Goal: Task Accomplishment & Management: Manage account settings

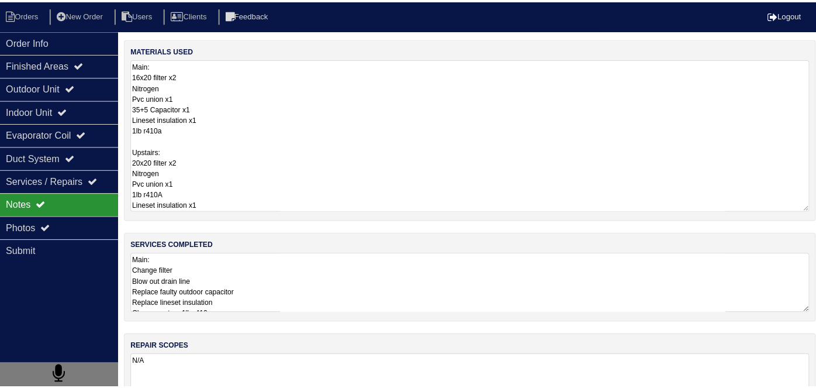
scroll to position [1, 0]
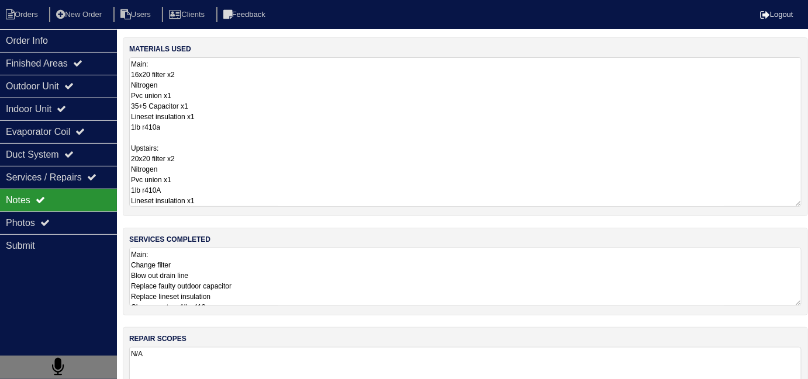
drag, startPoint x: 0, startPoint y: 0, endPoint x: 361, endPoint y: 132, distance: 384.4
click at [361, 132] on textarea "Main: 16x20 filter x2 Nitrogen Pvc union x1 35+5 Capacitor x1 Lineset insulatio…" at bounding box center [465, 132] width 672 height 150
click at [57, 47] on div "Order Info" at bounding box center [58, 40] width 117 height 23
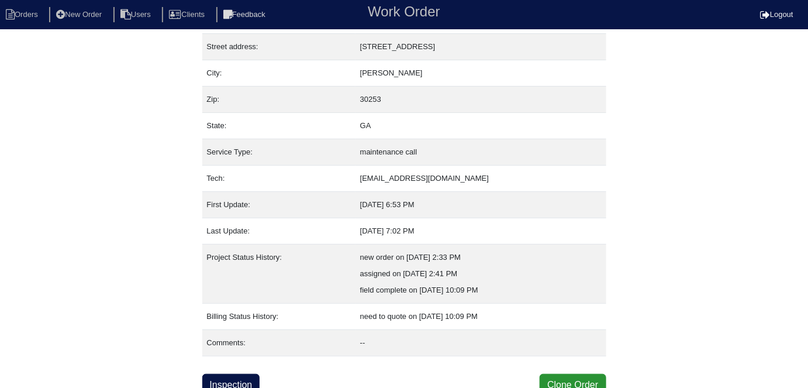
scroll to position [61, 0]
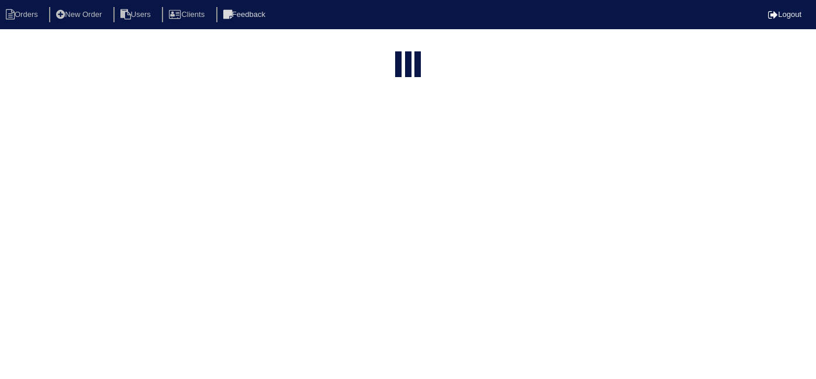
select select "15"
type input "233 b"
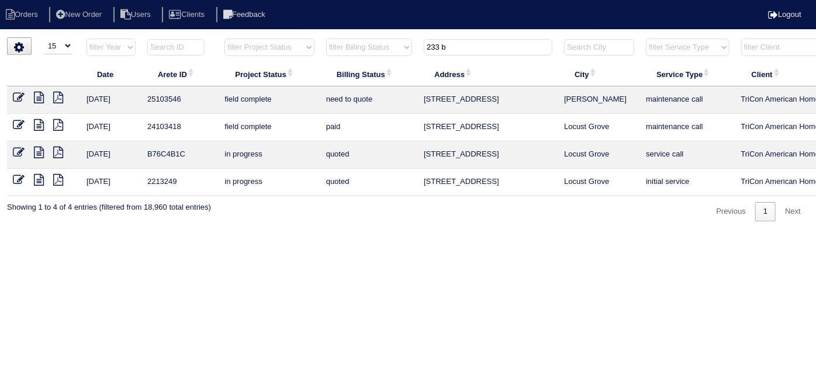
click at [352, 216] on div "▼ 10 15 25 50 200 500 Search: Date Arete ID Project Status Billing Status Addre…" at bounding box center [408, 129] width 802 height 184
click at [23, 95] on icon at bounding box center [19, 98] width 12 height 12
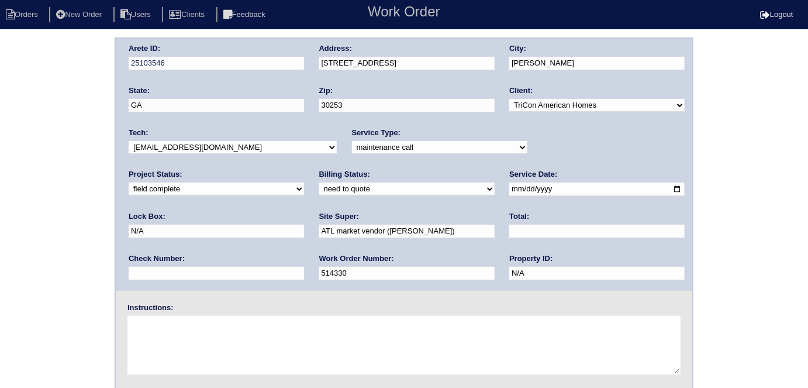
click at [319, 185] on select "need to quote quoted need to invoice invoiced paid warranty purchase order need…" at bounding box center [406, 188] width 175 height 13
select select "quoted"
click at [319, 182] on select "need to quote quoted need to invoice invoiced paid warranty purchase order need…" at bounding box center [406, 188] width 175 height 13
drag, startPoint x: 352, startPoint y: 228, endPoint x: 357, endPoint y: 213, distance: 15.9
click at [509, 224] on input "text" at bounding box center [596, 230] width 175 height 13
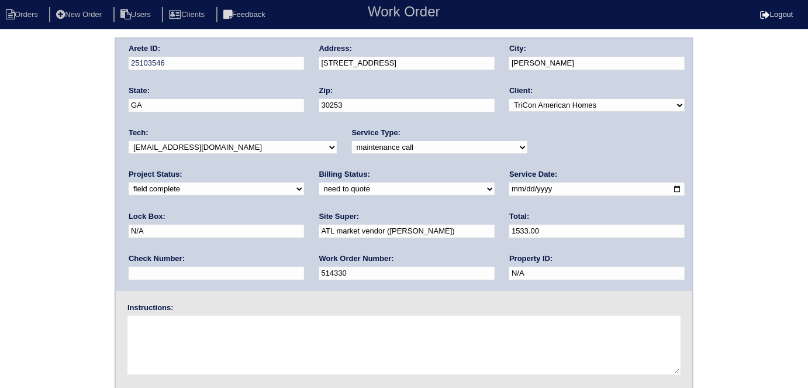
type input "1533.00"
click at [0, 232] on div "Arete ID: 25103546 Address: 233 Brixton Pl City: McDonough State: GA Zip: 30253…" at bounding box center [404, 273] width 808 height 473
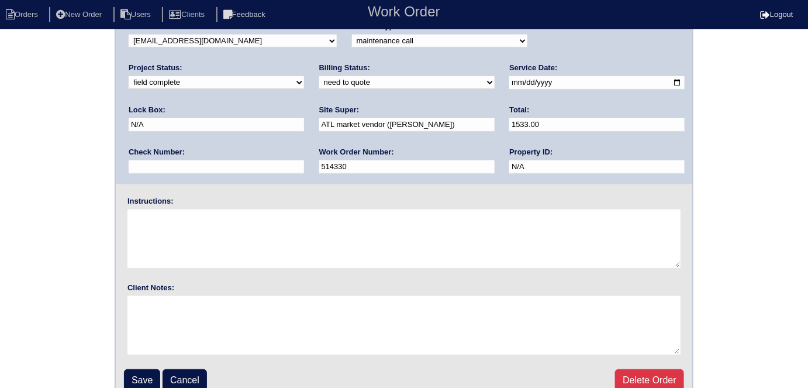
scroll to position [120, 0]
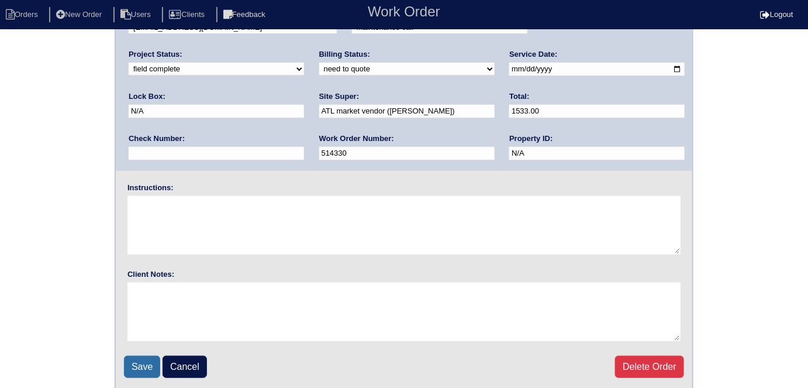
click at [155, 364] on input "Save" at bounding box center [142, 366] width 36 height 22
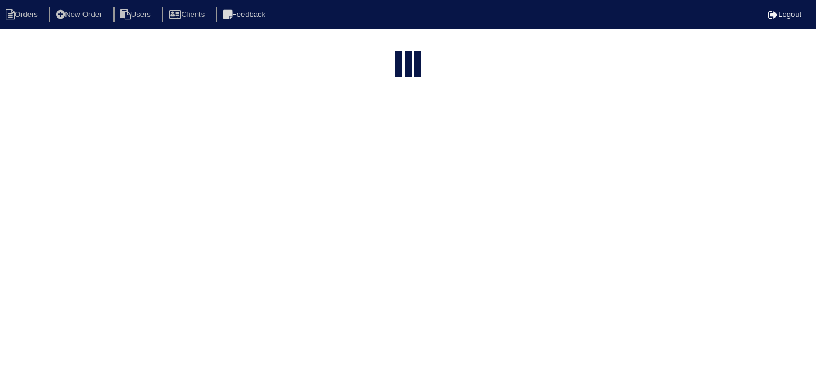
select select "15"
type input "233 b"
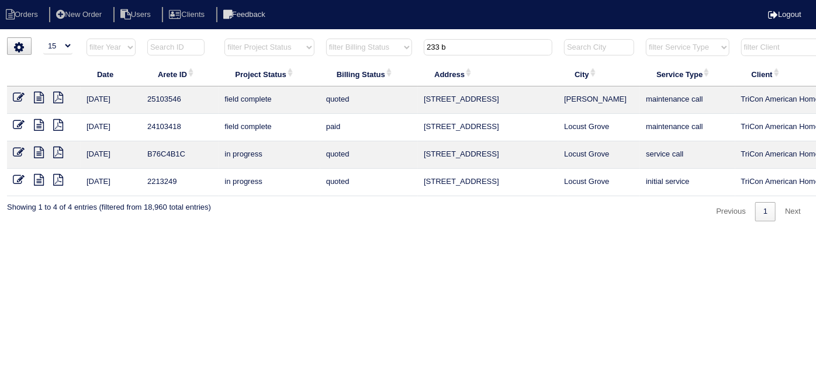
click at [583, 233] on html "Orders New Order Users Clients Feedback Logout Orders New Order Users Clients M…" at bounding box center [408, 116] width 816 height 233
drag, startPoint x: 449, startPoint y: 49, endPoint x: 354, endPoint y: 51, distance: 95.3
click at [354, 51] on tr "filter Year -- Any Year -- 2025 2024 2023 2022 2021 2020 2019 filter Project St…" at bounding box center [513, 50] width 1013 height 24
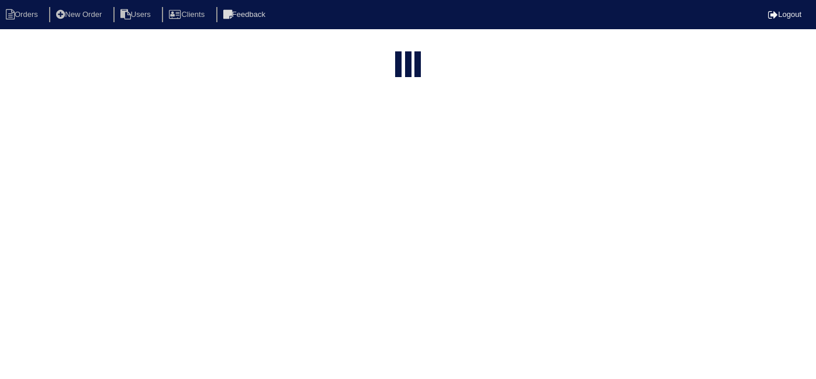
select select "15"
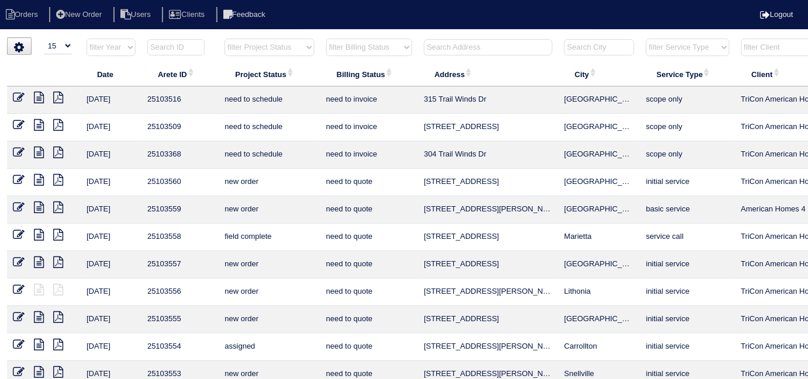
click at [455, 42] on input "text" at bounding box center [488, 47] width 129 height 16
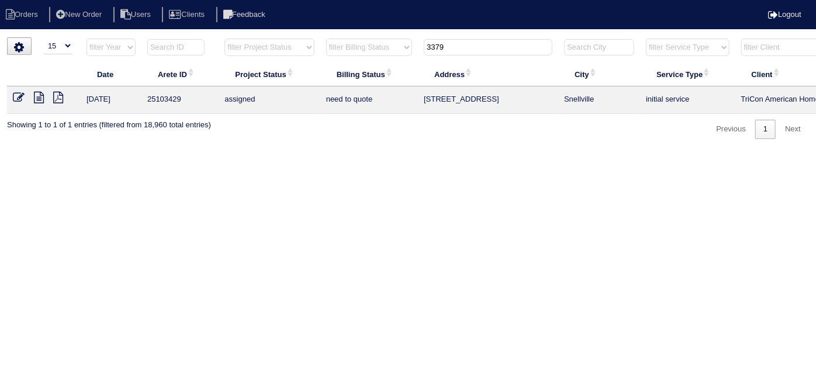
type input "3379"
click at [43, 96] on icon at bounding box center [39, 98] width 10 height 12
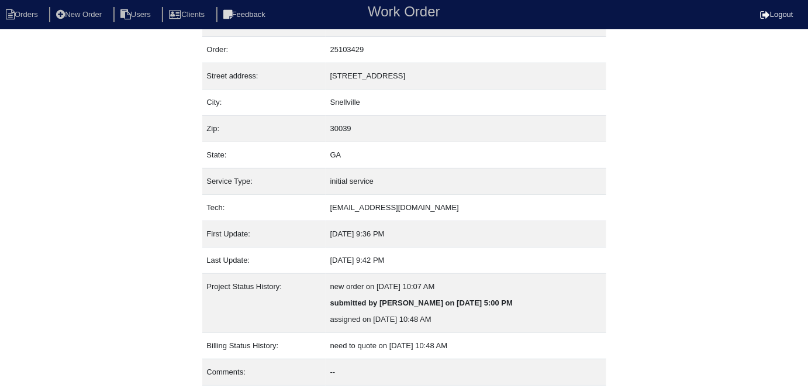
scroll to position [61, 0]
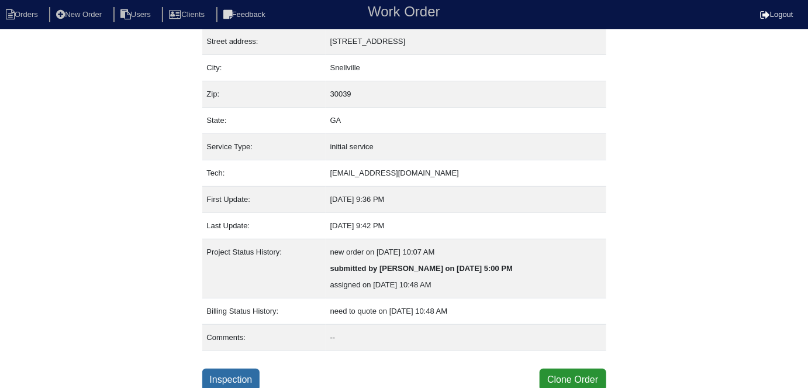
click at [249, 369] on link "Inspection" at bounding box center [231, 379] width 58 height 22
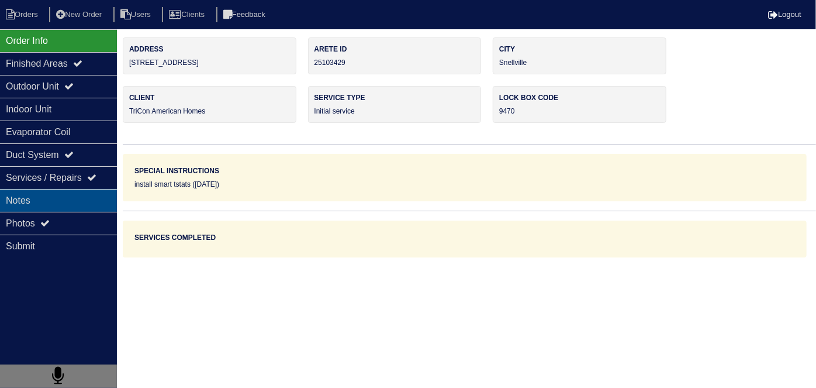
click at [31, 204] on div "Notes" at bounding box center [58, 200] width 117 height 23
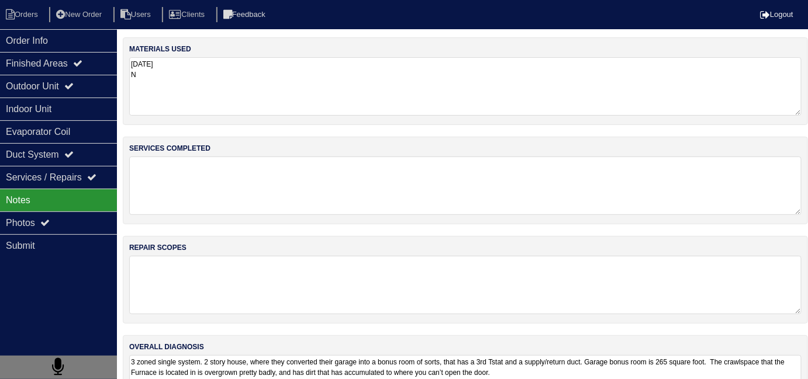
click at [234, 186] on textarea at bounding box center [465, 186] width 672 height 58
click at [29, 8] on li "Orders" at bounding box center [23, 15] width 47 height 16
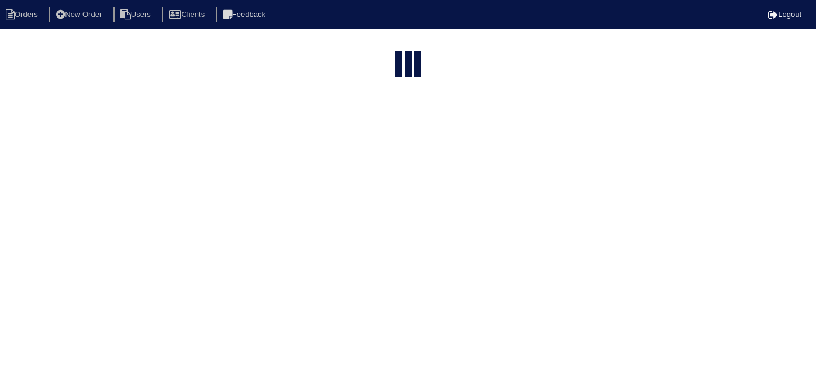
select select "15"
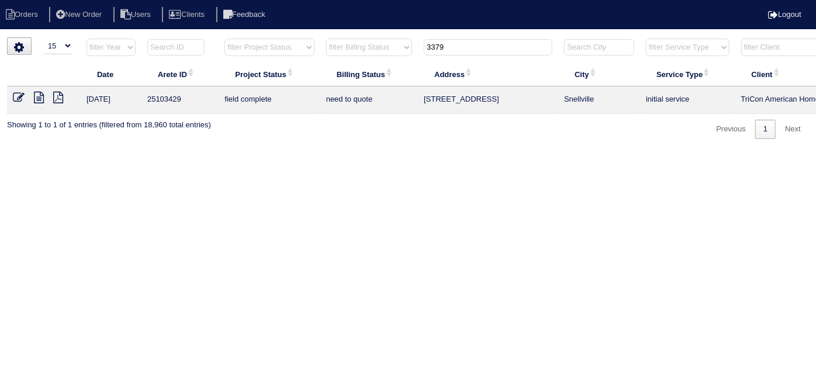
drag, startPoint x: 461, startPoint y: 49, endPoint x: 307, endPoint y: 11, distance: 157.8
click at [324, 37] on body "Orders New Order Users Clients Feedback Logout Orders New Order Users Clients M…" at bounding box center [408, 88] width 816 height 102
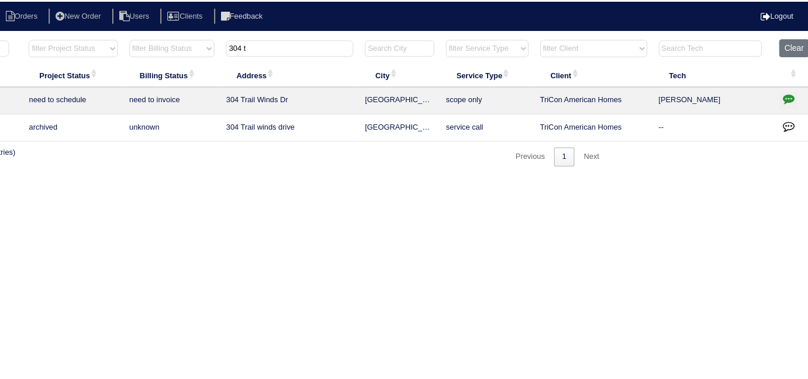
scroll to position [0, 201]
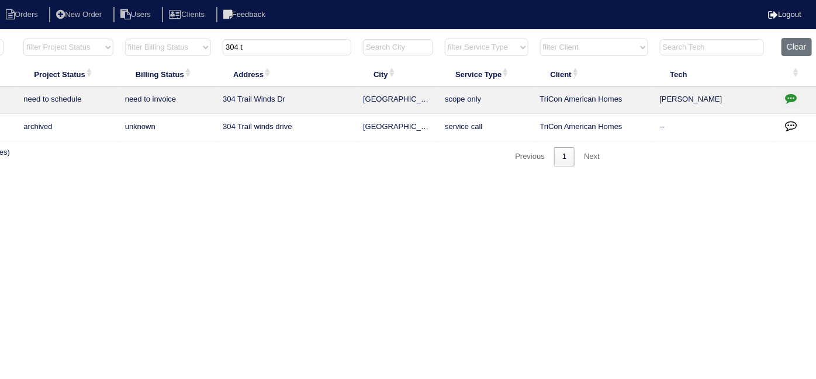
type input "304 t"
click at [793, 95] on icon "button" at bounding box center [791, 98] width 12 height 12
type textarea "9/15/25 - Emailed Payton to confirm accuracy of scope of repairs - rk 9/26/25 -…"
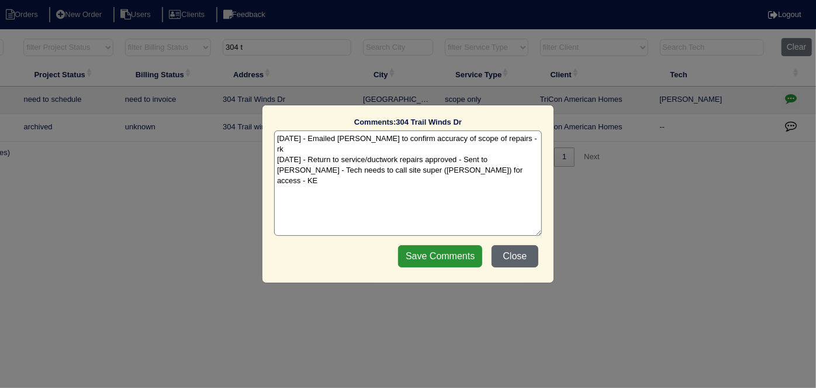
click at [511, 253] on button "Close" at bounding box center [515, 256] width 47 height 22
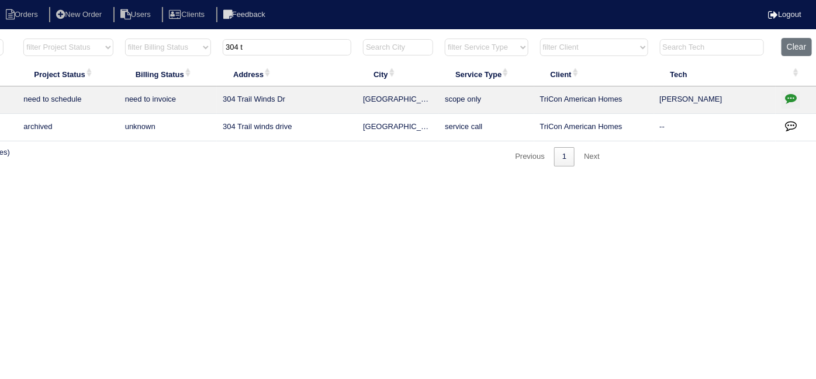
drag, startPoint x: 264, startPoint y: 47, endPoint x: 112, endPoint y: 29, distance: 153.6
click at [126, 35] on html "Orders New Order Users Clients Feedback Logout Orders New Order Users Clients M…" at bounding box center [207, 89] width 816 height 178
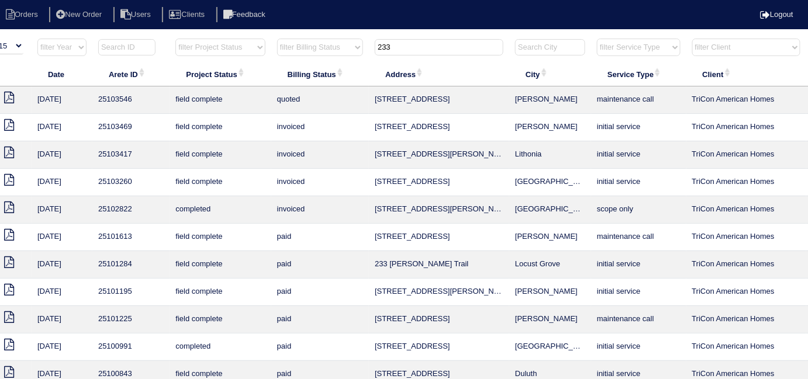
scroll to position [0, 0]
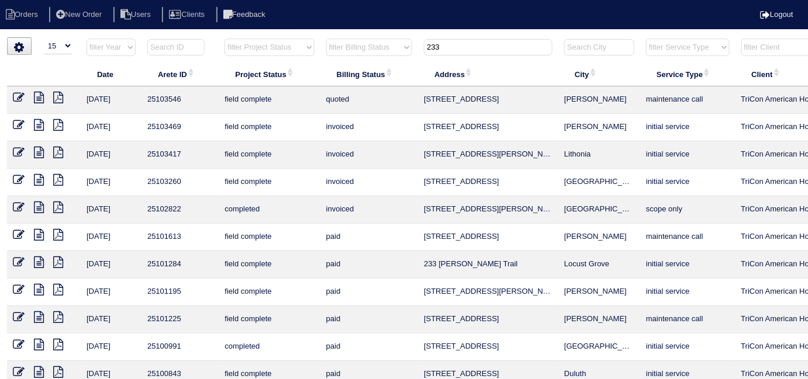
type input "233"
click at [13, 95] on icon at bounding box center [19, 98] width 12 height 12
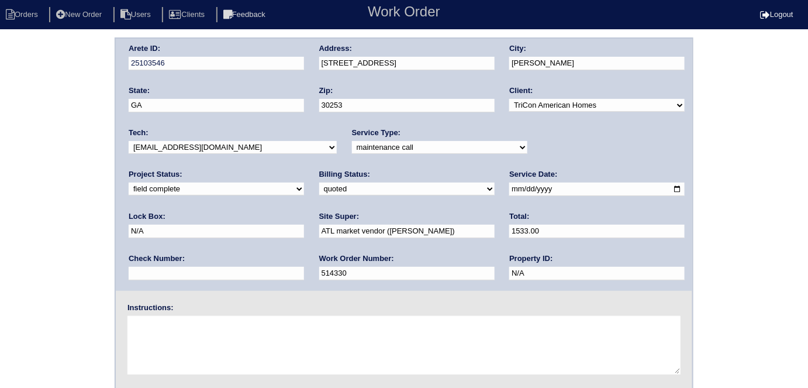
drag, startPoint x: 158, startPoint y: 186, endPoint x: 157, endPoint y: 193, distance: 7.7
click at [319, 185] on select "need to quote quoted need to invoice invoiced paid warranty purchase order need…" at bounding box center [406, 188] width 175 height 13
select select "need to invoice"
click at [319, 182] on select "need to quote quoted need to invoice invoiced paid warranty purchase order need…" at bounding box center [406, 188] width 175 height 13
drag, startPoint x: 36, startPoint y: 229, endPoint x: 38, endPoint y: 219, distance: 10.7
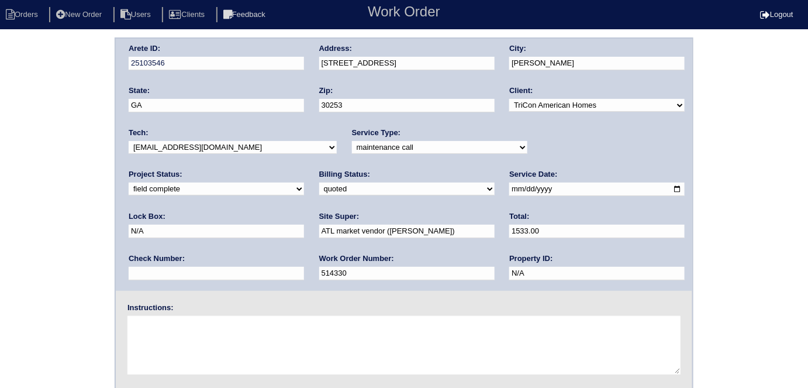
click at [36, 229] on div "Arete ID: 25103546 Address: 233 Brixton Pl City: McDonough State: GA Zip: 30253…" at bounding box center [404, 273] width 808 height 473
click at [46, 210] on div "Arete ID: 25103546 Address: 233 Brixton Pl City: McDonough State: GA Zip: 30253…" at bounding box center [404, 273] width 808 height 473
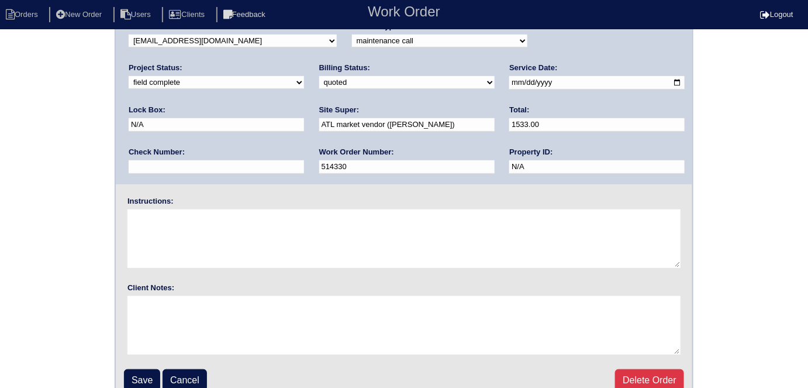
scroll to position [120, 0]
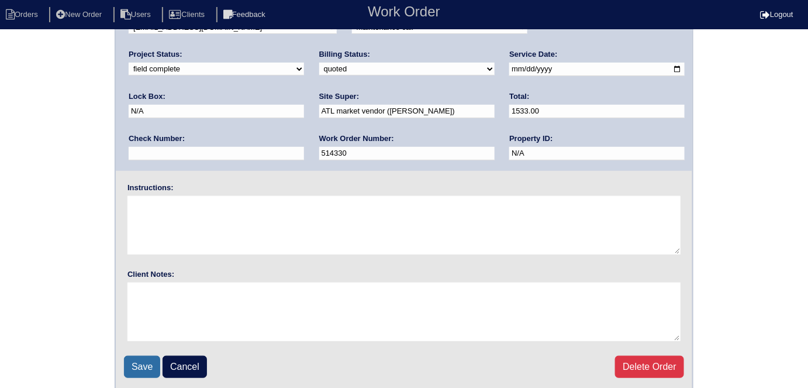
click at [133, 359] on input "Save" at bounding box center [142, 366] width 36 height 22
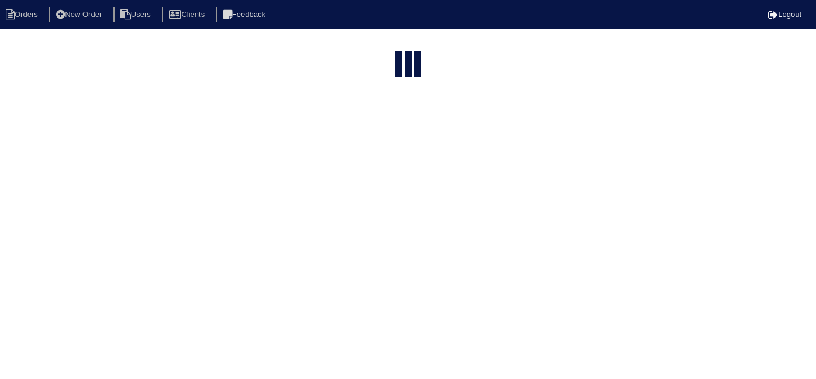
select select "15"
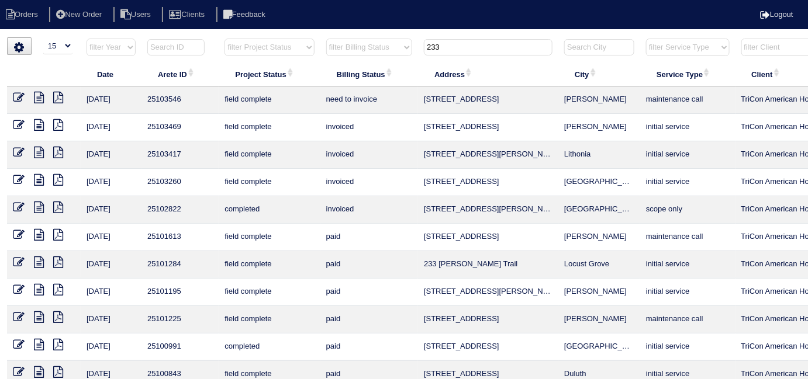
drag, startPoint x: 438, startPoint y: 51, endPoint x: 340, endPoint y: 41, distance: 98.7
click at [340, 41] on tr "filter Year -- Any Year -- 2025 2024 2023 2022 2021 2020 2019 filter Project St…" at bounding box center [513, 50] width 1013 height 24
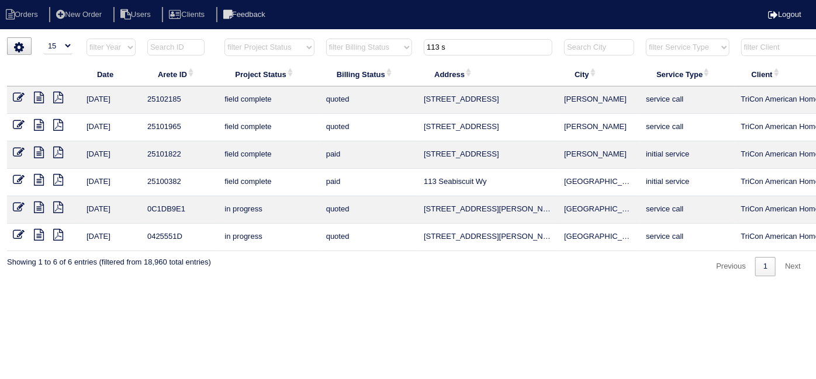
type input "113 s"
click at [16, 97] on icon at bounding box center [19, 98] width 12 height 12
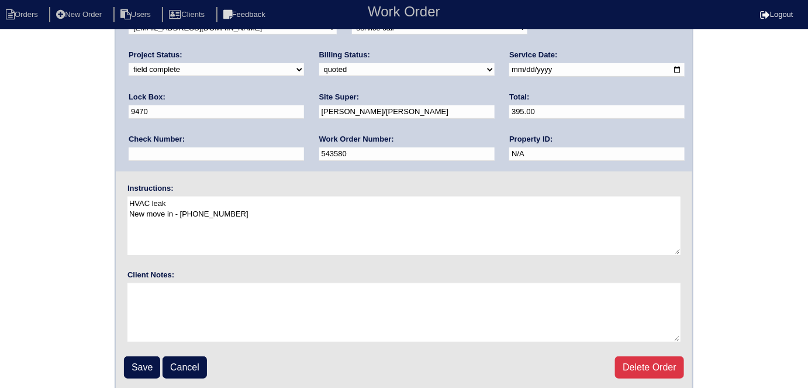
scroll to position [120, 0]
click at [44, 147] on div "Arete ID: 25102185 Address: 113 Summit View Dr City: McDonough State: GA Zip: 3…" at bounding box center [404, 154] width 808 height 473
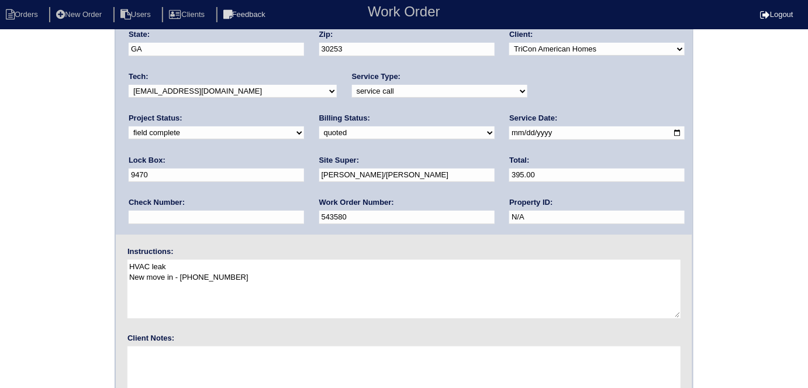
scroll to position [0, 0]
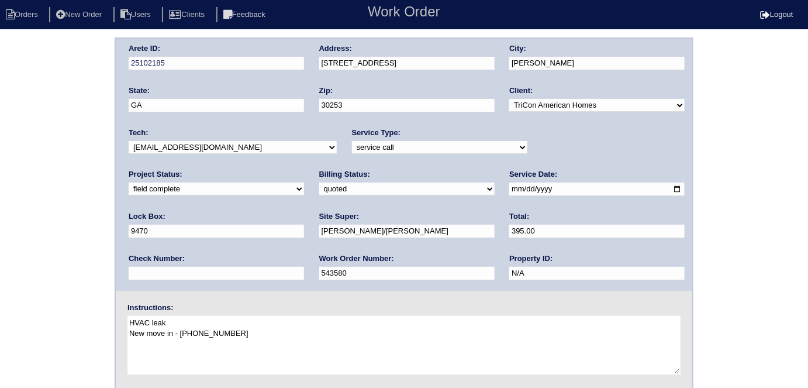
click at [87, 195] on div "Arete ID: 25102185 Address: 113 Summit View Dr City: McDonough State: GA Zip: 3…" at bounding box center [404, 273] width 808 height 473
drag, startPoint x: 51, startPoint y: 199, endPoint x: 44, endPoint y: 200, distance: 6.5
click at [46, 199] on div "Arete ID: 25102185 Address: 113 Summit View Dr City: McDonough State: GA Zip: 3…" at bounding box center [404, 273] width 808 height 473
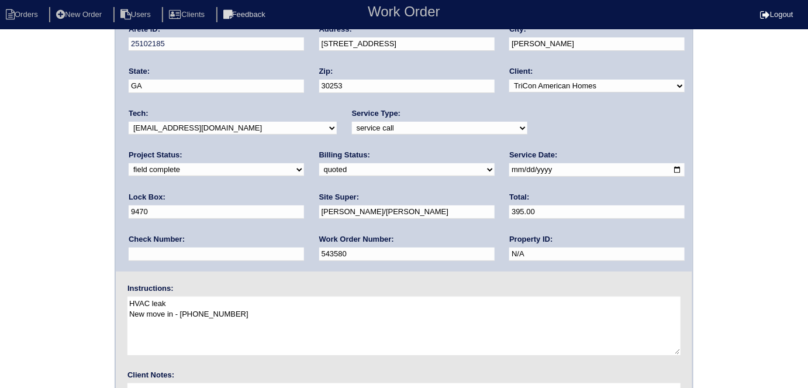
scroll to position [120, 0]
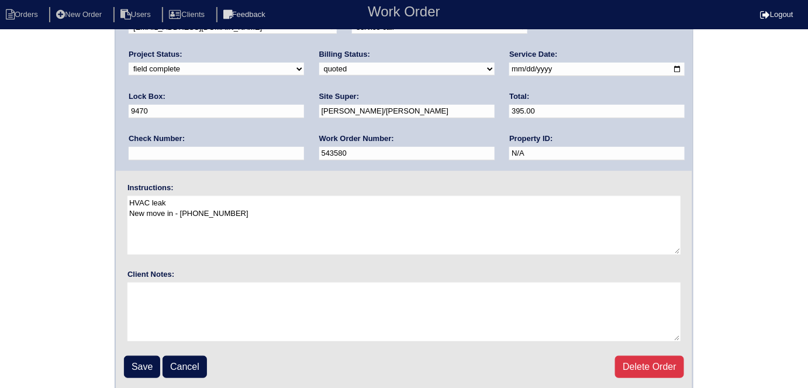
click at [319, 69] on select "need to quote quoted need to invoice invoiced paid warranty purchase order need…" at bounding box center [406, 69] width 175 height 13
select select "need to invoice"
click at [319, 63] on select "need to quote quoted need to invoice invoiced paid warranty purchase order need…" at bounding box center [406, 69] width 175 height 13
click at [94, 147] on div "Arete ID: 25102185 Address: 113 Summit View Dr City: McDonough State: GA Zip: 3…" at bounding box center [404, 154] width 808 height 473
drag, startPoint x: 141, startPoint y: 357, endPoint x: 194, endPoint y: 303, distance: 75.6
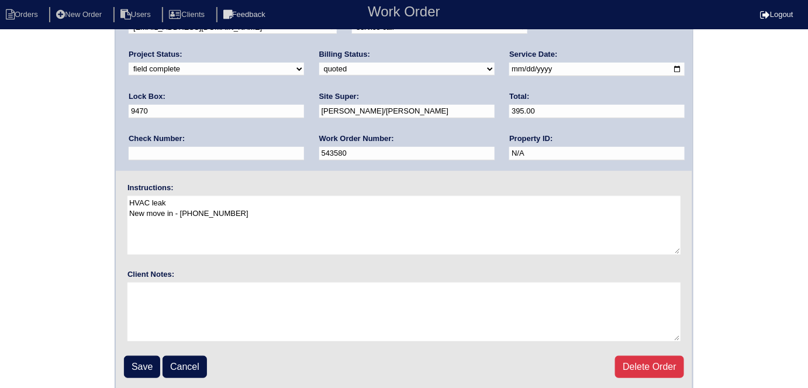
click at [140, 358] on input "Save" at bounding box center [142, 366] width 36 height 22
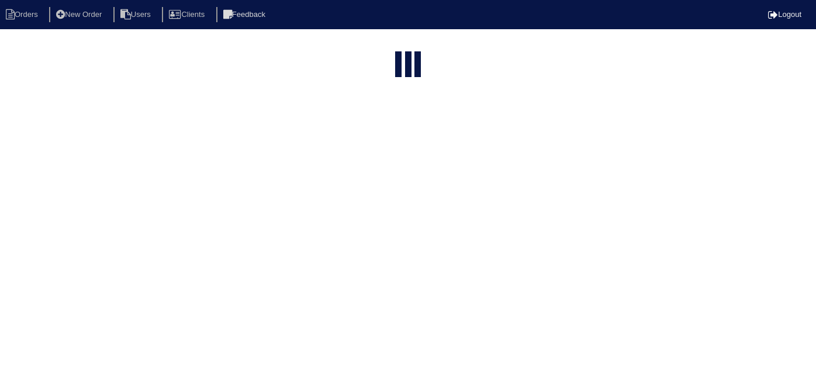
select select "15"
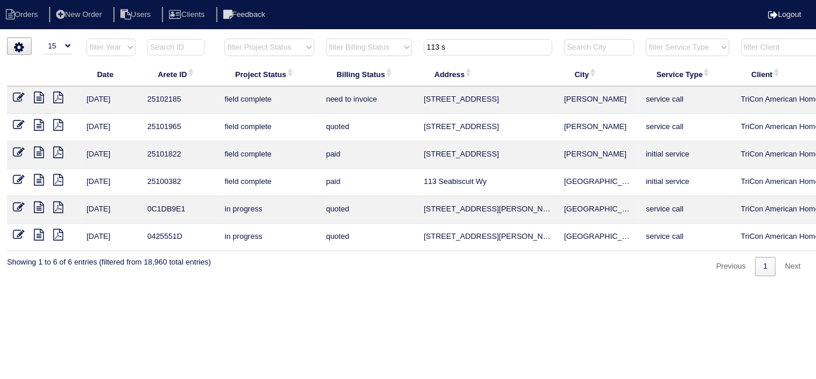
click at [18, 121] on icon at bounding box center [19, 125] width 12 height 12
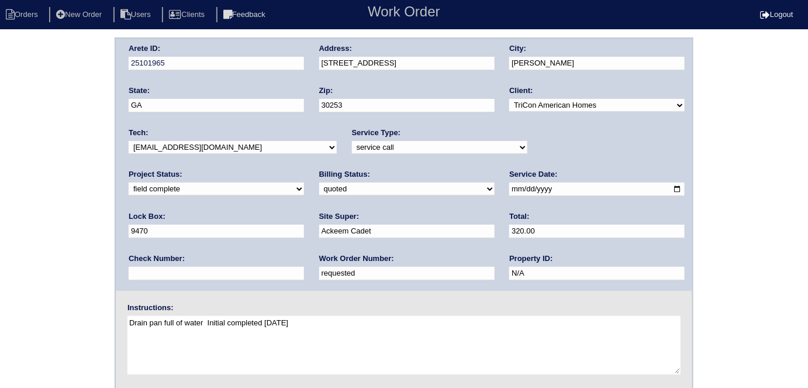
drag, startPoint x: 173, startPoint y: 268, endPoint x: 0, endPoint y: 214, distance: 181.2
click at [0, 214] on div "Arete ID: 25101965 Address: 113 Summit View Dr City: McDonough State: GA Zip: 3…" at bounding box center [404, 273] width 808 height 473
type input "543580"
click at [0, 214] on div "Arete ID: 25101965 Address: 113 Summit View Dr City: McDonough State: GA Zip: 3…" at bounding box center [404, 273] width 808 height 473
click at [108, 157] on div "Arete ID: 25101965 Address: 113 Summit View Dr City: McDonough State: GA Zip: 3…" at bounding box center [404, 273] width 808 height 473
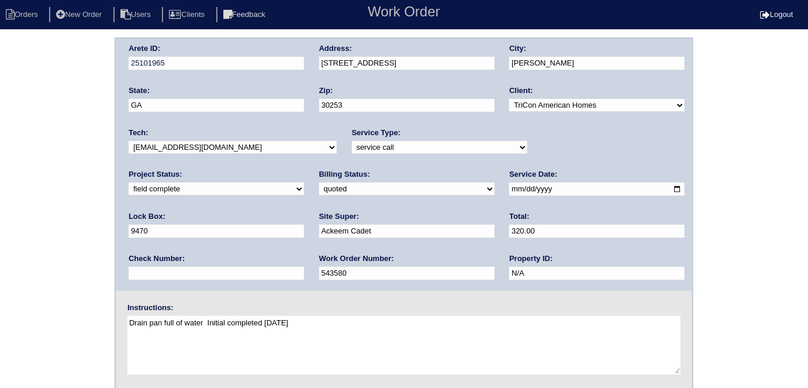
drag, startPoint x: 136, startPoint y: 185, endPoint x: 137, endPoint y: 192, distance: 7.8
click at [319, 185] on select "need to quote quoted need to invoice invoiced paid warranty purchase order need…" at bounding box center [406, 188] width 175 height 13
select select "need to invoice"
click at [319, 182] on select "need to quote quoted need to invoice invoiced paid warranty purchase order need…" at bounding box center [406, 188] width 175 height 13
click at [53, 237] on div "Arete ID: 25101965 Address: 113 Summit View Dr City: McDonough State: GA Zip: 3…" at bounding box center [404, 273] width 808 height 473
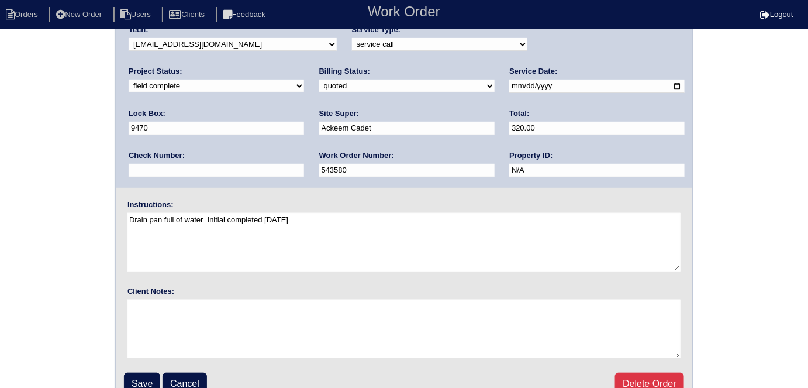
scroll to position [120, 0]
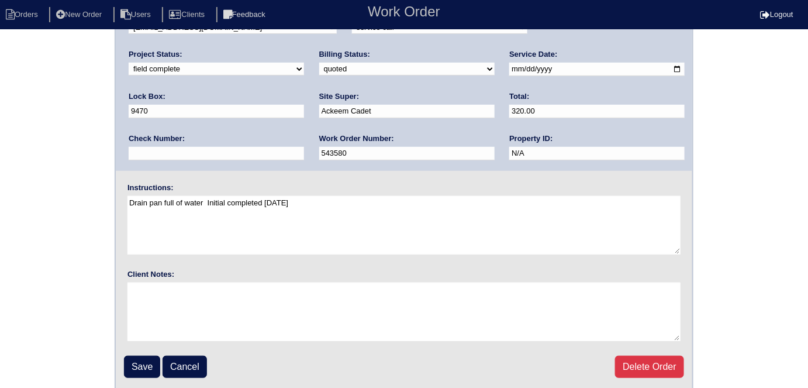
drag, startPoint x: 137, startPoint y: 362, endPoint x: 141, endPoint y: 347, distance: 15.2
click at [139, 362] on input "Save" at bounding box center [142, 366] width 36 height 22
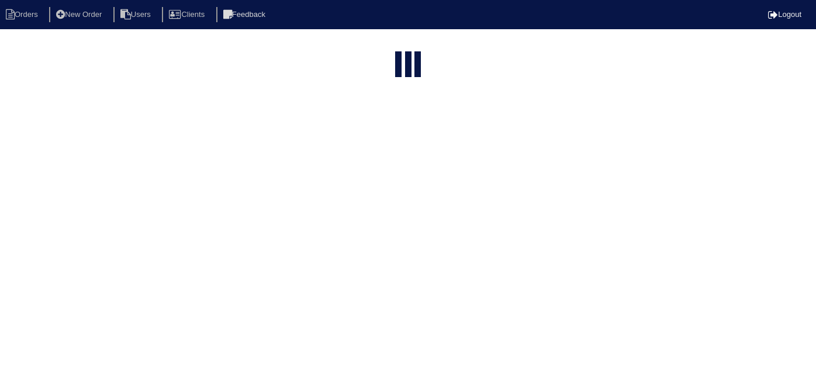
select select "15"
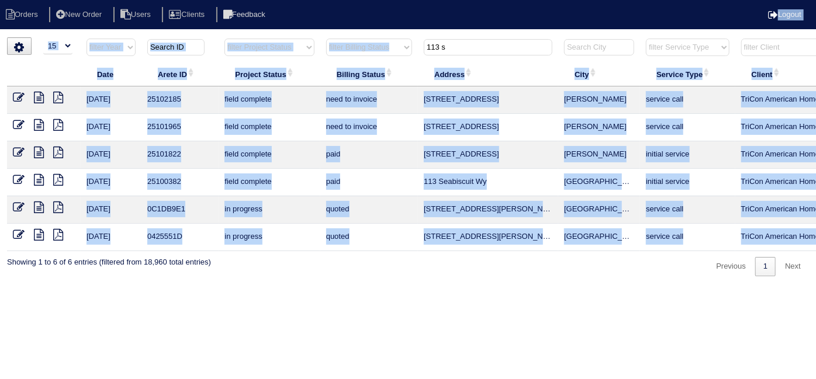
drag, startPoint x: 487, startPoint y: 37, endPoint x: 262, endPoint y: 0, distance: 228.7
click at [262, 37] on body "Orders New Order Users Clients Feedback Logout Orders New Order Users Clients M…" at bounding box center [408, 156] width 816 height 239
click at [405, 288] on html "Orders New Order Users Clients Feedback Logout Orders New Order Users Clients M…" at bounding box center [408, 144] width 816 height 288
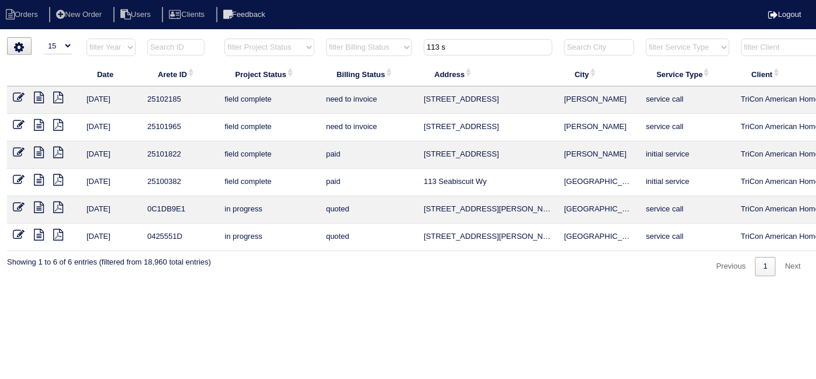
drag, startPoint x: 486, startPoint y: 44, endPoint x: 269, endPoint y: 0, distance: 221.4
click at [307, 37] on body "Orders New Order Users Clients Feedback Logout Orders New Order Users Clients M…" at bounding box center [408, 156] width 816 height 239
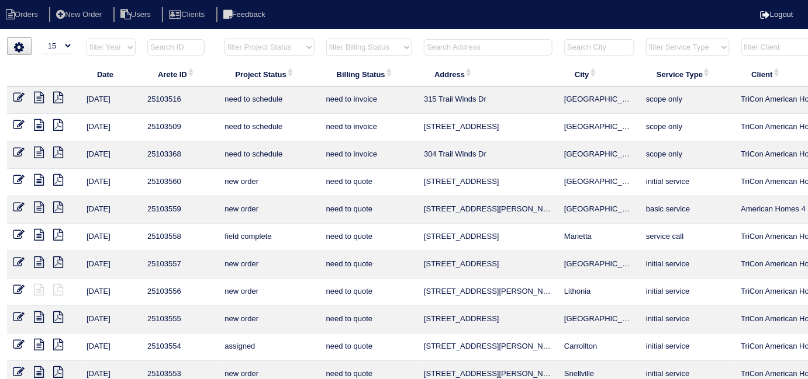
click at [472, 51] on input "text" at bounding box center [488, 47] width 129 height 16
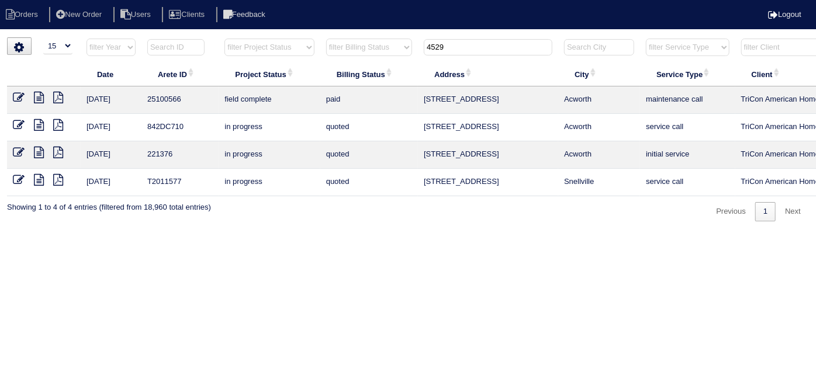
type input "4529"
click at [40, 181] on icon at bounding box center [39, 180] width 10 height 12
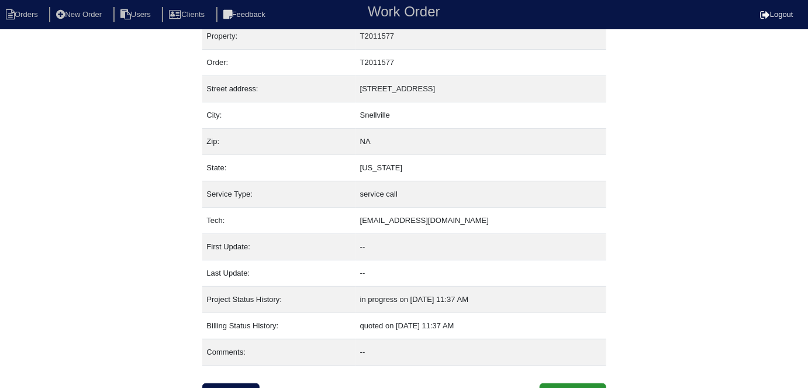
scroll to position [29, 0]
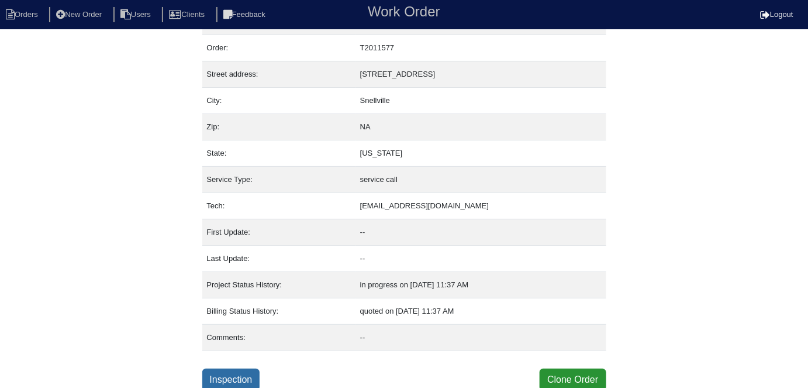
click at [248, 376] on link "Inspection" at bounding box center [231, 379] width 58 height 22
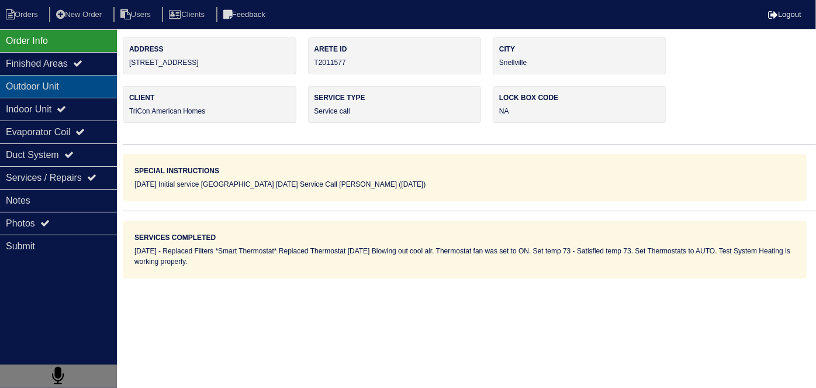
click at [53, 94] on div "Outdoor Unit" at bounding box center [58, 86] width 117 height 23
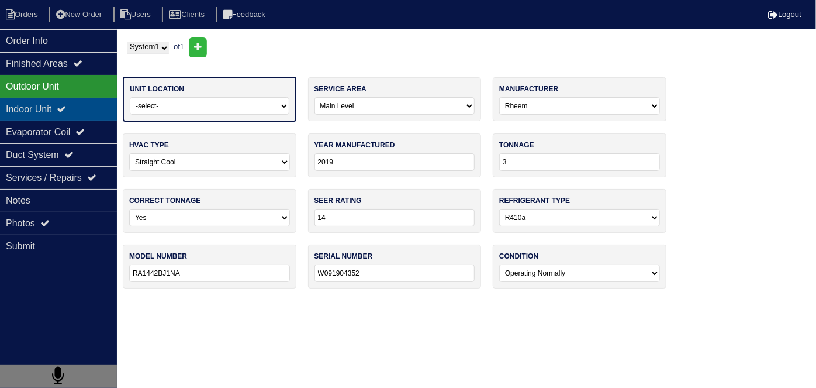
click at [58, 112] on div "Indoor Unit" at bounding box center [58, 109] width 117 height 23
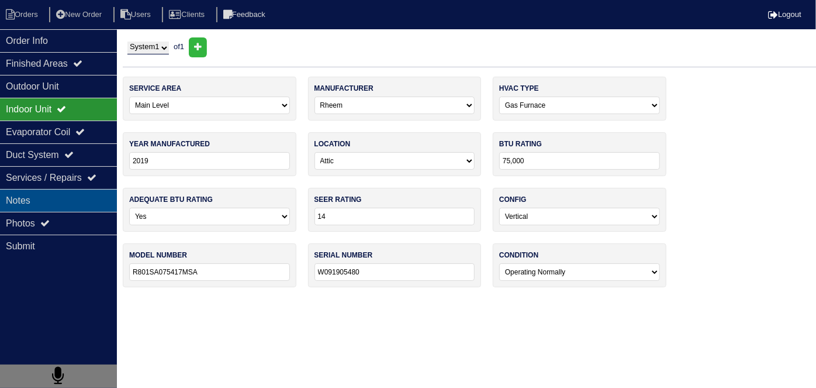
click at [39, 202] on div "Notes" at bounding box center [58, 200] width 117 height 23
type textarea "Replaced Filters *Smart Thermostat* Replaced Thermostat 12/11/20 Blowing out co…"
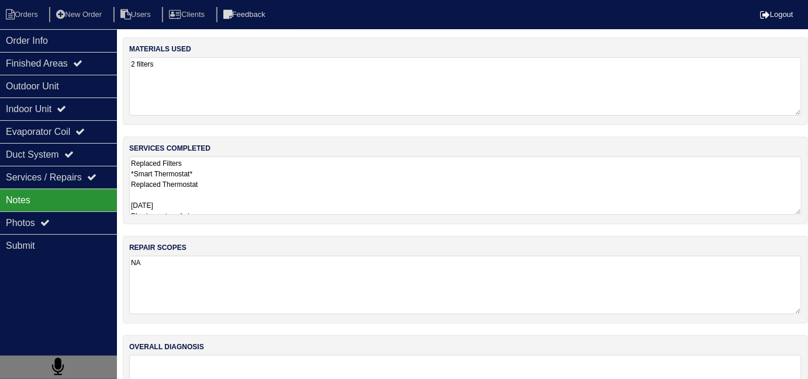
click at [309, 198] on textarea "Replaced Filters *Smart Thermostat* Replaced Thermostat 12/11/20 Blowing out co…" at bounding box center [465, 186] width 672 height 58
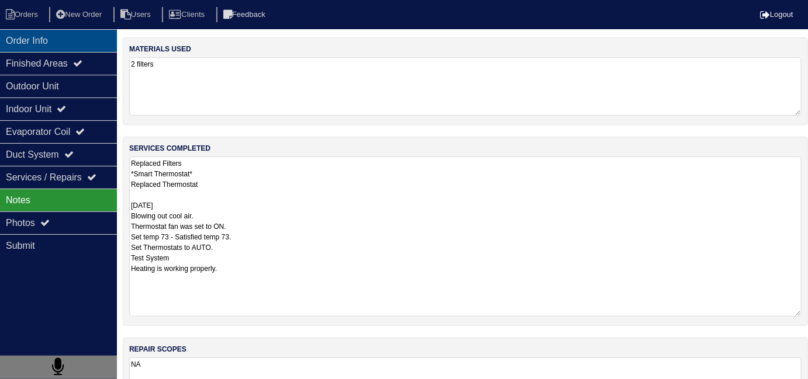
click at [30, 50] on div "Order Info" at bounding box center [58, 40] width 117 height 23
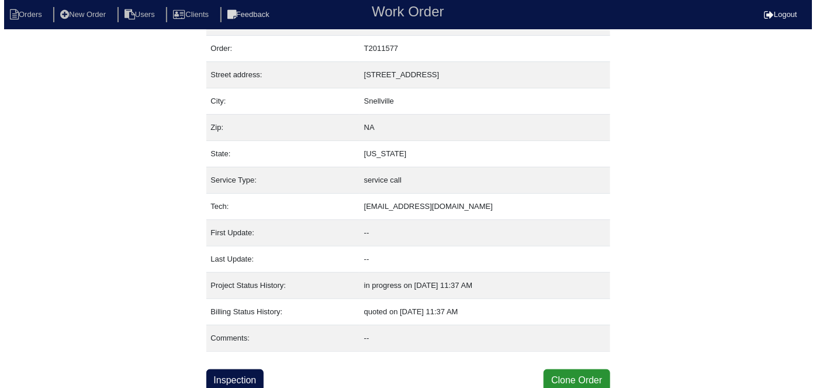
scroll to position [29, 0]
click at [580, 374] on button "Clone Order" at bounding box center [572, 379] width 66 height 22
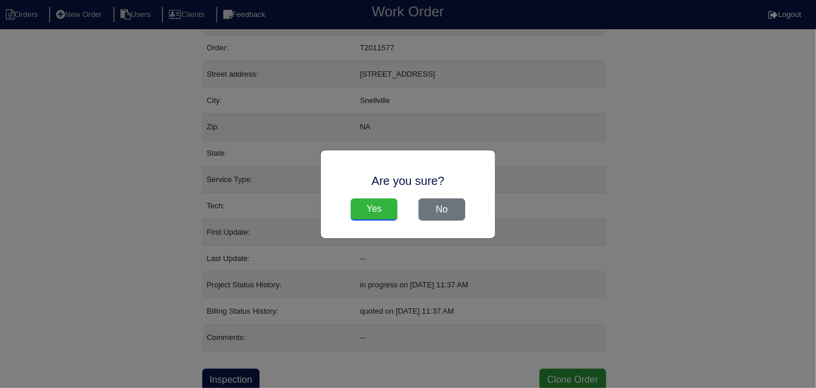
click at [379, 207] on input "Yes" at bounding box center [374, 209] width 47 height 22
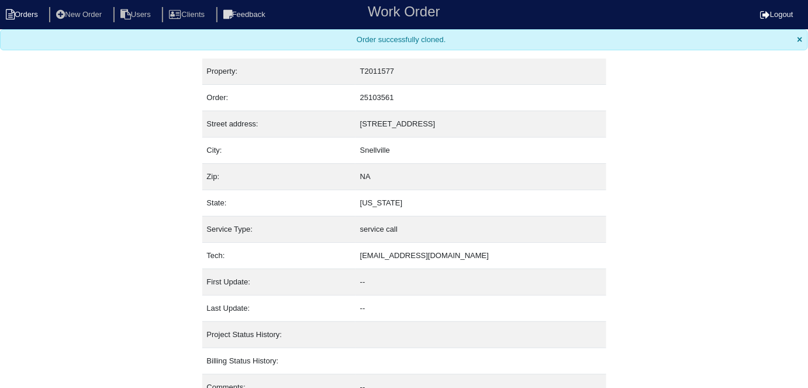
click at [26, 15] on li "Orders" at bounding box center [23, 15] width 47 height 16
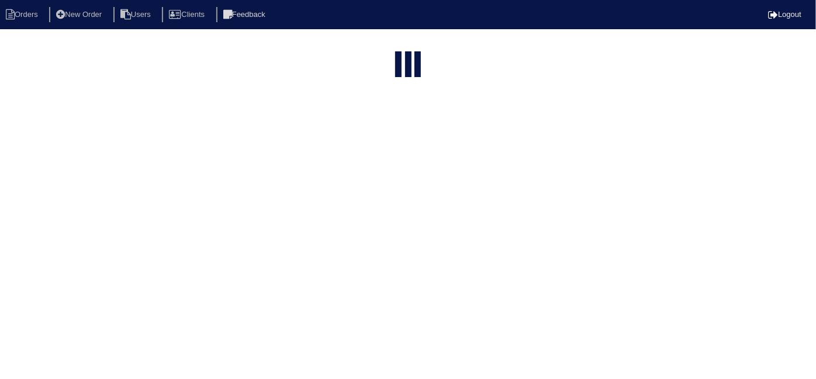
select select "15"
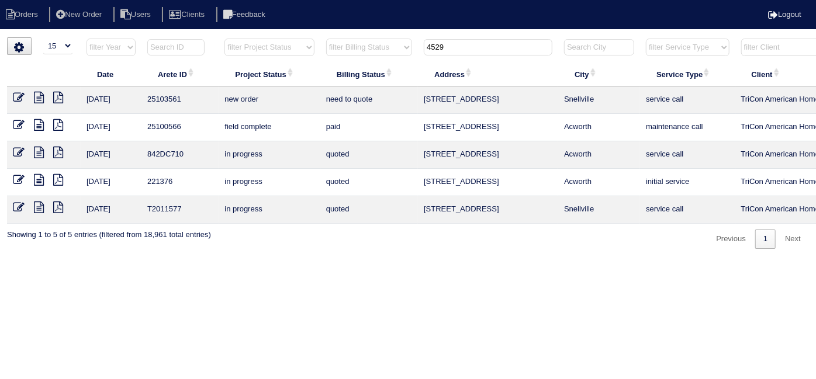
click at [19, 96] on icon at bounding box center [19, 98] width 12 height 12
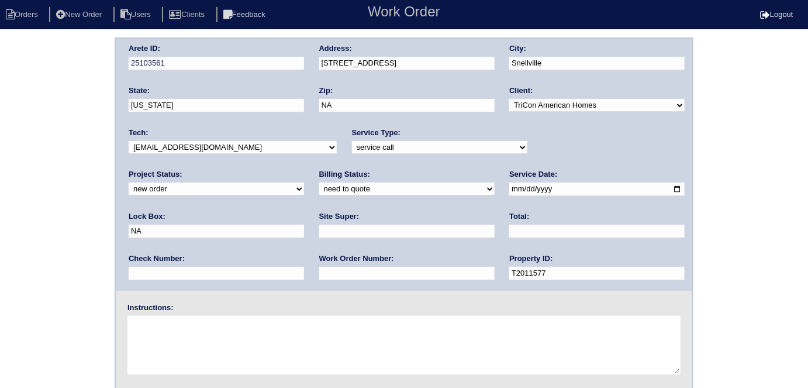
click at [357, 147] on select "-select- initial service basic service maintenance call replacement scope servi…" at bounding box center [439, 147] width 175 height 13
click at [347, 249] on div "Arete ID: 25103561 Address: [STREET_ADDRESS] City: [GEOGRAPHIC_DATA] State: [US…" at bounding box center [404, 165] width 576 height 252
drag, startPoint x: 394, startPoint y: 143, endPoint x: 383, endPoint y: 152, distance: 14.1
click at [392, 144] on select "-select- initial service basic service maintenance call replacement scope servi…" at bounding box center [439, 147] width 175 height 13
select select "scope only"
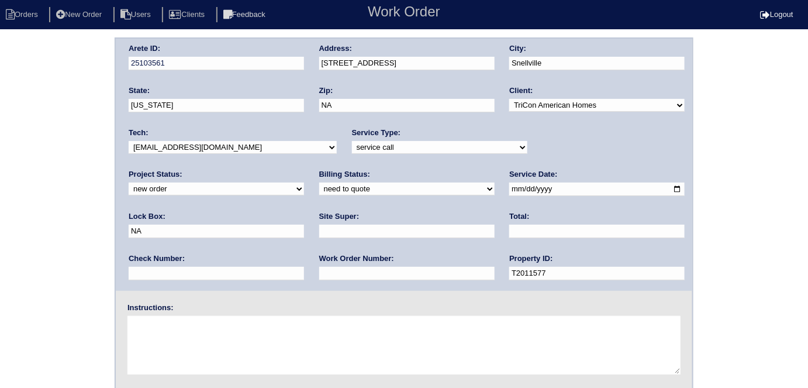
click at [352, 141] on select "-select- initial service basic service maintenance call replacement scope servi…" at bounding box center [439, 147] width 175 height 13
drag, startPoint x: 533, startPoint y: 191, endPoint x: 449, endPoint y: 186, distance: 84.3
click at [469, 189] on div "Arete ID: 25103561 Address: [STREET_ADDRESS] City: [GEOGRAPHIC_DATA] State: [US…" at bounding box center [404, 165] width 576 height 252
type input "0302?"
click at [319, 223] on div "Site Super:" at bounding box center [406, 227] width 175 height 33
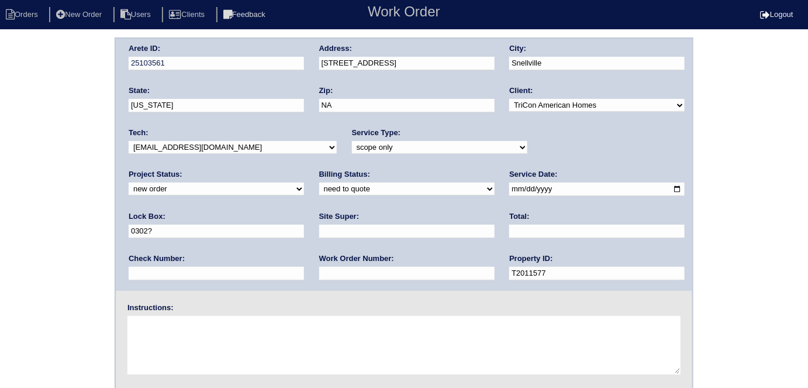
click at [319, 228] on input "text" at bounding box center [406, 230] width 175 height 13
type input "[PERSON_NAME]"
click at [202, 334] on textarea at bounding box center [403, 345] width 553 height 58
click at [360, 359] on textarea at bounding box center [403, 345] width 553 height 58
type textarea "Scope for service/repairs needed"
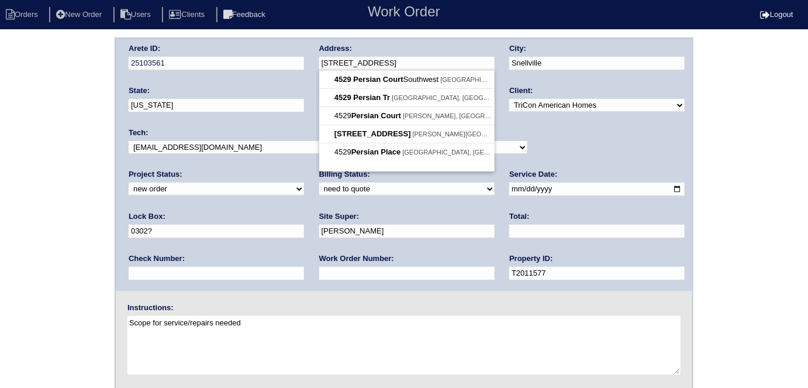
click at [290, 63] on div "Arete ID: 25103561 Address: [STREET_ADDRESS] City: [GEOGRAPHIC_DATA] State: [US…" at bounding box center [404, 165] width 576 height 252
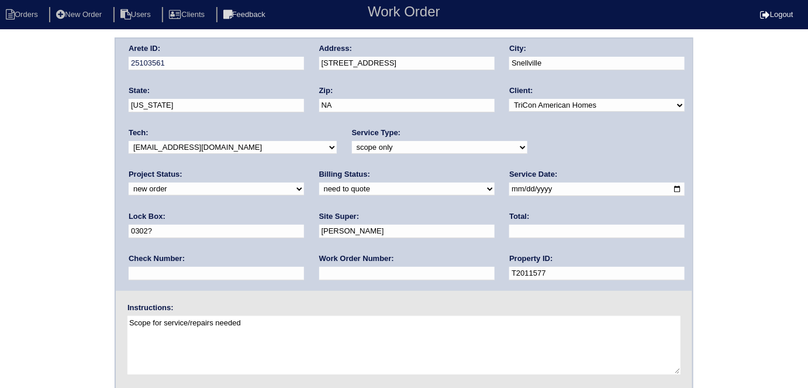
click at [40, 162] on div "Arete ID: 25103561 Address: [STREET_ADDRESS] City: [GEOGRAPHIC_DATA] State: [US…" at bounding box center [404, 273] width 808 height 473
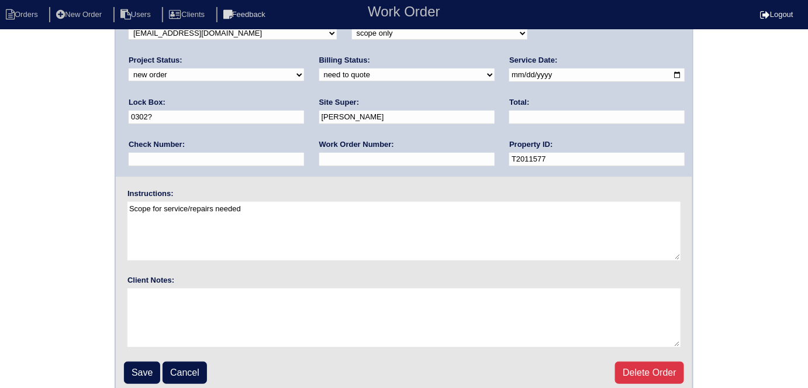
scroll to position [120, 0]
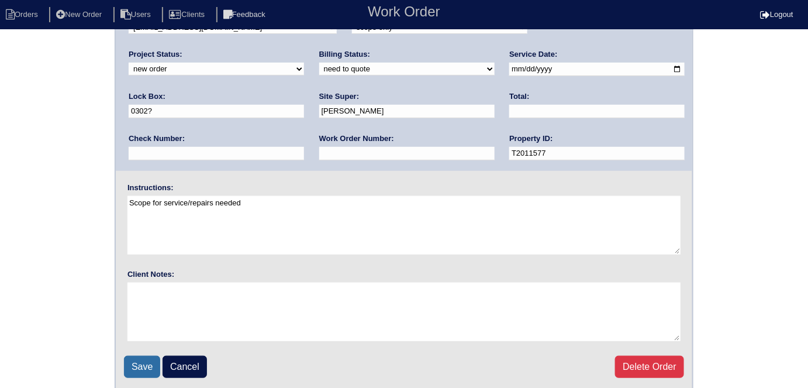
click at [134, 361] on input "Save" at bounding box center [142, 366] width 36 height 22
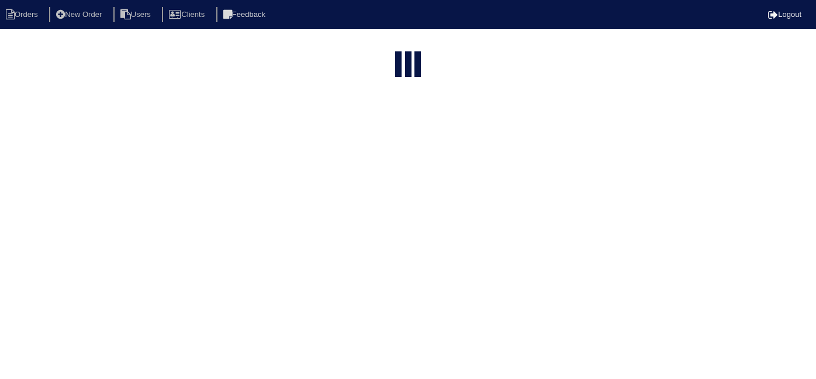
select select "15"
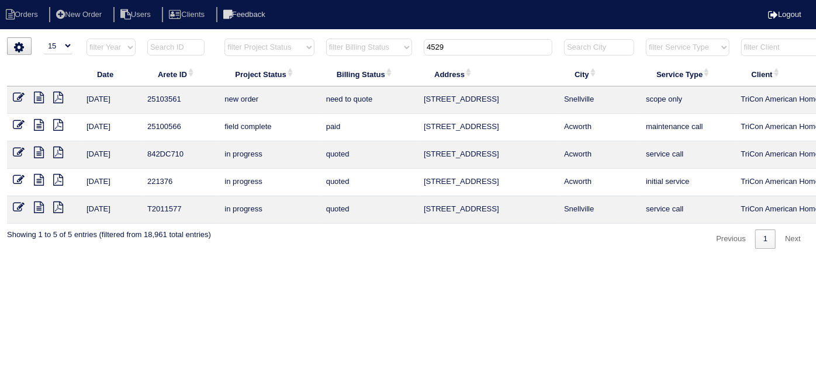
drag, startPoint x: 482, startPoint y: 48, endPoint x: 223, endPoint y: -19, distance: 267.5
click at [223, 0] on html "Orders New Order Users Clients Feedback Logout Orders New Order Users Clients M…" at bounding box center [408, 130] width 816 height 261
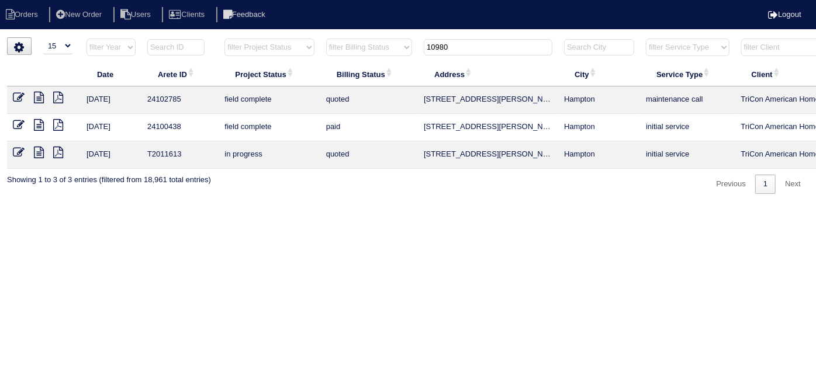
type input "10980"
click at [37, 96] on icon at bounding box center [39, 98] width 10 height 12
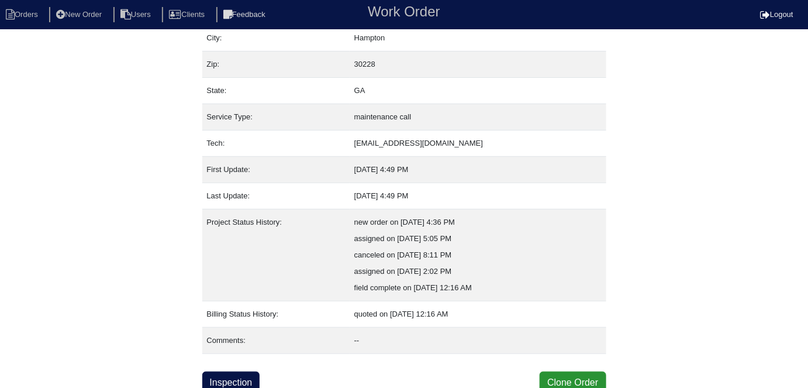
scroll to position [94, 0]
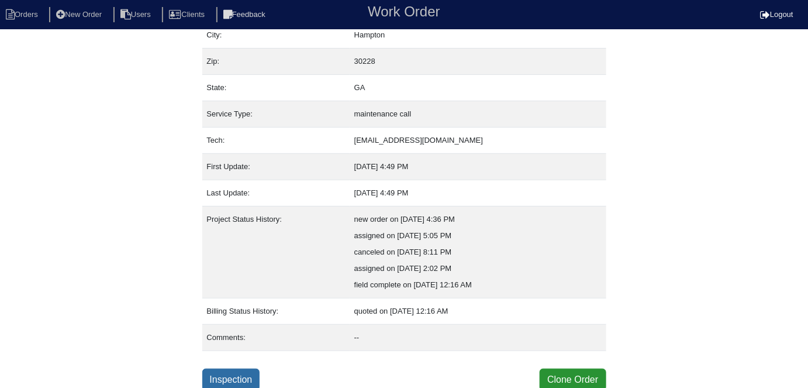
click at [253, 381] on link "Inspection" at bounding box center [231, 379] width 58 height 22
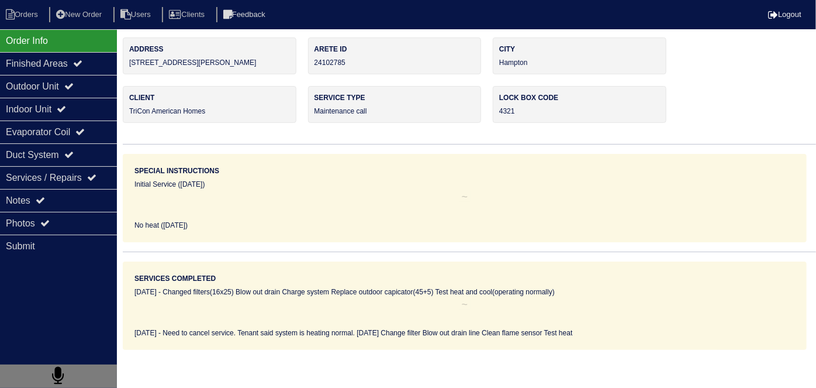
click at [39, 85] on div "Outdoor Unit" at bounding box center [58, 86] width 117 height 23
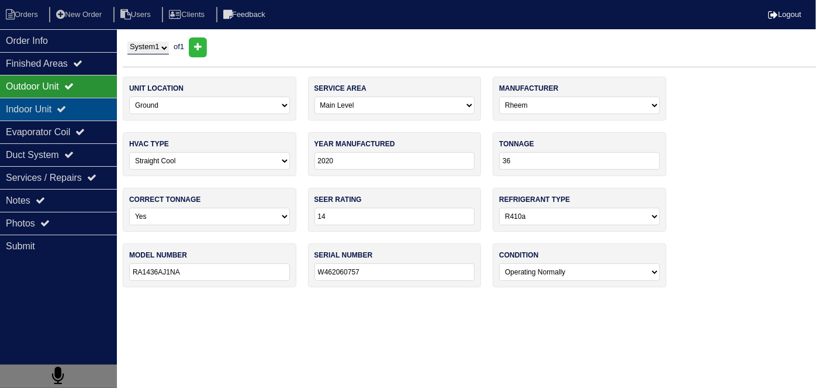
click at [47, 110] on div "Indoor Unit" at bounding box center [58, 109] width 117 height 23
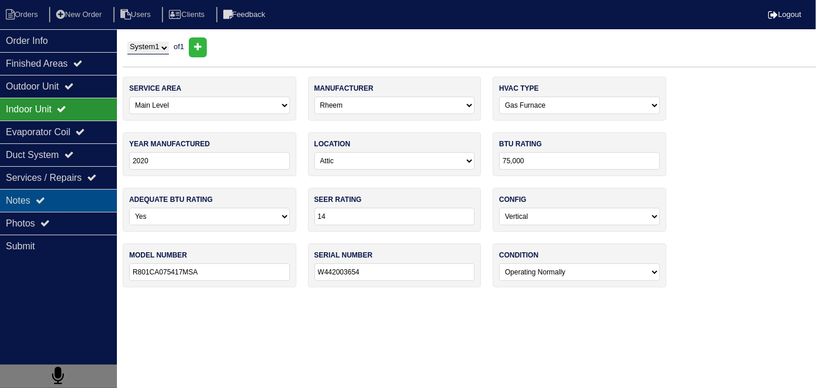
click at [59, 202] on div "Notes" at bounding box center [58, 200] width 117 height 23
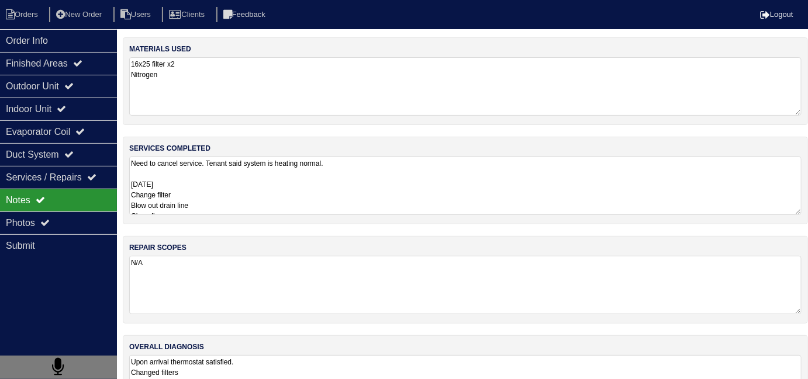
click at [326, 190] on textarea "Need to cancel service. Tenant said system is heating normal. 10/18/24 Change f…" at bounding box center [465, 186] width 672 height 58
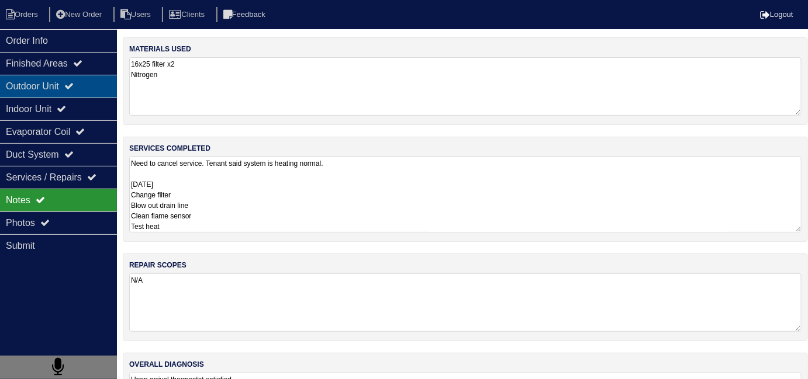
click at [87, 87] on div "Outdoor Unit" at bounding box center [58, 86] width 117 height 23
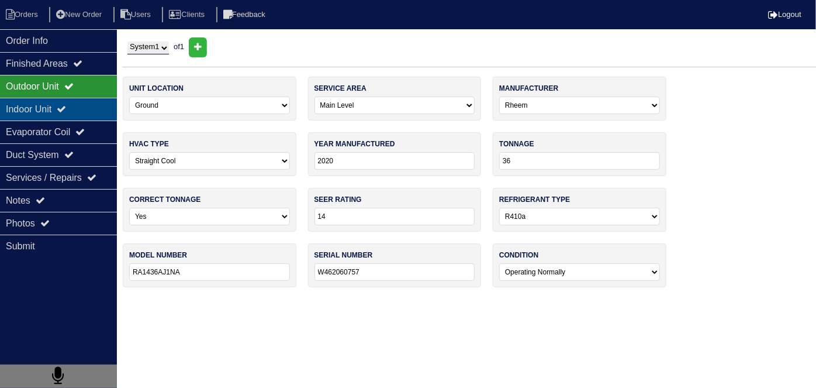
click at [81, 103] on div "Indoor Unit" at bounding box center [58, 109] width 117 height 23
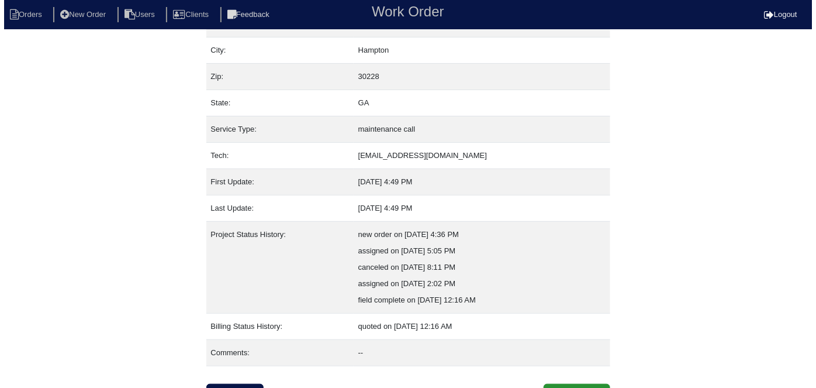
scroll to position [94, 0]
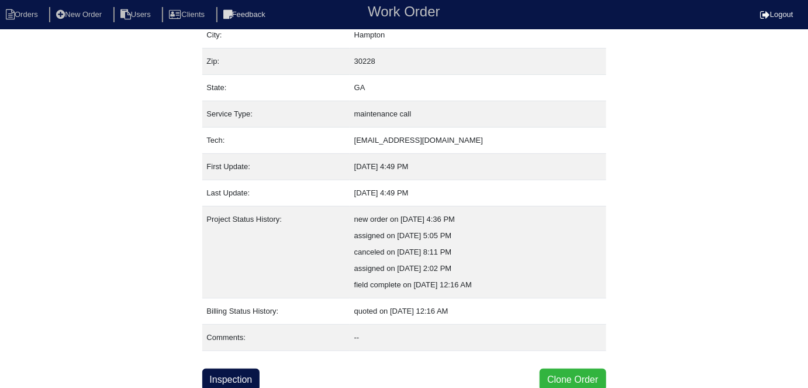
click at [562, 375] on button "Clone Order" at bounding box center [572, 379] width 66 height 22
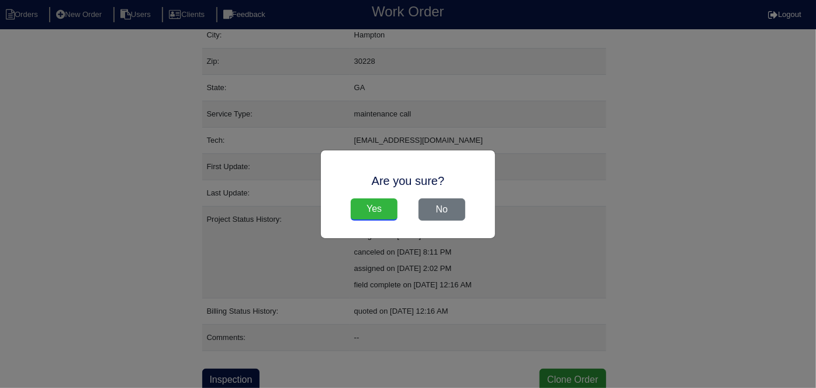
click at [363, 210] on input "Yes" at bounding box center [374, 209] width 47 height 22
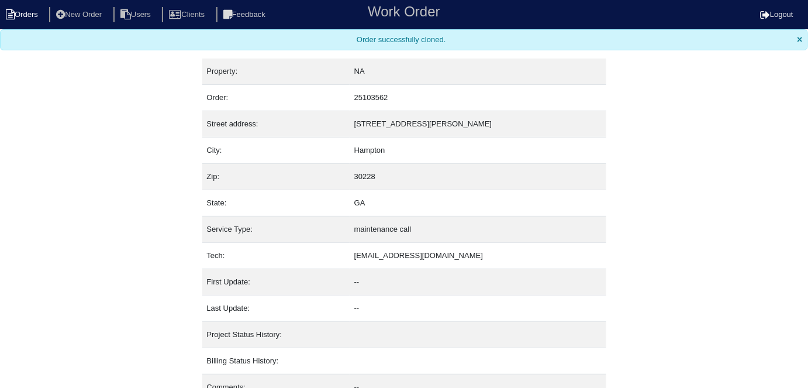
click at [12, 18] on icon at bounding box center [10, 14] width 9 height 11
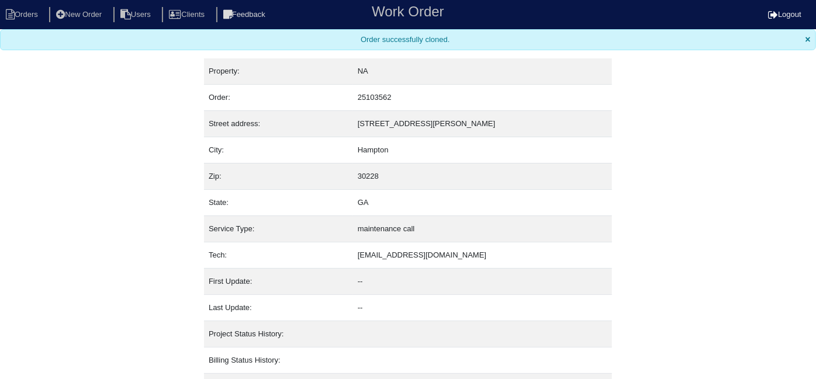
select select "15"
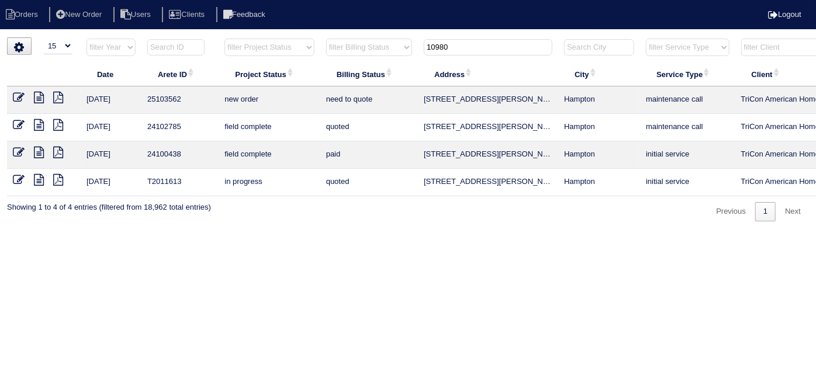
click at [20, 94] on icon at bounding box center [19, 98] width 12 height 12
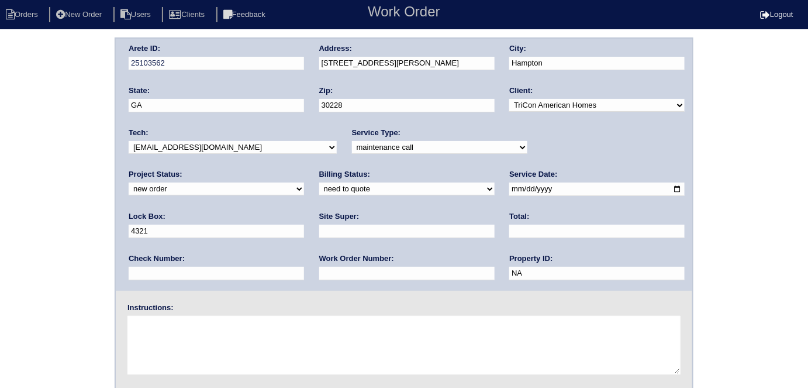
drag, startPoint x: 335, startPoint y: 143, endPoint x: 334, endPoint y: 148, distance: 6.0
click at [352, 143] on select "-select- initial service basic service maintenance call replacement scope servi…" at bounding box center [439, 147] width 175 height 13
select select "initial service"
click at [352, 141] on select "-select- initial service basic service maintenance call replacement scope servi…" at bounding box center [439, 147] width 175 height 13
click at [319, 236] on input "text" at bounding box center [406, 230] width 175 height 13
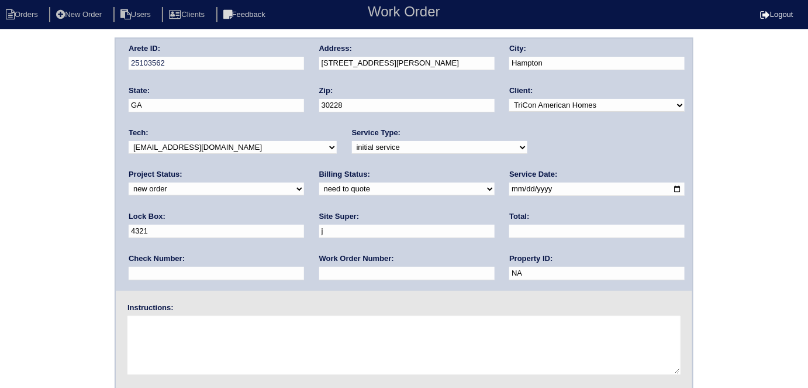
type input "Jerome Middlebrooks"
click at [196, 334] on textarea at bounding box center [403, 345] width 553 height 58
type textarea "Install smart tstats if needed"
drag, startPoint x: 541, startPoint y: 193, endPoint x: 452, endPoint y: 193, distance: 88.8
click at [452, 193] on div "Arete ID: 25103562 Address: 10980 Thrasher Rd City: Hampton State: GA Zip: 3022…" at bounding box center [404, 165] width 576 height 252
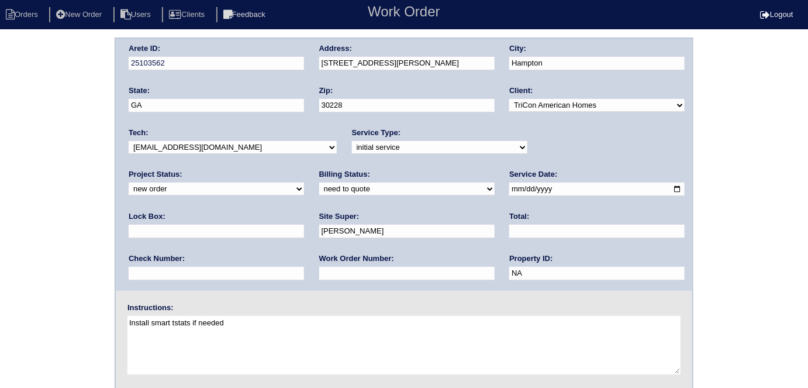
drag, startPoint x: 735, startPoint y: 164, endPoint x: 763, endPoint y: 151, distance: 30.9
click at [736, 163] on div "Arete ID: 25103562 Address: 10980 Thrasher Rd City: Hampton State: GA Zip: 3022…" at bounding box center [404, 273] width 808 height 473
click at [296, 61] on div "Arete ID: 25103562 Address: 10980 Thrasher Rd City: Hampton State: GA Zip: 3022…" at bounding box center [404, 165] width 576 height 252
click at [45, 158] on div "Arete ID: 25103562 Address: 10980 Thrasher Rd City: Hampton State: GA Zip: 3022…" at bounding box center [404, 273] width 808 height 473
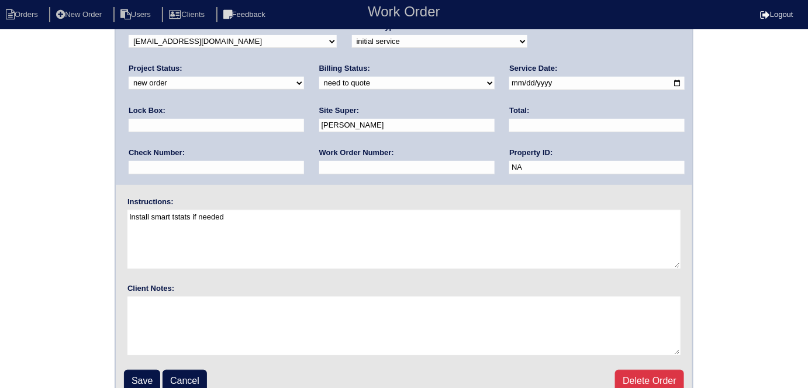
scroll to position [106, 0]
click at [147, 379] on input "Save" at bounding box center [142, 380] width 36 height 22
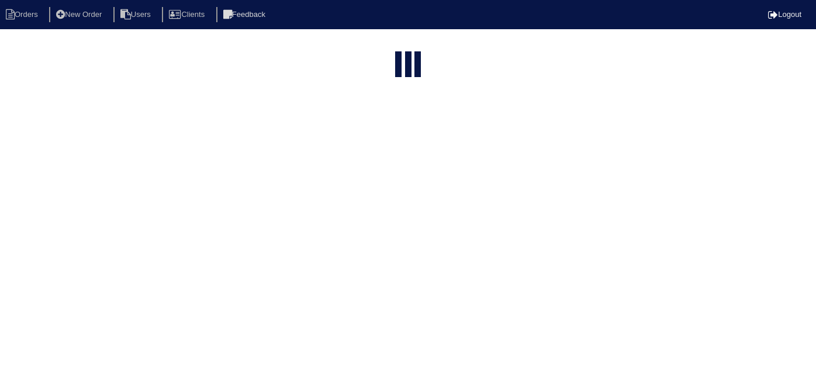
select select "15"
type input "10980"
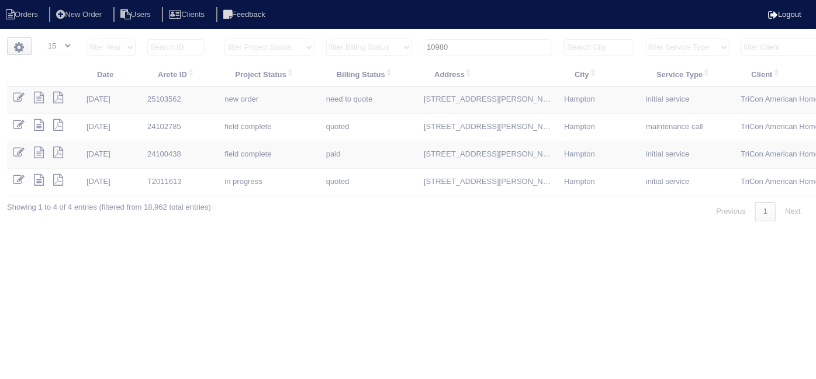
scroll to position [0, 203]
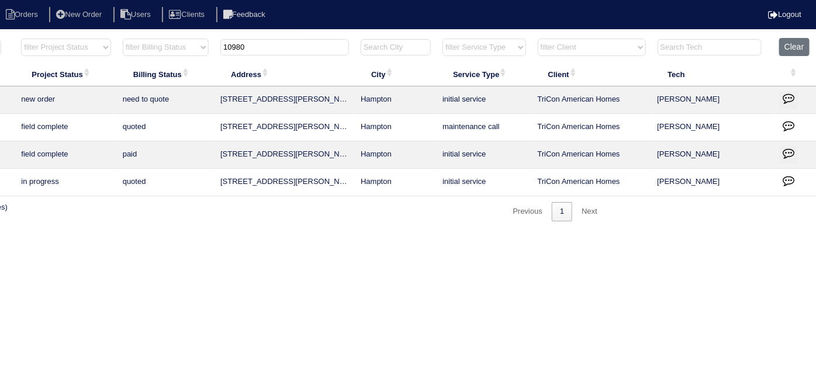
click at [789, 103] on button "button" at bounding box center [788, 100] width 19 height 18
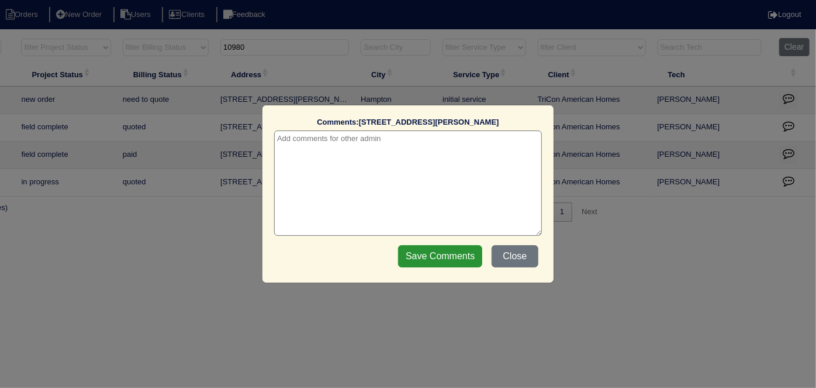
click at [413, 137] on textarea at bounding box center [408, 182] width 268 height 105
type textarea "[DATE] - received via email - KE"
click at [459, 253] on input "Save Comments" at bounding box center [440, 256] width 84 height 22
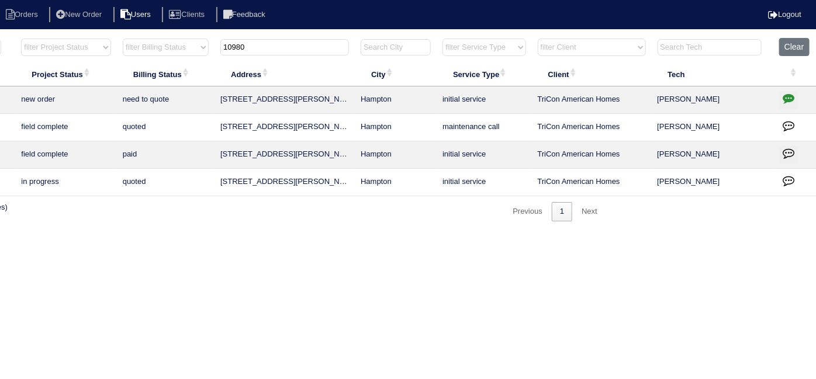
drag, startPoint x: 262, startPoint y: 50, endPoint x: 160, endPoint y: 8, distance: 110.1
click at [160, 37] on body "Orders New Order Users Clients Feedback Logout Orders New Order Users Clients M…" at bounding box center [205, 129] width 816 height 184
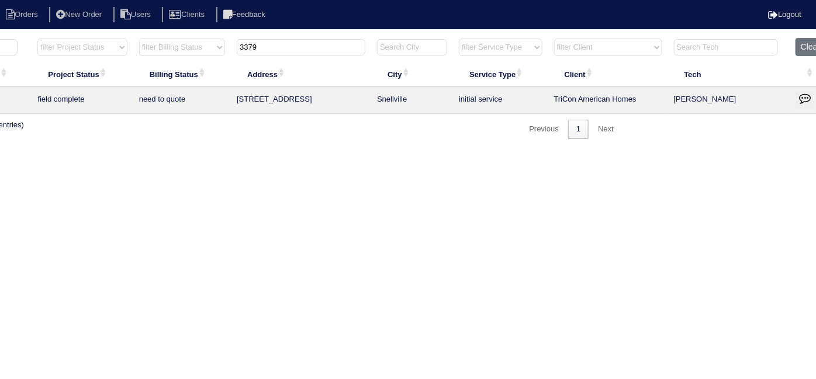
scroll to position [0, 0]
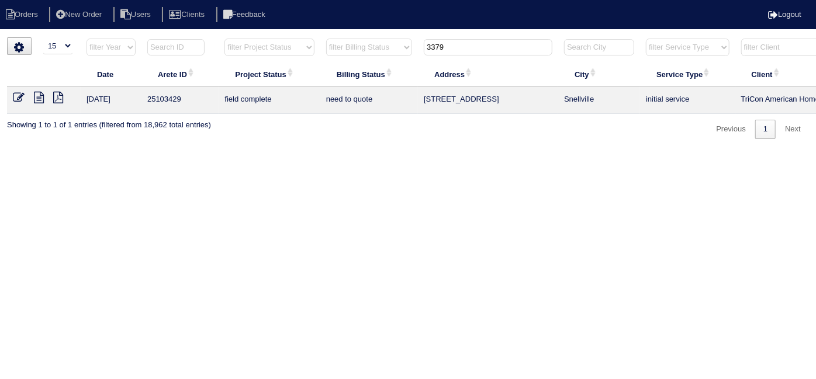
type input "3379"
drag, startPoint x: 334, startPoint y: 240, endPoint x: 328, endPoint y: 242, distance: 6.3
click at [333, 151] on html "Orders New Order Users Clients Feedback Logout Orders New Order Users Clients M…" at bounding box center [408, 75] width 816 height 151
click at [42, 94] on icon at bounding box center [39, 98] width 10 height 12
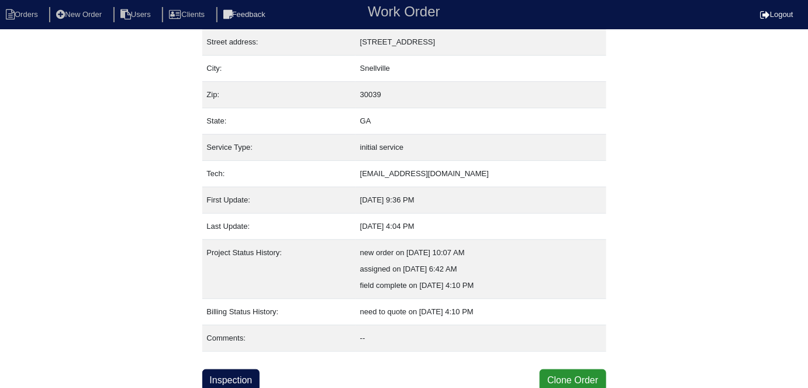
scroll to position [61, 0]
click at [234, 373] on link "Inspection" at bounding box center [231, 379] width 58 height 22
click at [240, 382] on link "Inspection" at bounding box center [231, 379] width 58 height 22
drag, startPoint x: 111, startPoint y: 220, endPoint x: 126, endPoint y: 220, distance: 14.6
click at [110, 220] on div "Property: N/A Order: 25103429 Street address: 3379 Mansfield Ln City: Snellvill…" at bounding box center [404, 183] width 808 height 414
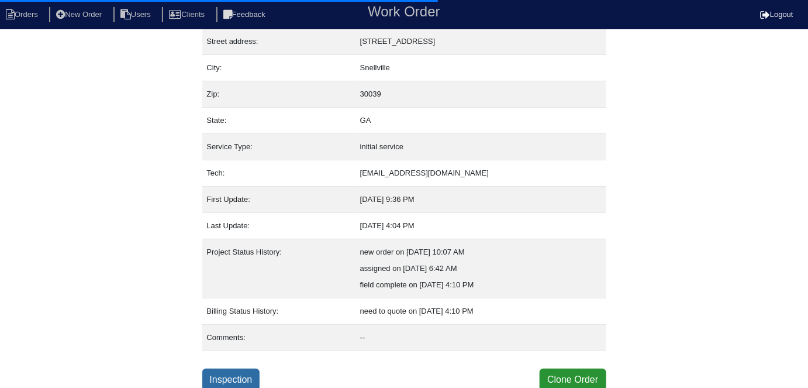
click at [242, 378] on link "Inspection" at bounding box center [231, 379] width 58 height 22
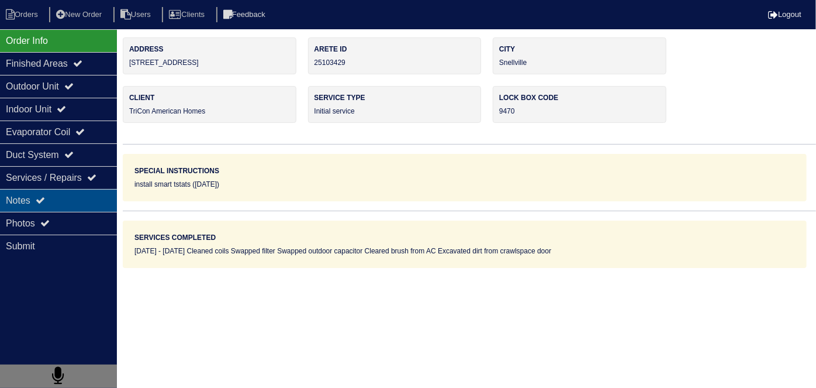
click at [43, 198] on icon at bounding box center [40, 199] width 9 height 9
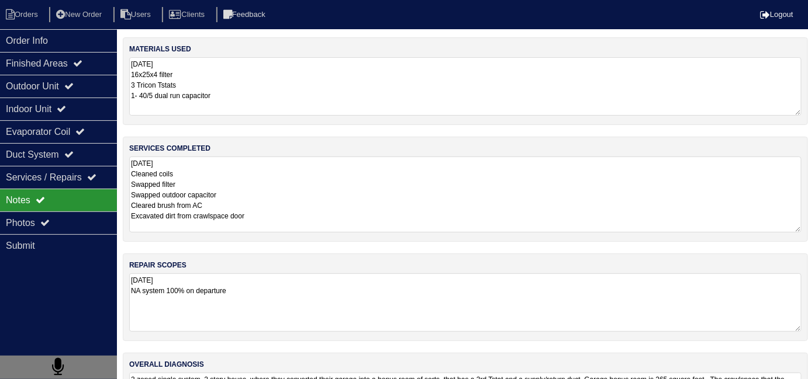
click at [289, 212] on textarea "9.24.25 Cleaned coils Swapped filter Swapped outdoor capacitor Cleared brush fr…" at bounding box center [465, 195] width 672 height 76
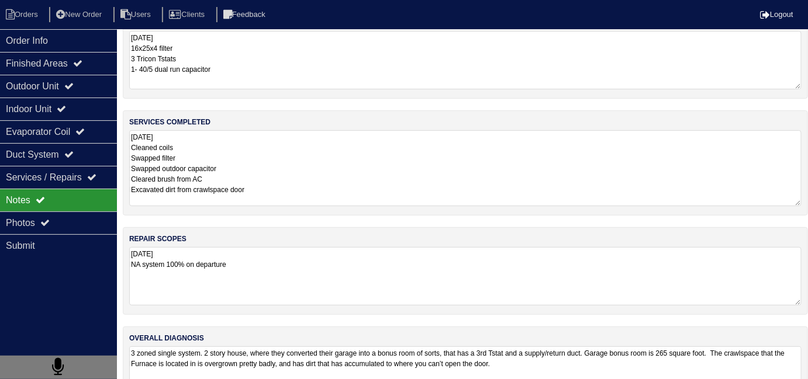
scroll to position [70, 0]
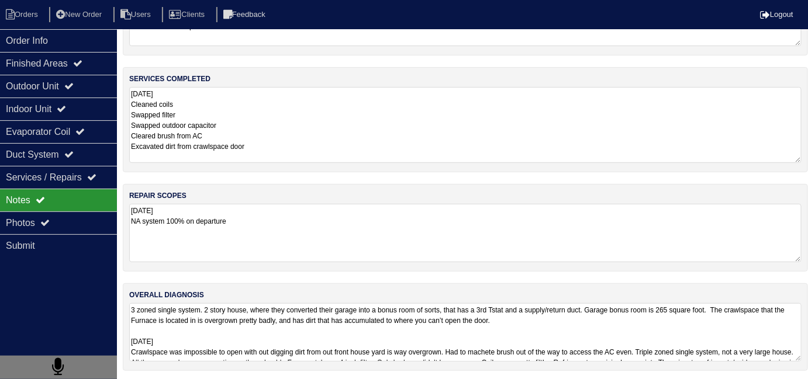
click at [548, 341] on textarea "3 zoned single system. 2 story house, where they converted their garage into a …" at bounding box center [465, 332] width 672 height 58
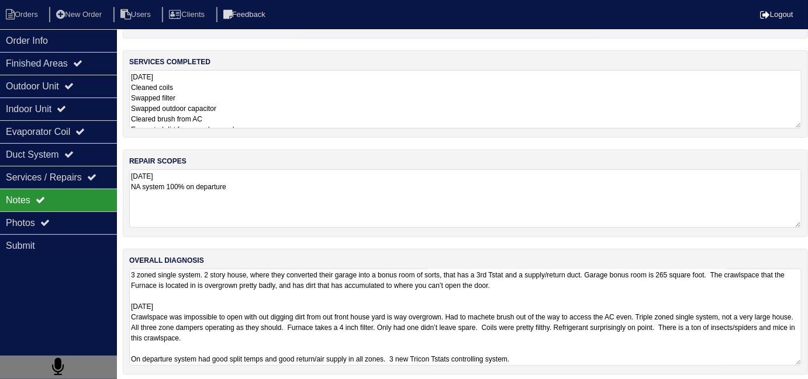
scroll to position [90, 0]
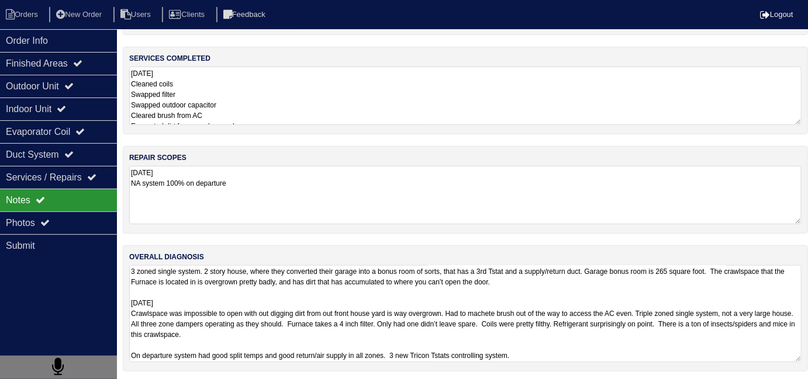
click at [625, 351] on textarea "3 zoned single system. 2 story house, where they converted their garage into a …" at bounding box center [465, 313] width 672 height 97
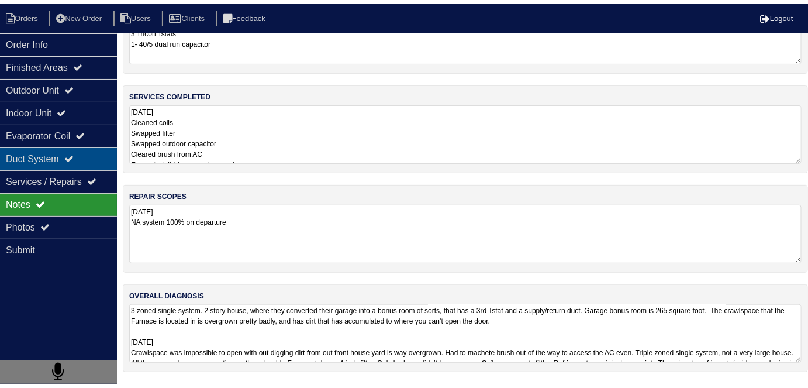
scroll to position [0, 0]
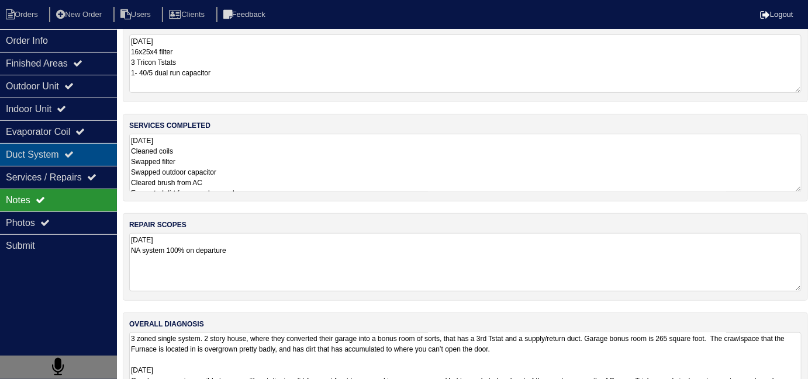
click at [61, 158] on div "Duct System" at bounding box center [58, 154] width 117 height 23
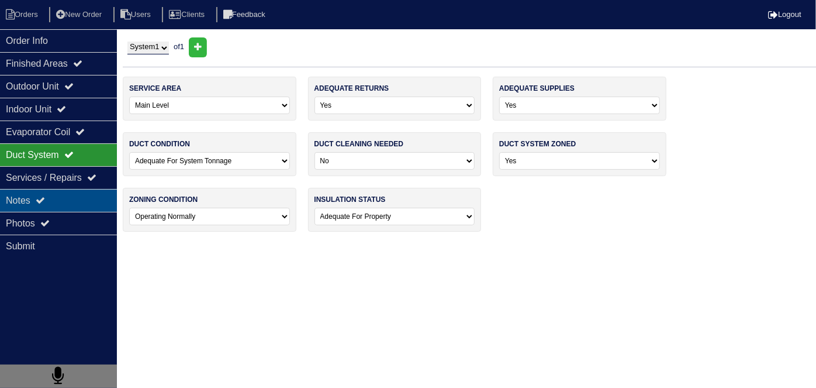
click at [57, 204] on div "Notes" at bounding box center [58, 200] width 117 height 23
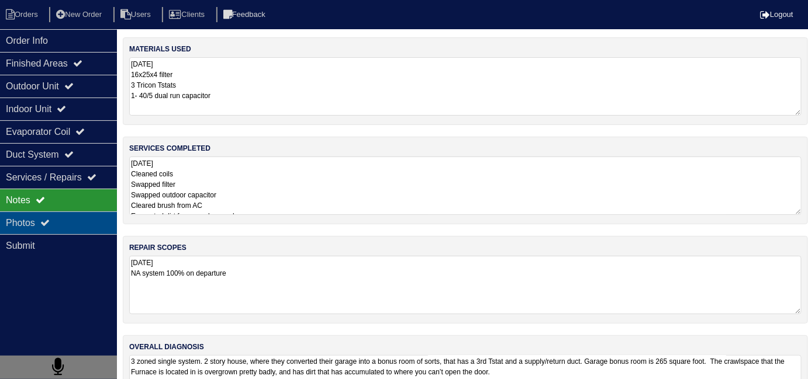
click at [57, 212] on div "Photos" at bounding box center [58, 223] width 117 height 23
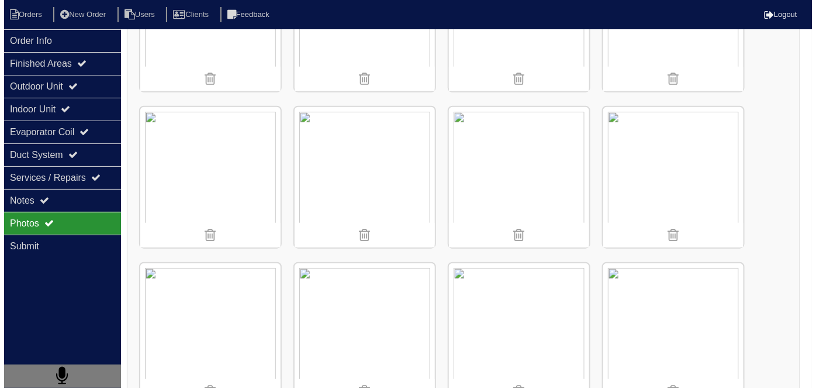
scroll to position [265, 0]
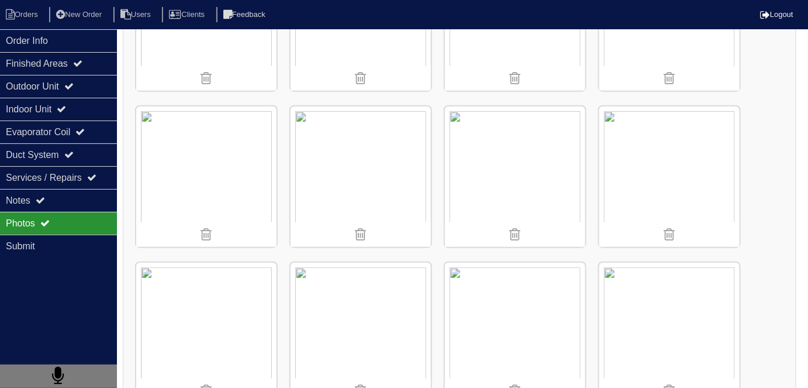
click at [503, 188] on img at bounding box center [515, 176] width 140 height 140
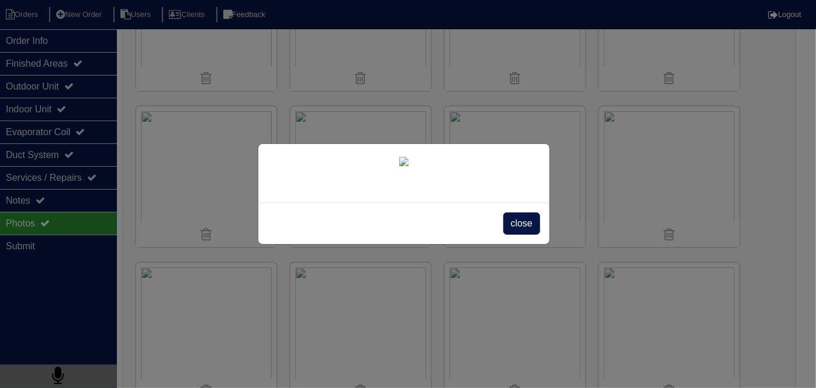
scroll to position [67, 0]
click at [517, 234] on span "close" at bounding box center [521, 223] width 37 height 22
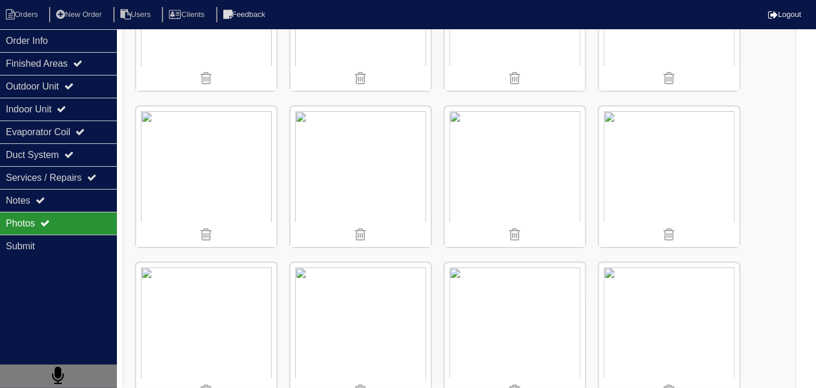
scroll to position [0, 0]
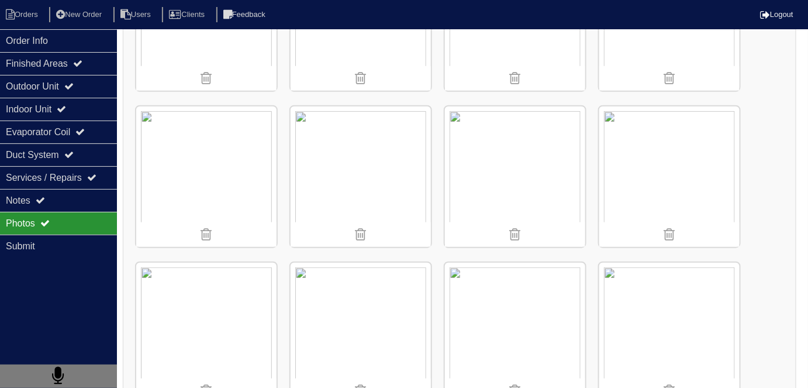
click at [620, 168] on img at bounding box center [669, 176] width 140 height 140
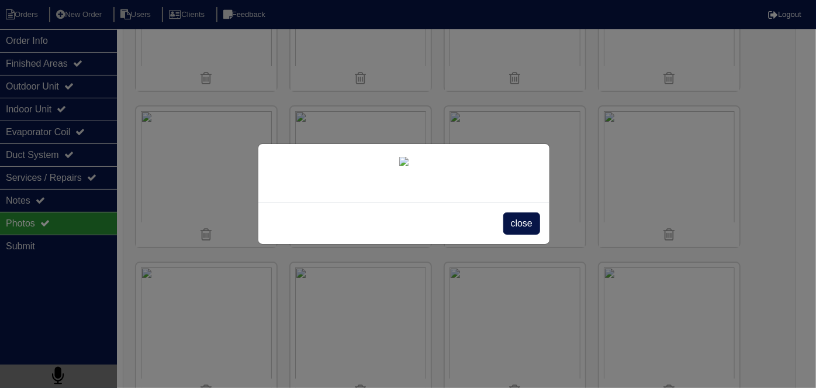
scroll to position [67, 0]
click at [510, 234] on span "close" at bounding box center [521, 223] width 37 height 22
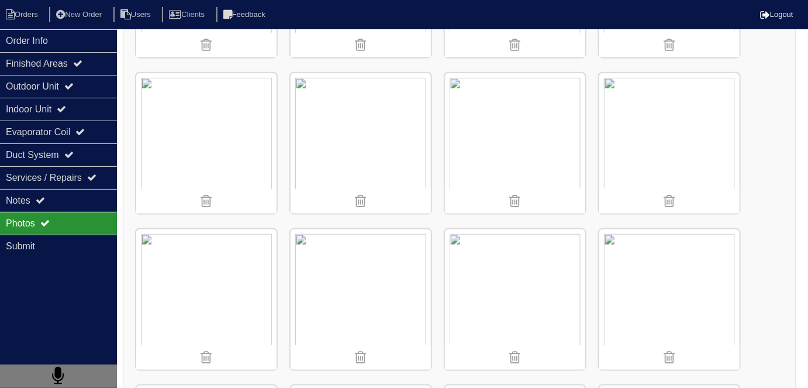
scroll to position [1859, 0]
click at [54, 198] on div "Notes" at bounding box center [58, 200] width 117 height 23
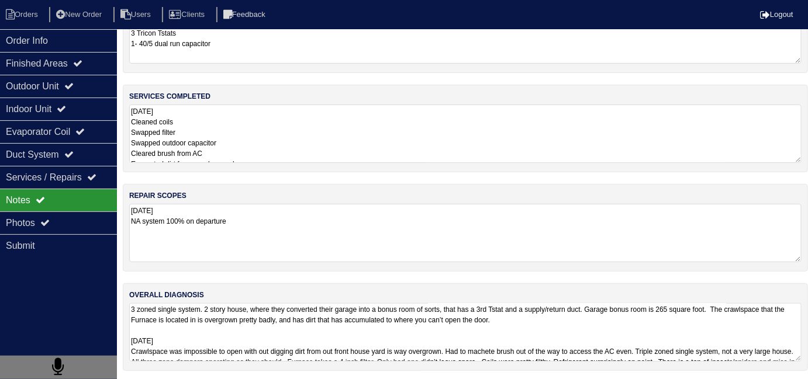
click at [431, 204] on textarea "9.24.25 NA system 100% on departure" at bounding box center [465, 233] width 672 height 58
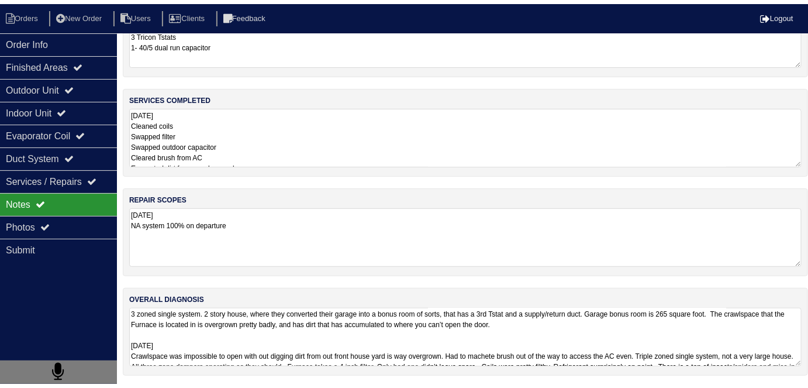
scroll to position [51, 0]
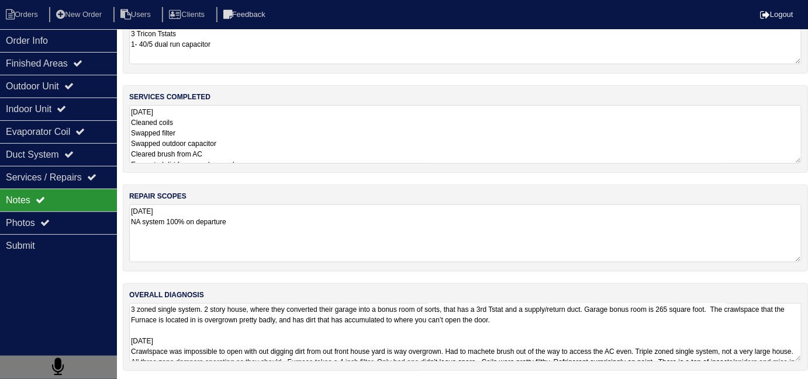
click at [330, 126] on textarea "9.24.25 Cleaned coils Swapped filter Swapped outdoor capacitor Cleared brush fr…" at bounding box center [465, 134] width 672 height 58
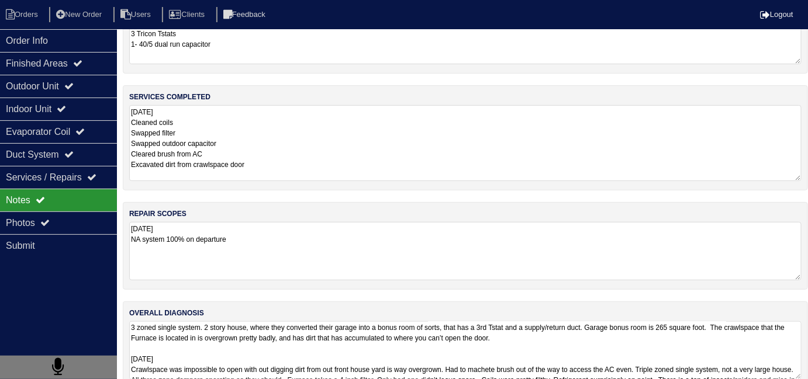
click at [389, 238] on textarea "9.24.25 NA system 100% on departure" at bounding box center [465, 251] width 672 height 58
click at [344, 132] on textarea "9.24.25 Cleaned coils Swapped filter Swapped outdoor capacitor Cleared brush fr…" at bounding box center [465, 143] width 672 height 76
click at [678, 347] on textarea "3 zoned single system. 2 story house, where they converted their garage into a …" at bounding box center [465, 350] width 672 height 58
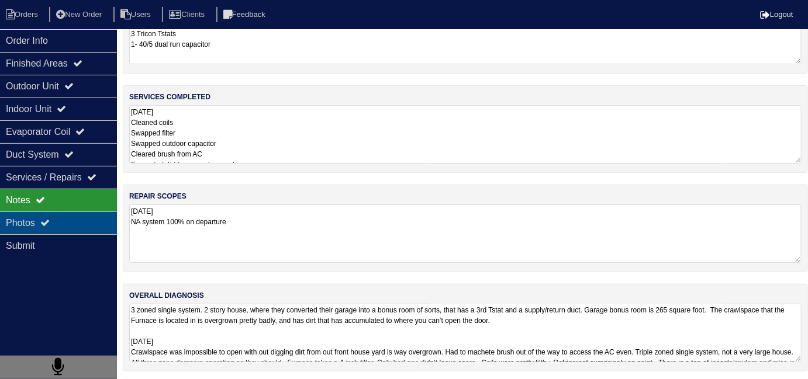
click at [53, 212] on div "Photos" at bounding box center [58, 223] width 117 height 23
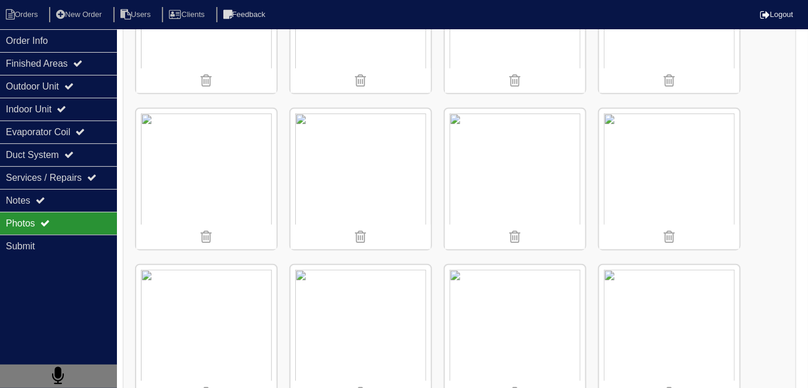
scroll to position [264, 0]
click at [630, 306] on img at bounding box center [669, 334] width 140 height 140
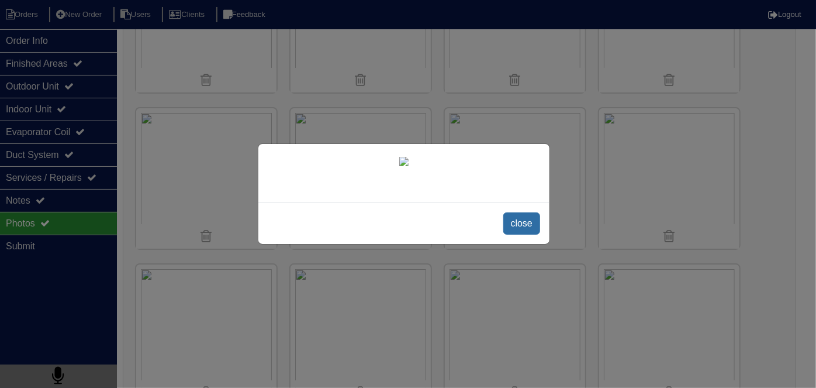
click at [518, 234] on span "close" at bounding box center [521, 223] width 37 height 22
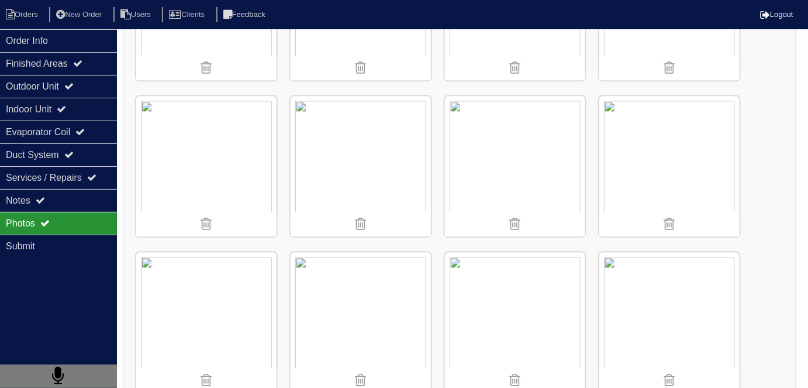
scroll to position [901, 0]
click at [369, 179] on img at bounding box center [360, 165] width 140 height 140
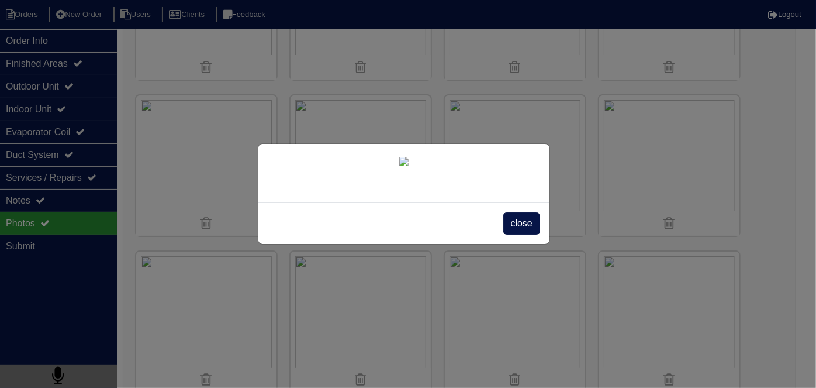
click at [512, 234] on span "close" at bounding box center [521, 223] width 37 height 22
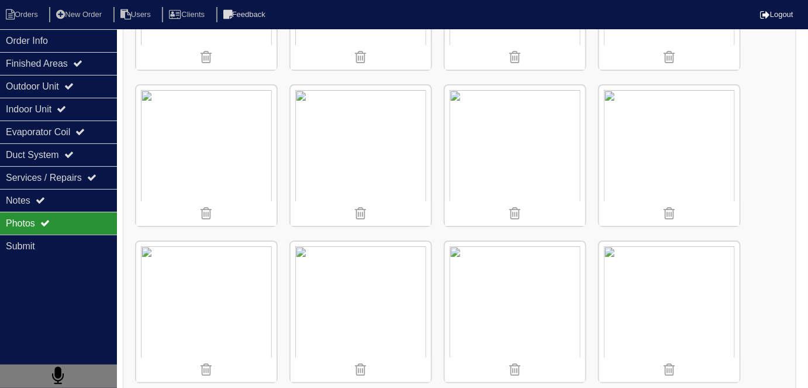
scroll to position [1379, 0]
click at [381, 278] on img at bounding box center [360, 311] width 140 height 140
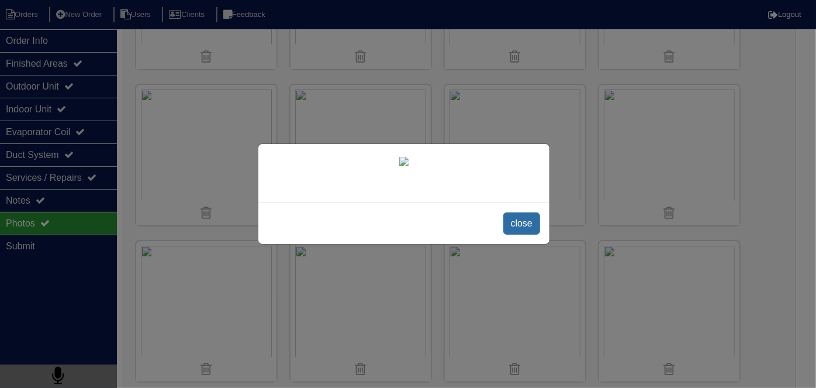
click at [514, 234] on span "close" at bounding box center [521, 223] width 37 height 22
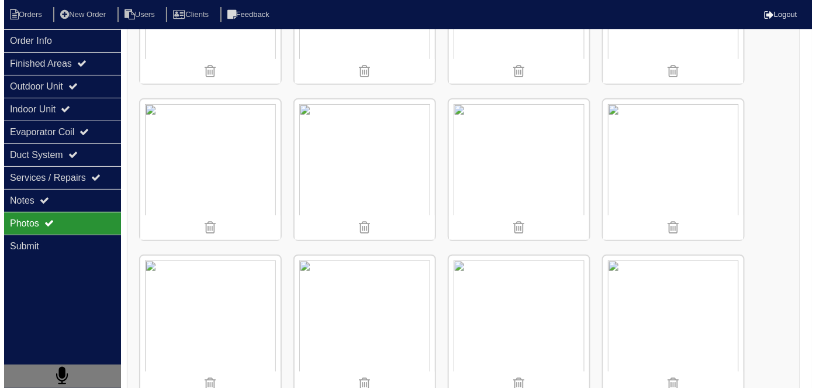
scroll to position [3238, 0]
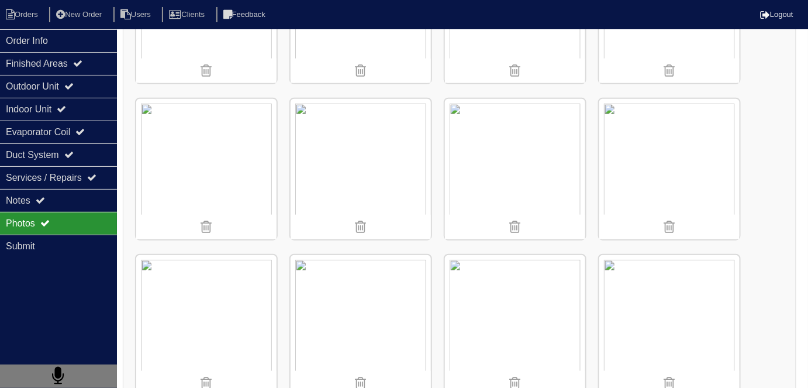
click at [366, 169] on img at bounding box center [360, 169] width 140 height 140
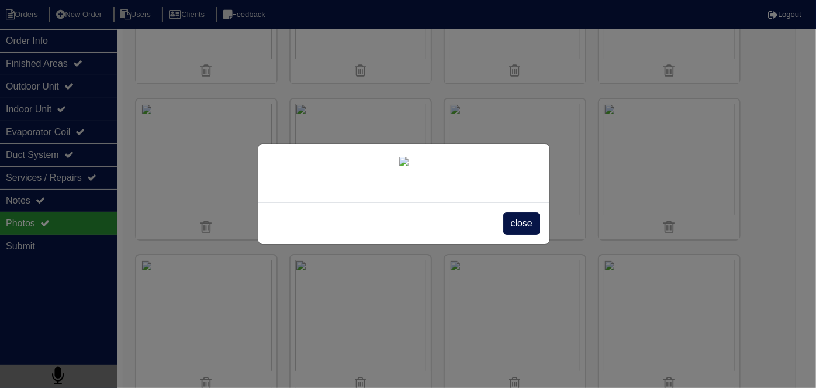
scroll to position [67, 0]
drag, startPoint x: 508, startPoint y: 350, endPoint x: 511, endPoint y: 259, distance: 90.6
click at [507, 234] on span "close" at bounding box center [521, 223] width 37 height 22
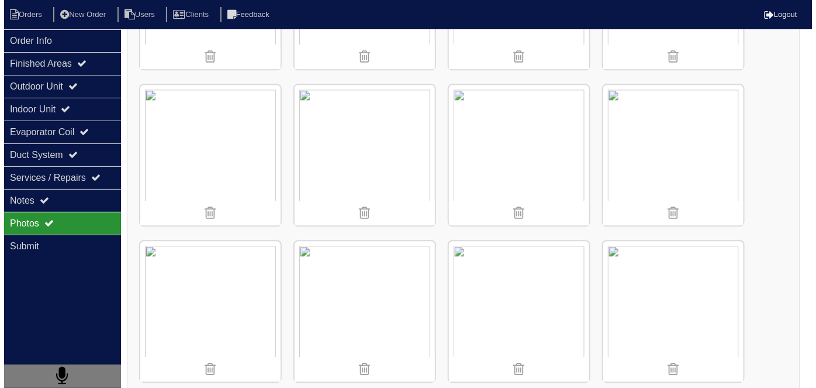
scroll to position [3876, 0]
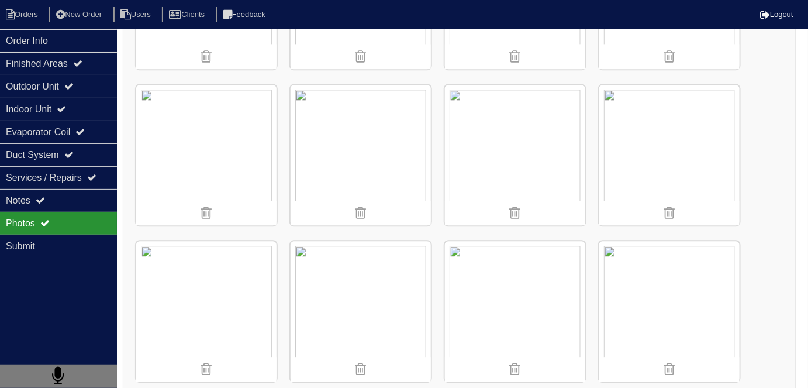
click at [357, 136] on img at bounding box center [360, 155] width 140 height 140
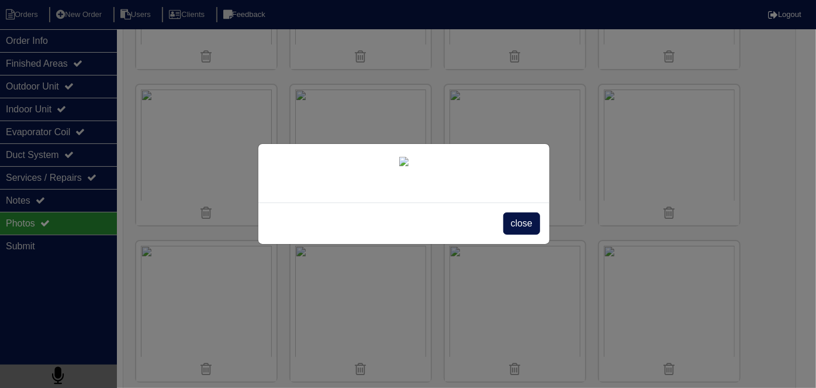
scroll to position [67, 0]
drag, startPoint x: 516, startPoint y: 345, endPoint x: 522, endPoint y: 334, distance: 12.5
click at [516, 234] on span "close" at bounding box center [521, 223] width 37 height 22
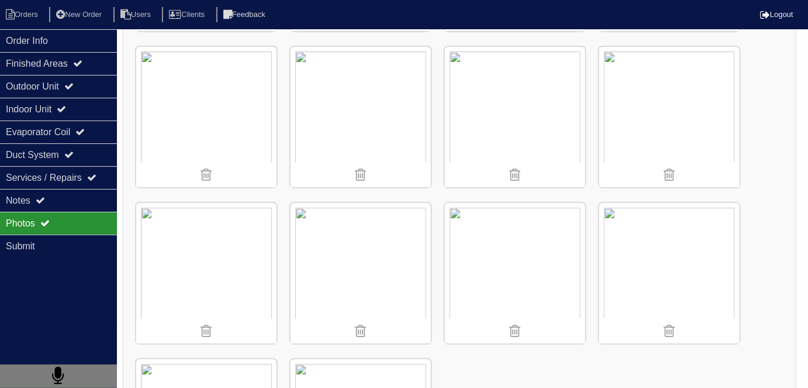
scroll to position [6048, 0]
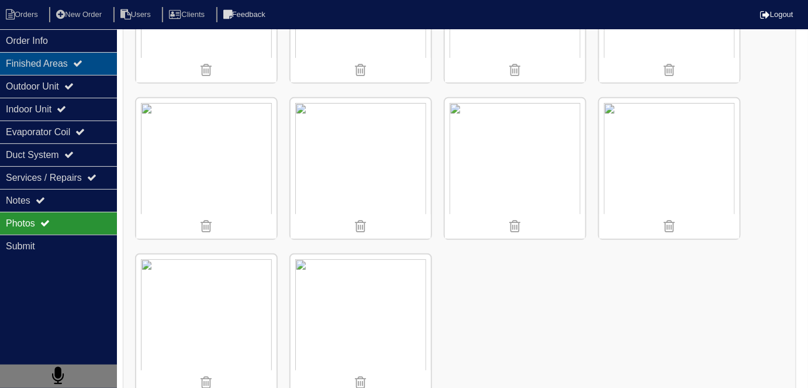
click at [84, 53] on div "Finished Areas" at bounding box center [58, 63] width 117 height 23
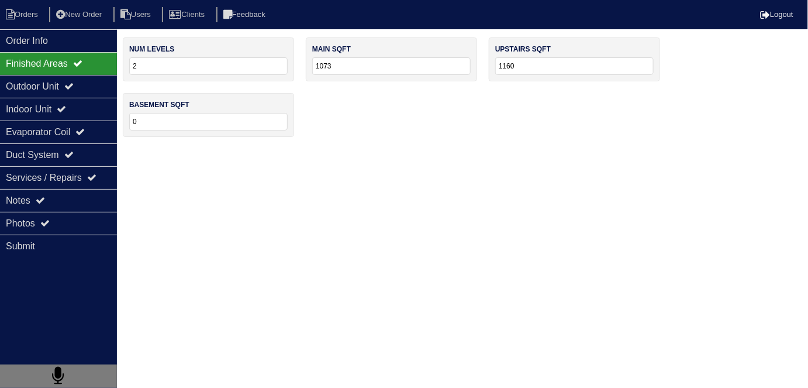
scroll to position [0, 0]
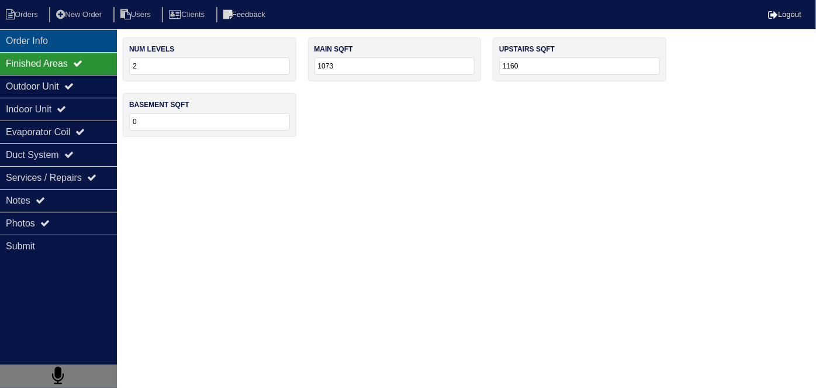
click at [68, 47] on div "Order Info" at bounding box center [58, 40] width 117 height 23
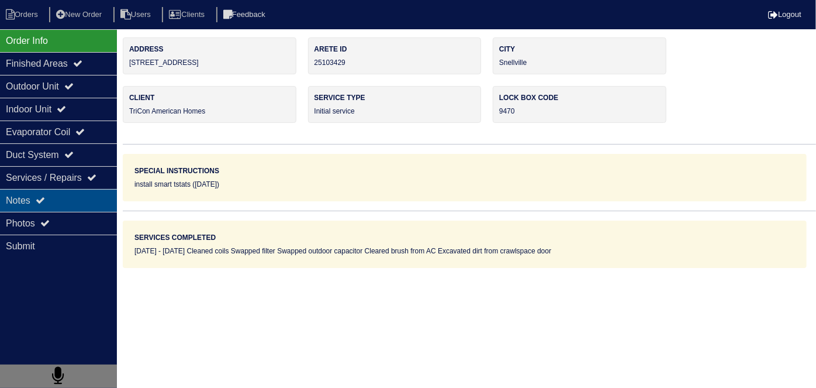
click at [55, 191] on div "Notes" at bounding box center [58, 200] width 117 height 23
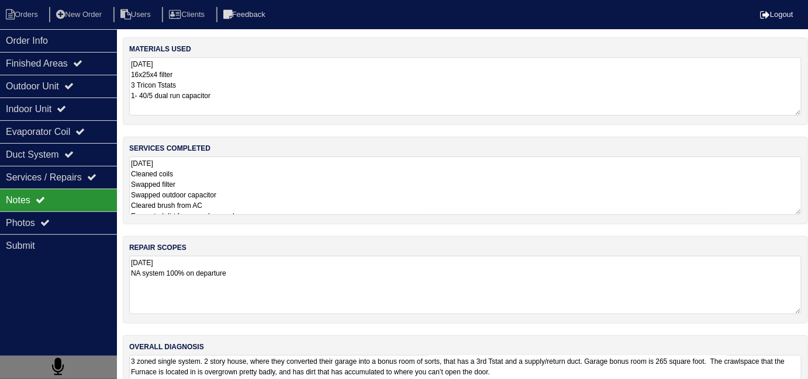
click at [354, 210] on textarea "9.24.25 Cleaned coils Swapped filter Swapped outdoor capacitor Cleared brush fr…" at bounding box center [465, 186] width 672 height 58
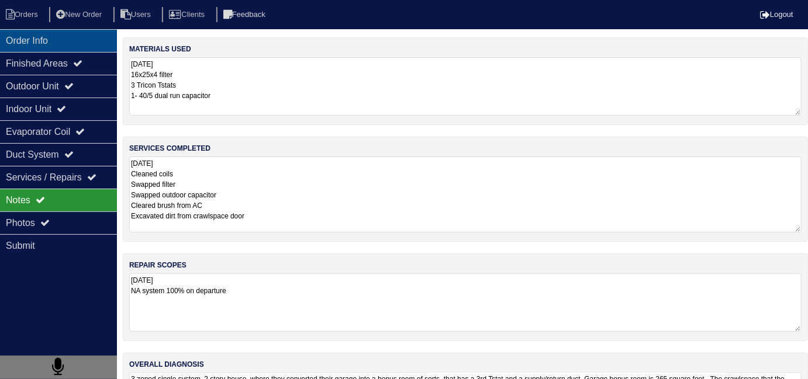
click at [89, 43] on div "Order Info" at bounding box center [58, 40] width 117 height 23
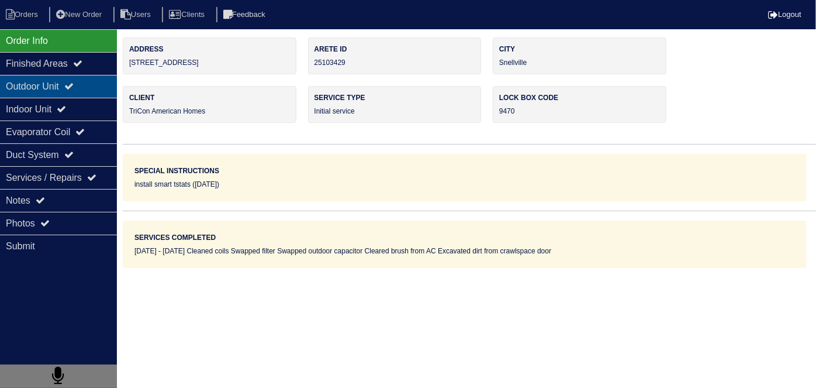
click at [51, 88] on div "Outdoor Unit" at bounding box center [58, 86] width 117 height 23
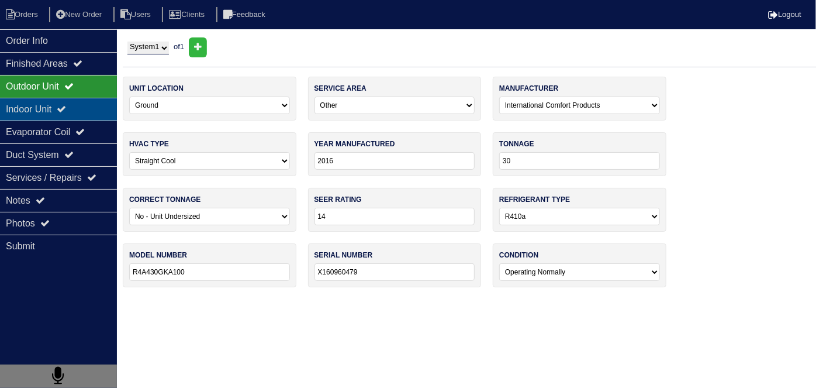
click at [54, 101] on div "Indoor Unit" at bounding box center [58, 109] width 117 height 23
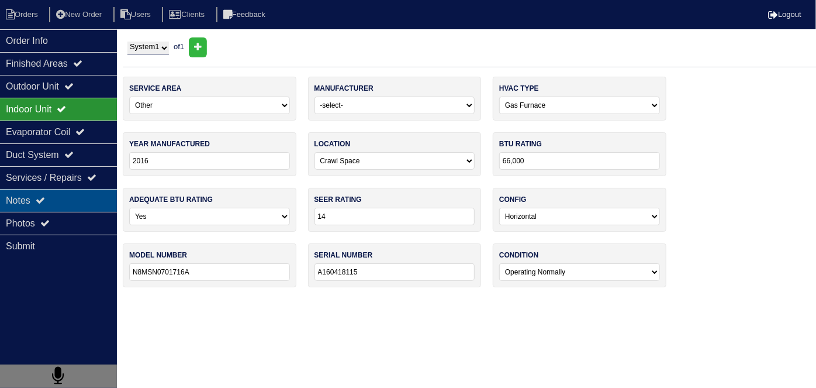
click at [48, 189] on div "Notes" at bounding box center [58, 200] width 117 height 23
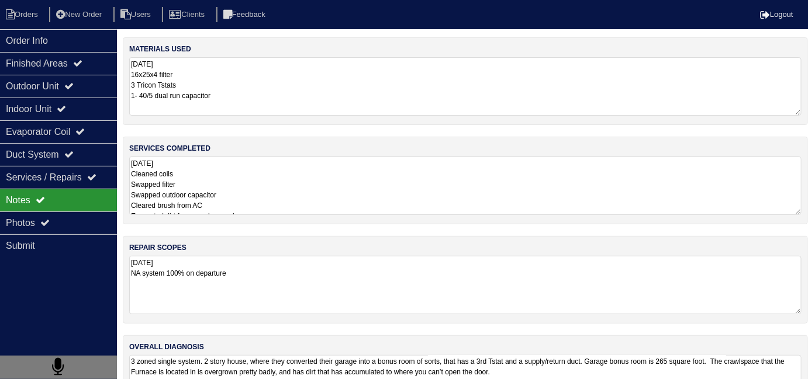
drag, startPoint x: 310, startPoint y: 191, endPoint x: 319, endPoint y: 192, distance: 9.4
click at [312, 191] on textarea "9.24.25 Cleaned coils Swapped filter Swapped outdoor capacitor Cleared brush fr…" at bounding box center [465, 186] width 672 height 58
click at [57, 65] on div "Finished Areas" at bounding box center [58, 63] width 117 height 23
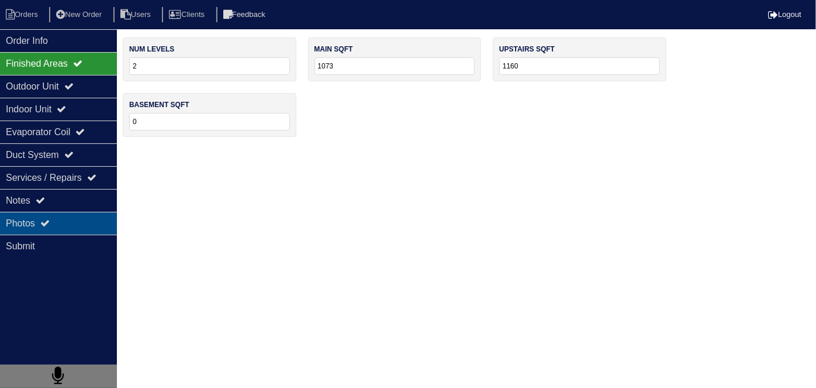
click at [53, 216] on div "Photos" at bounding box center [58, 223] width 117 height 23
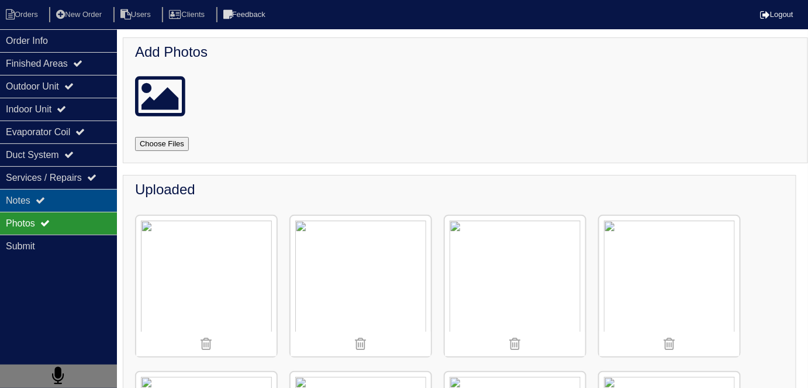
click at [51, 201] on div "Notes" at bounding box center [58, 200] width 117 height 23
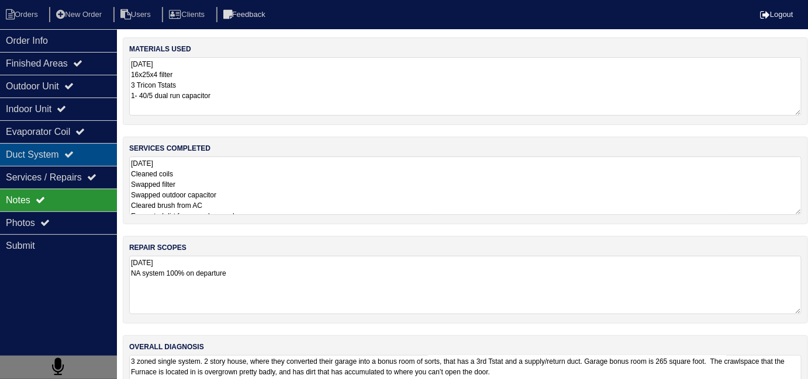
click at [44, 161] on div "Duct System" at bounding box center [58, 154] width 117 height 23
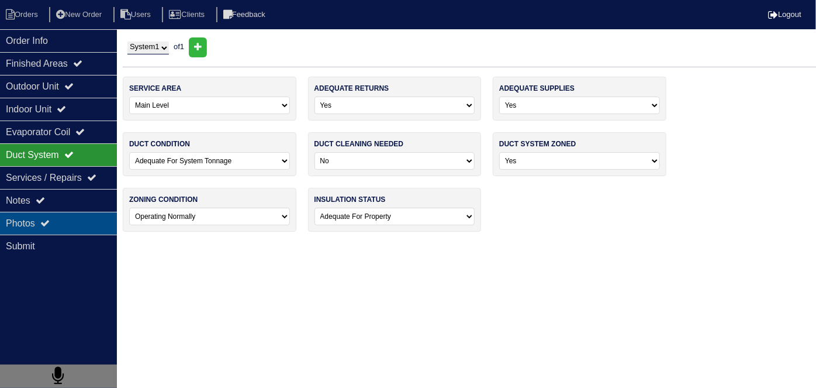
click at [59, 224] on div "Photos" at bounding box center [58, 223] width 117 height 23
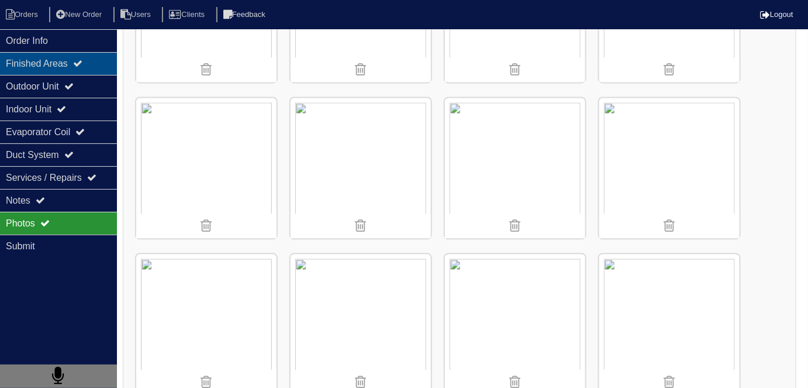
scroll to position [743, 0]
click at [40, 53] on div "Finished Areas" at bounding box center [58, 63] width 117 height 23
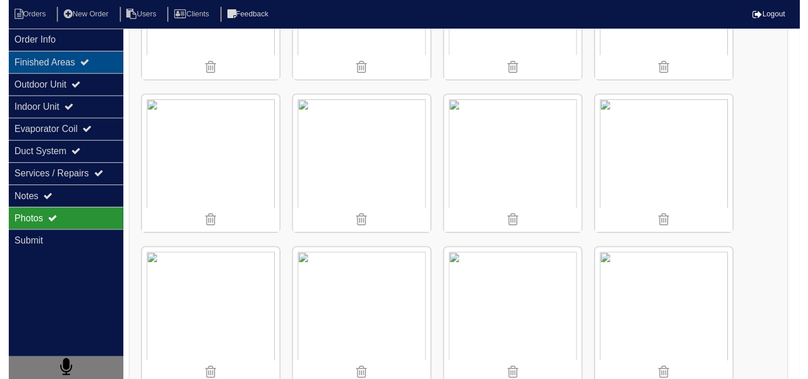
scroll to position [0, 0]
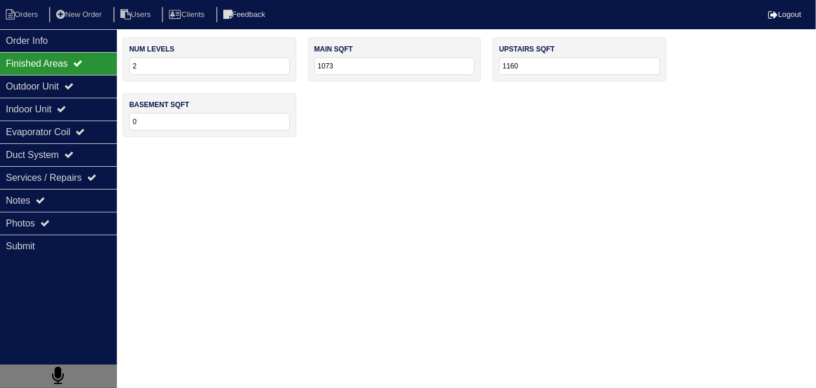
click at [375, 132] on div "num levels 2 main sqft 1073 upstairs sqft 1160 basement sqft 0" at bounding box center [469, 92] width 693 height 111
click at [67, 216] on div "Photos" at bounding box center [58, 223] width 117 height 23
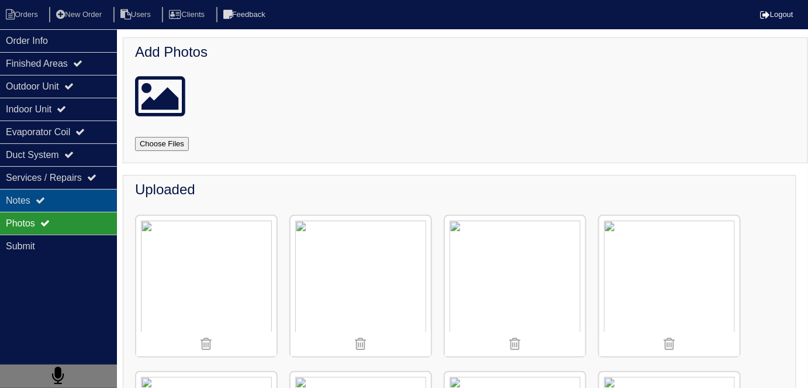
click at [60, 192] on div "Notes" at bounding box center [58, 200] width 117 height 23
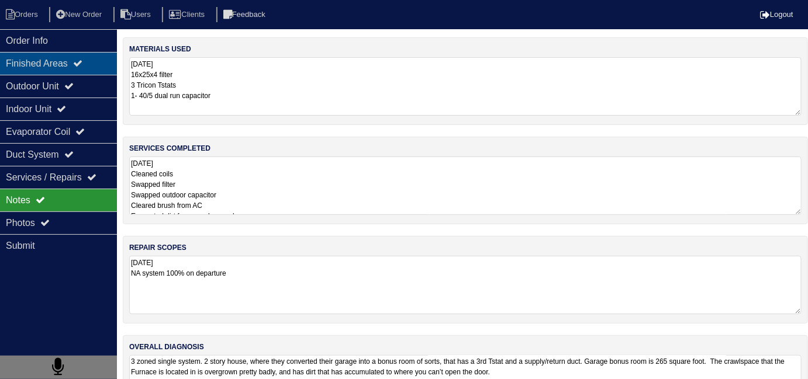
click at [75, 56] on div "Finished Areas" at bounding box center [58, 63] width 117 height 23
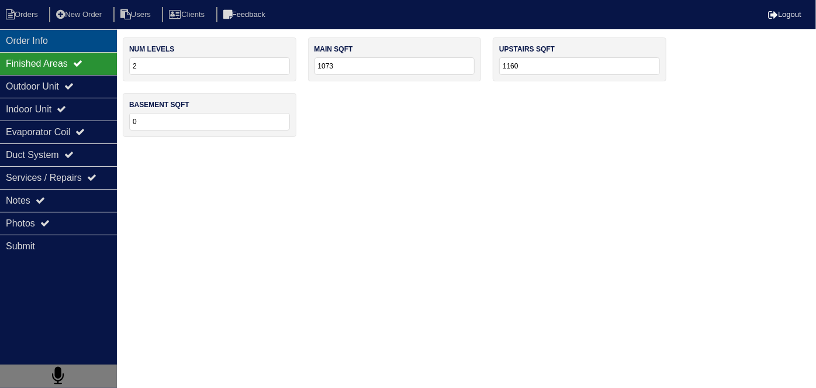
click at [67, 50] on div "Order Info" at bounding box center [58, 40] width 117 height 23
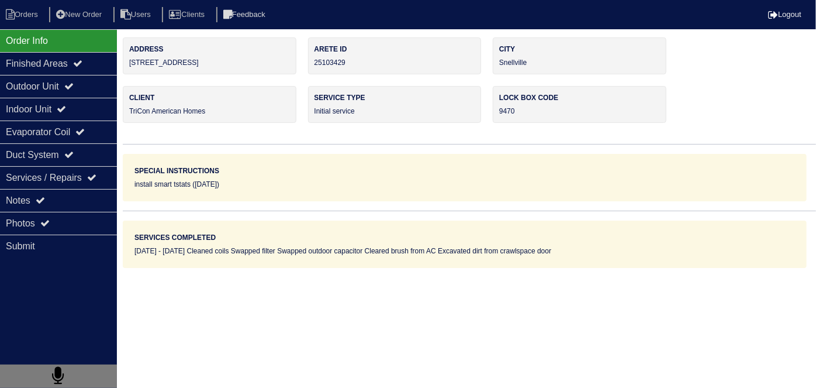
drag, startPoint x: 198, startPoint y: 61, endPoint x: 127, endPoint y: 64, distance: 70.2
click at [127, 64] on div "Address 3379 Mansfield Ln" at bounding box center [210, 55] width 174 height 37
click at [72, 83] on icon at bounding box center [68, 85] width 9 height 9
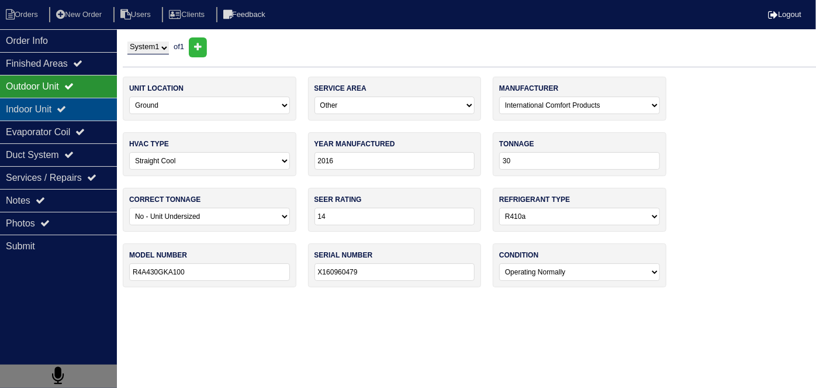
click at [66, 105] on icon at bounding box center [61, 108] width 9 height 9
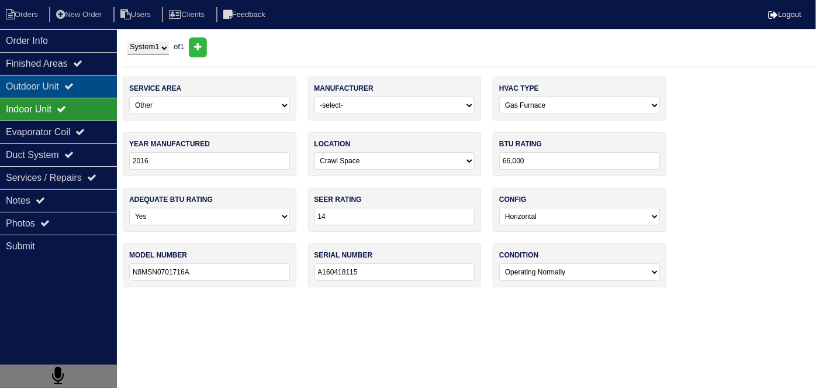
click at [62, 84] on div "Outdoor Unit" at bounding box center [58, 86] width 117 height 23
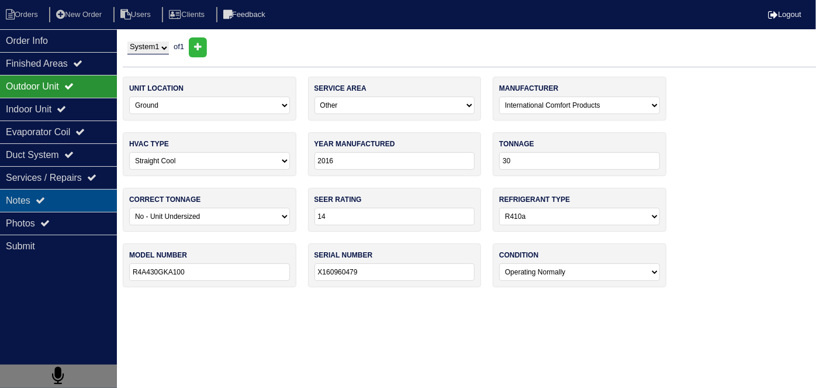
click at [45, 196] on icon at bounding box center [40, 199] width 9 height 9
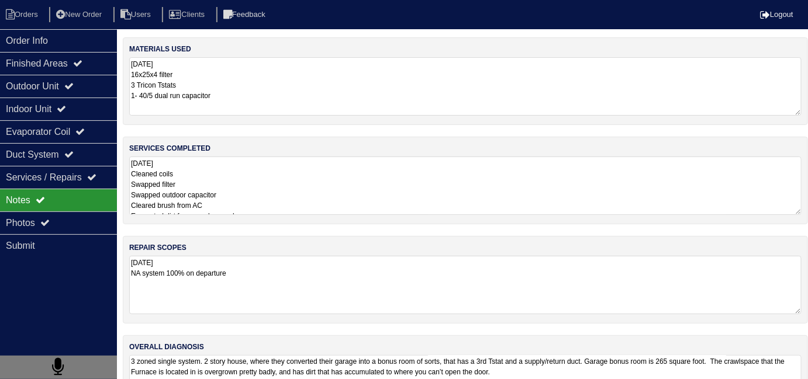
click at [344, 186] on textarea "9.24.25 Cleaned coils Swapped filter Swapped outdoor capacitor Cleared brush fr…" at bounding box center [465, 186] width 672 height 58
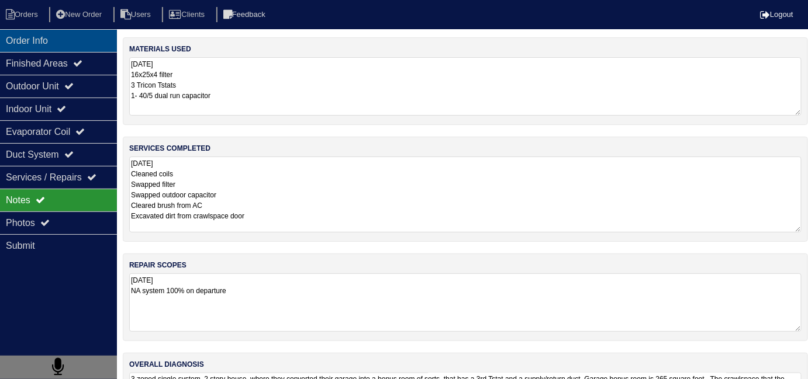
click at [65, 36] on div "Order Info" at bounding box center [58, 40] width 117 height 23
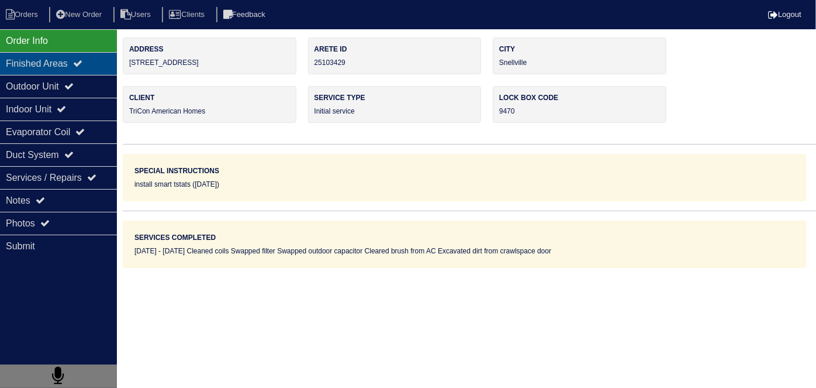
click at [56, 62] on div "Finished Areas" at bounding box center [58, 63] width 117 height 23
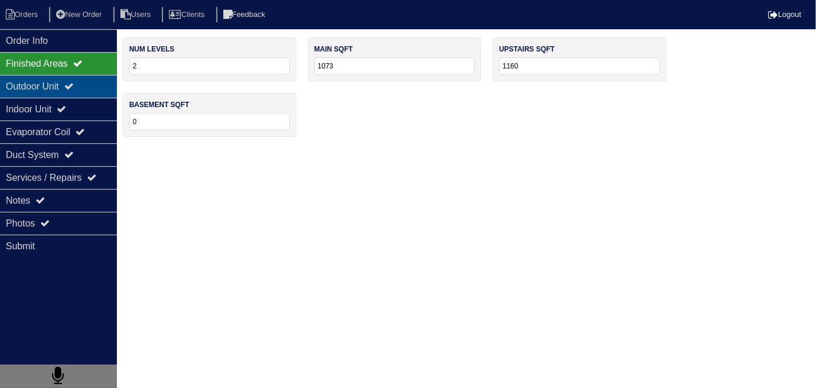
click at [54, 81] on div "Outdoor Unit" at bounding box center [58, 86] width 117 height 23
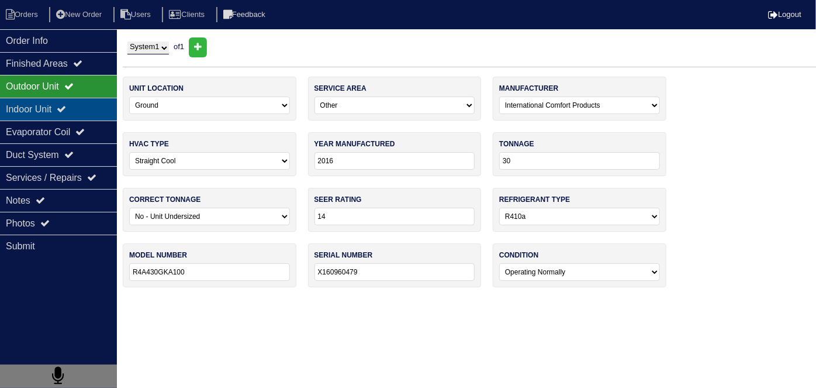
click at [54, 98] on div "Indoor Unit" at bounding box center [58, 109] width 117 height 23
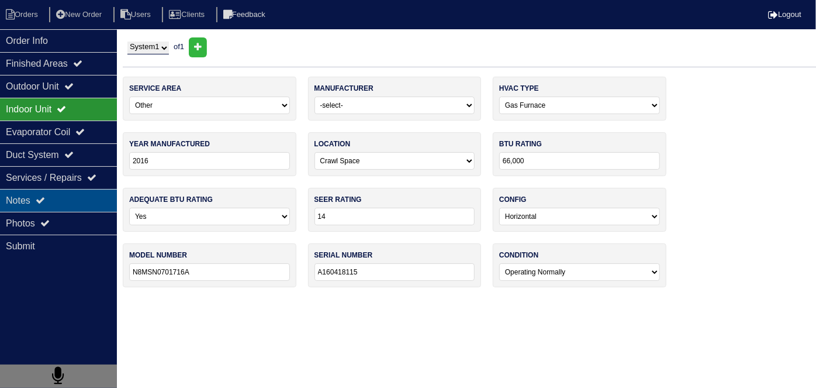
click at [56, 191] on div "Notes" at bounding box center [58, 200] width 117 height 23
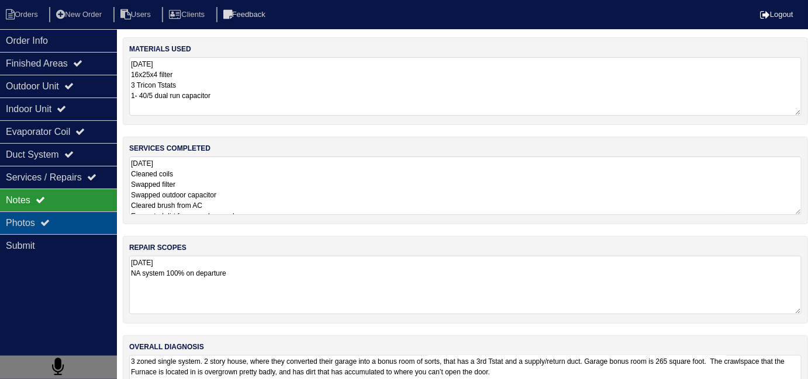
click at [78, 223] on div "Photos" at bounding box center [58, 223] width 117 height 23
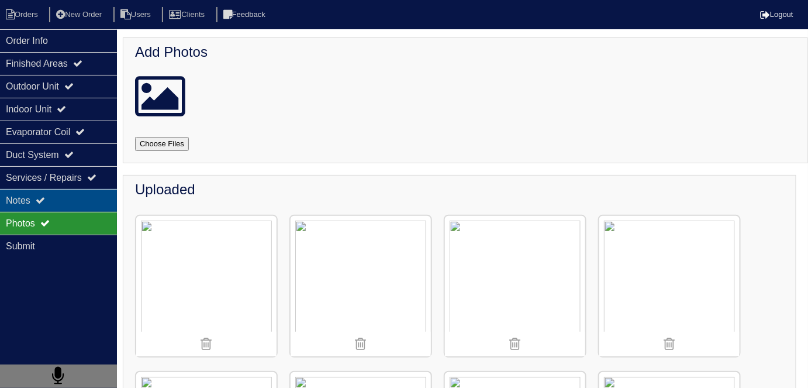
click at [61, 193] on div "Notes" at bounding box center [58, 200] width 117 height 23
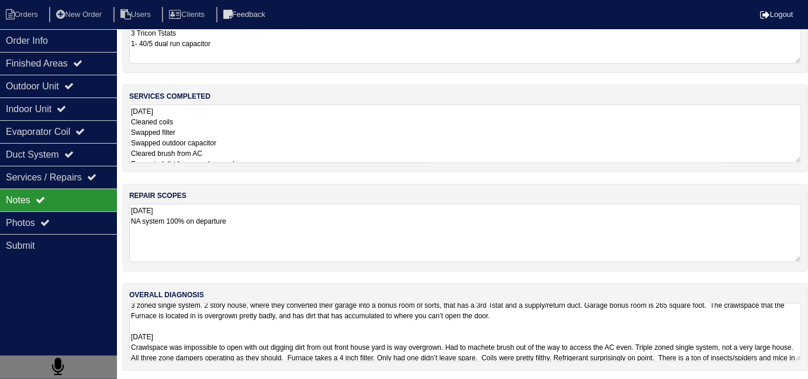
scroll to position [1, 0]
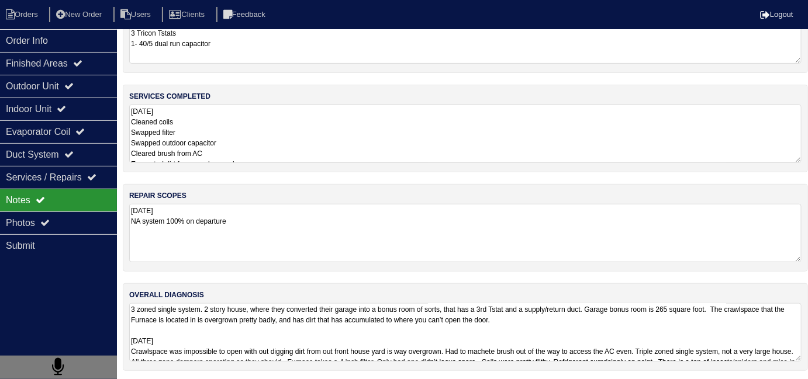
click at [680, 324] on textarea "3 zoned single system. 2 story house, where they converted their garage into a …" at bounding box center [465, 332] width 672 height 58
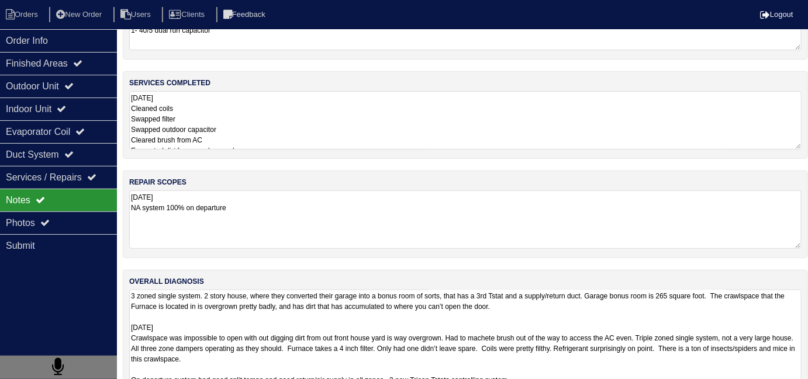
scroll to position [90, 0]
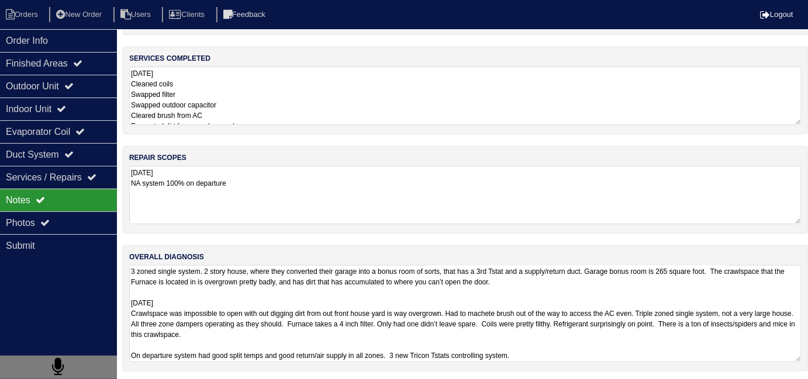
click at [592, 351] on textarea "3 zoned single system. 2 story house, where they converted their garage into a …" at bounding box center [465, 313] width 672 height 97
click at [70, 222] on div "Photos" at bounding box center [58, 223] width 117 height 23
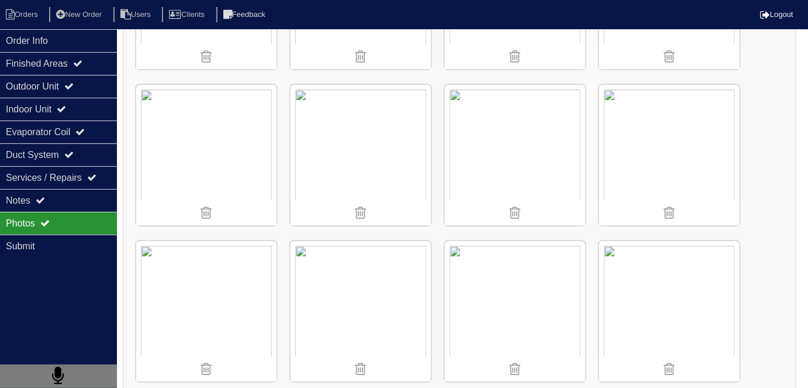
scroll to position [1380, 0]
click at [31, 80] on div "Outdoor Unit" at bounding box center [58, 86] width 117 height 23
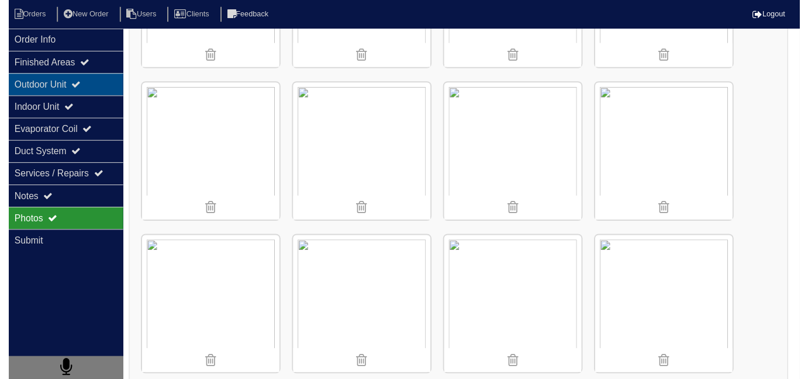
scroll to position [0, 0]
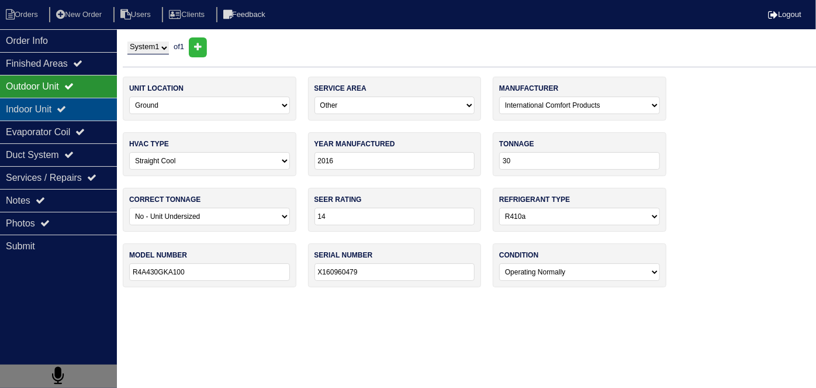
click at [37, 99] on div "Indoor Unit" at bounding box center [58, 109] width 117 height 23
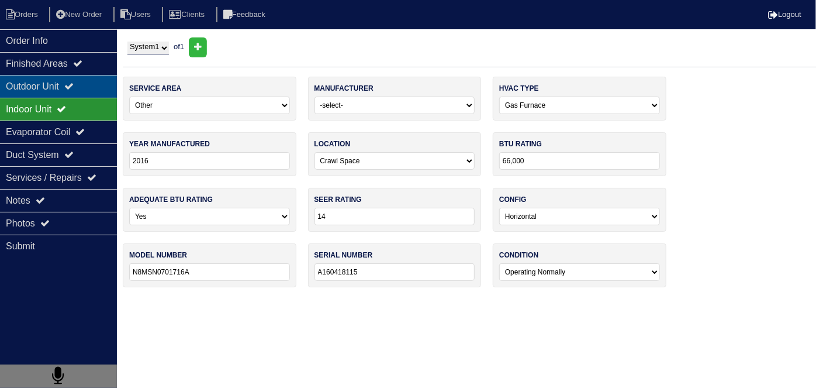
click at [36, 85] on div "Outdoor Unit" at bounding box center [58, 86] width 117 height 23
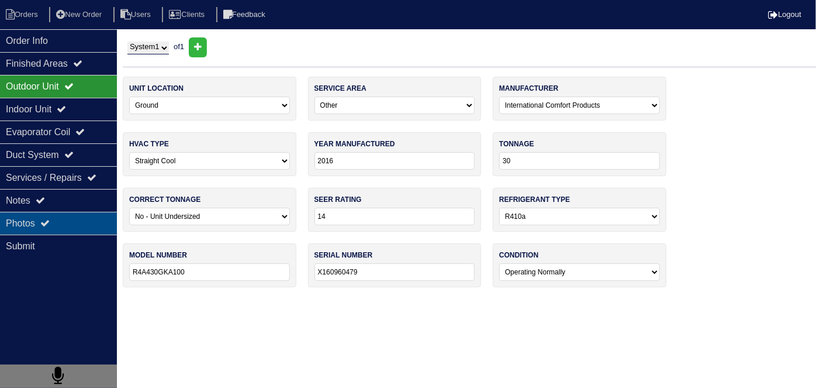
click at [42, 226] on div "Photos" at bounding box center [58, 223] width 117 height 23
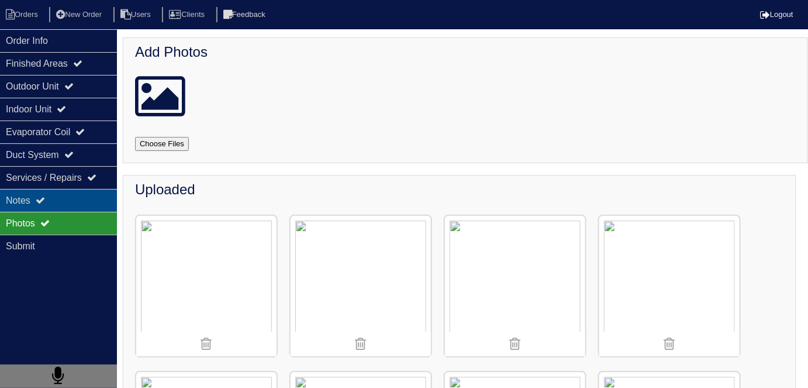
click at [44, 195] on icon at bounding box center [40, 199] width 9 height 9
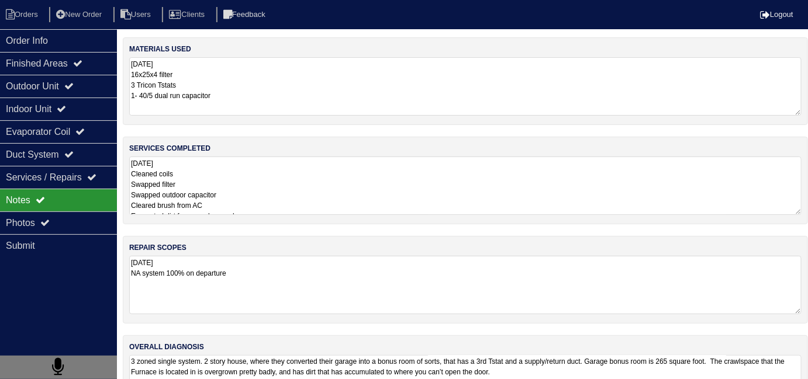
click at [409, 289] on textarea "9.24.25 NA system 100% on departure" at bounding box center [465, 285] width 672 height 58
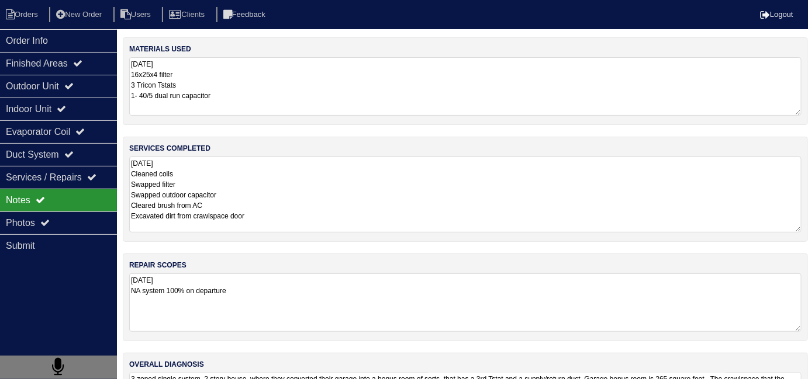
click at [374, 186] on textarea "9.24.25 Cleaned coils Swapped filter Swapped outdoor capacitor Cleared brush fr…" at bounding box center [465, 195] width 672 height 76
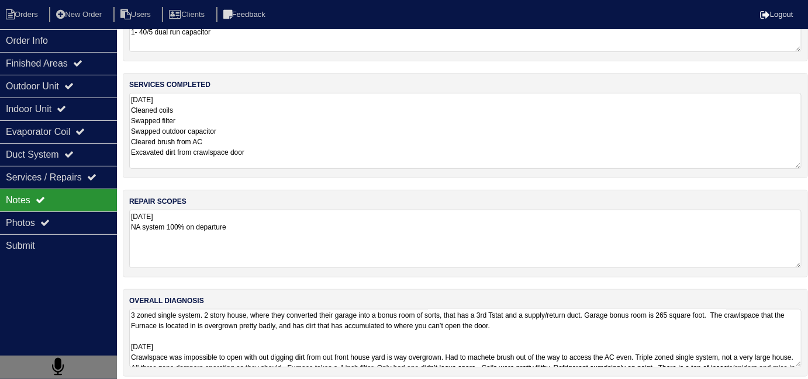
scroll to position [70, 0]
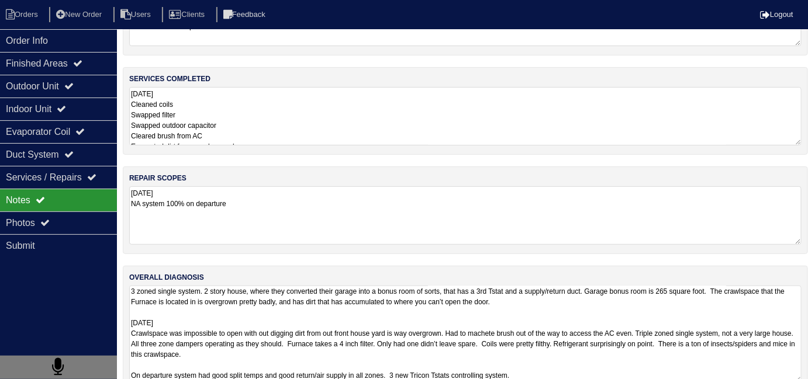
click at [694, 330] on textarea "3 zoned single system. 2 story house, where they converted their garage into a …" at bounding box center [465, 334] width 672 height 97
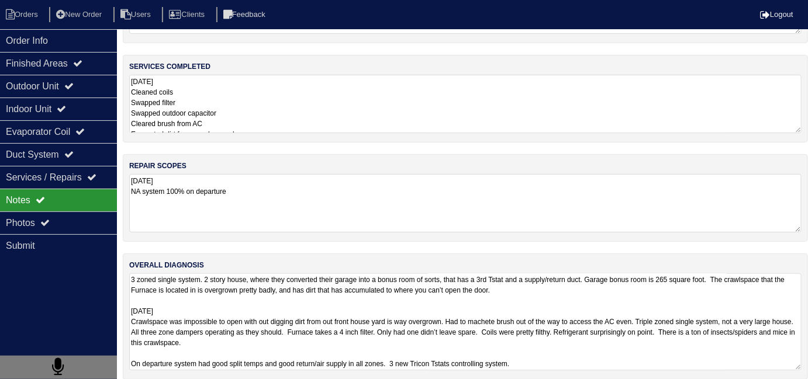
scroll to position [90, 0]
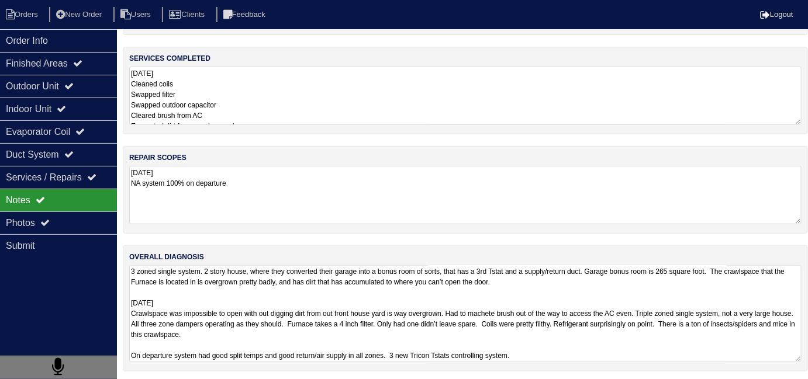
click at [606, 354] on textarea "3 zoned single system. 2 story house, where they converted their garage into a …" at bounding box center [465, 313] width 672 height 97
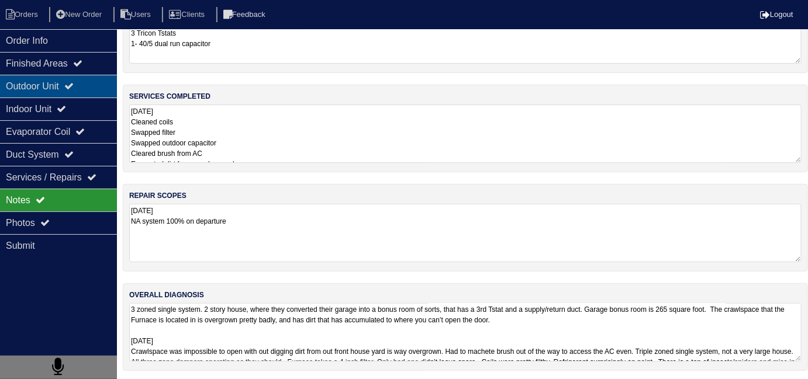
click at [13, 84] on div "Outdoor Unit" at bounding box center [58, 86] width 117 height 23
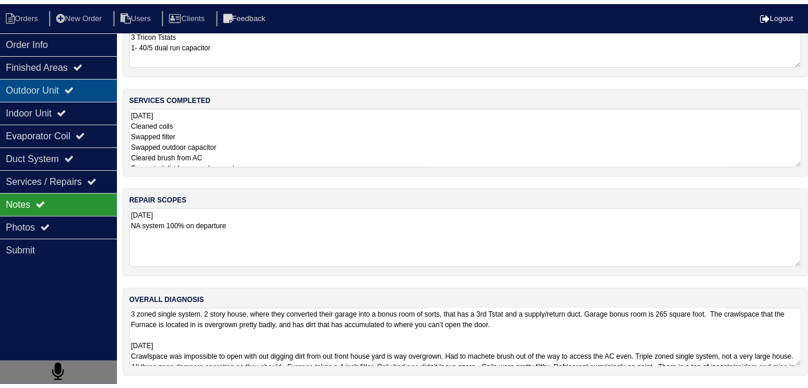
scroll to position [0, 0]
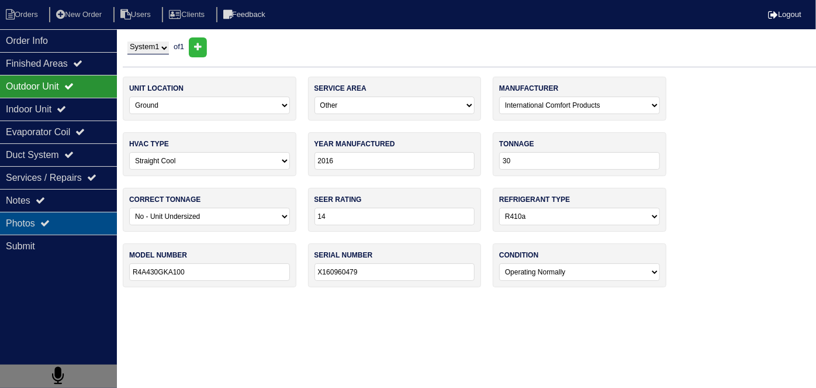
click at [39, 216] on div "Photos" at bounding box center [58, 223] width 117 height 23
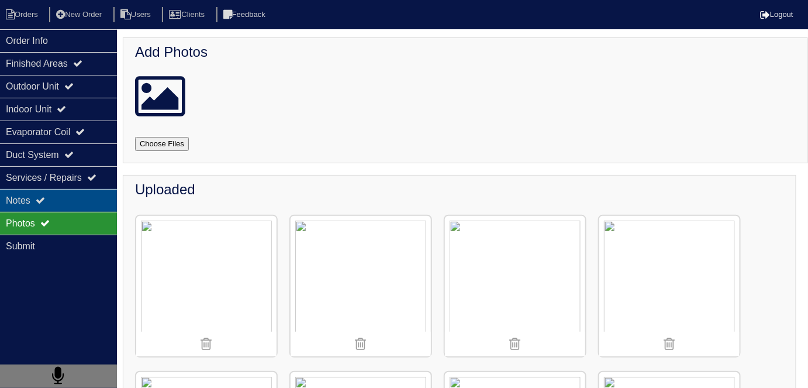
click at [38, 206] on div "Notes" at bounding box center [58, 200] width 117 height 23
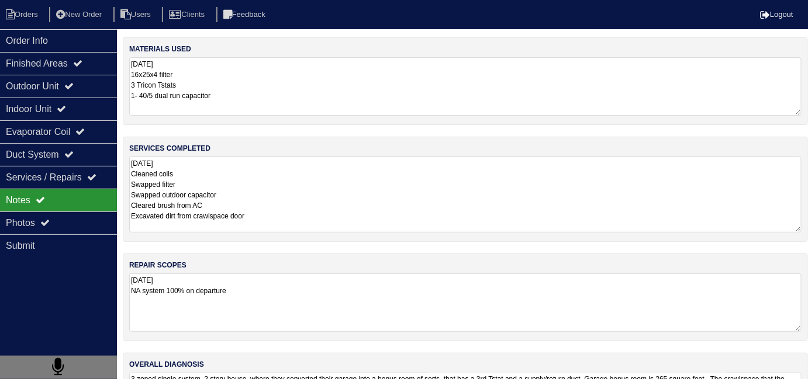
click at [224, 183] on textarea "9.24.25 Cleaned coils Swapped filter Swapped outdoor capacitor Cleared brush fr…" at bounding box center [465, 195] width 672 height 76
click at [36, 64] on div "Finished Areas" at bounding box center [58, 63] width 117 height 23
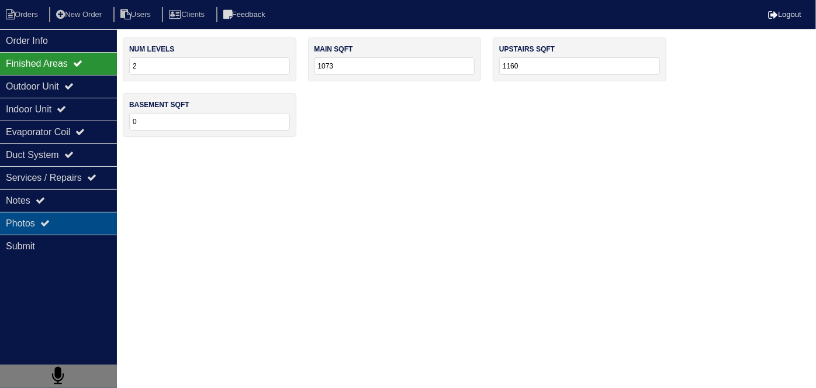
click at [59, 219] on div "Photos" at bounding box center [58, 223] width 117 height 23
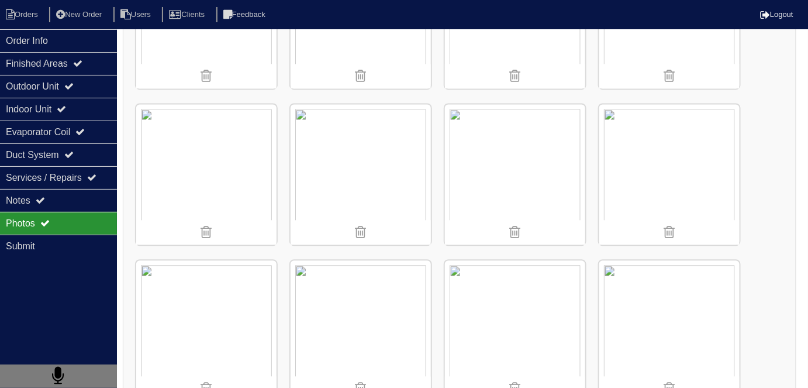
scroll to position [5261, 0]
click at [499, 108] on img at bounding box center [515, 175] width 140 height 140
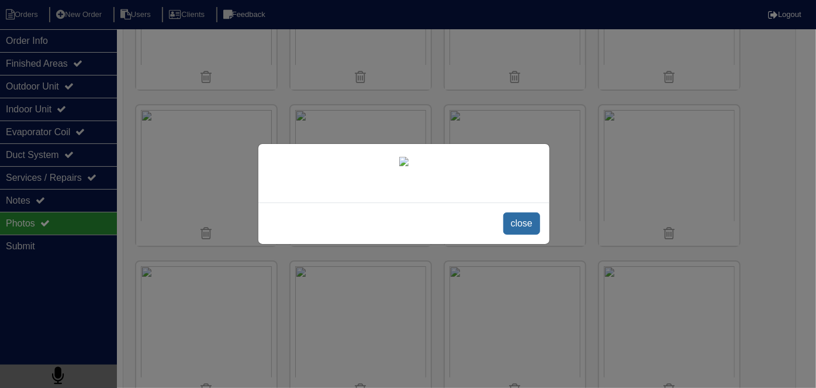
click at [520, 227] on span "close" at bounding box center [521, 223] width 37 height 22
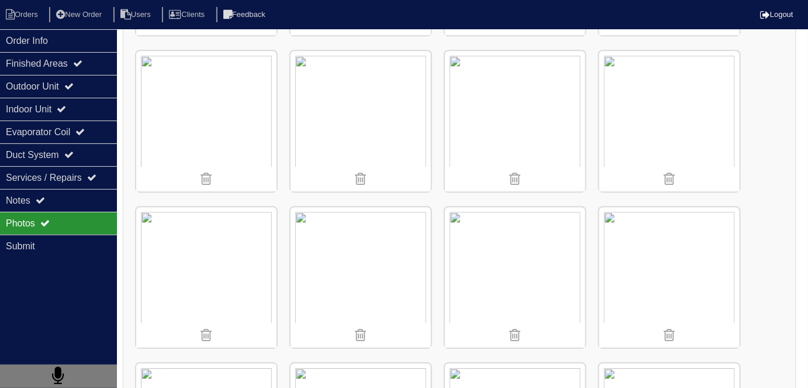
scroll to position [5472, 0]
click at [78, 193] on div "Notes" at bounding box center [58, 200] width 117 height 23
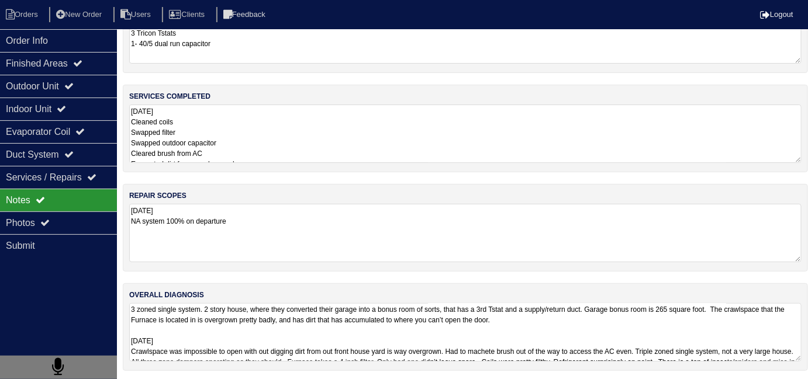
scroll to position [70, 0]
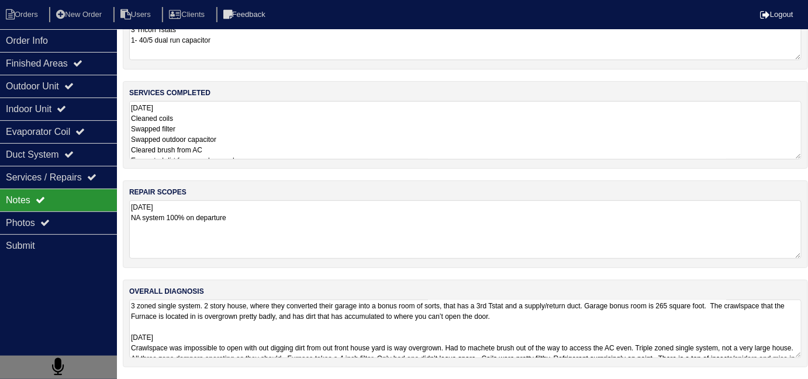
click at [283, 138] on textarea "9.24.25 Cleaned coils Swapped filter Swapped outdoor capacitor Cleared brush fr…" at bounding box center [465, 130] width 672 height 58
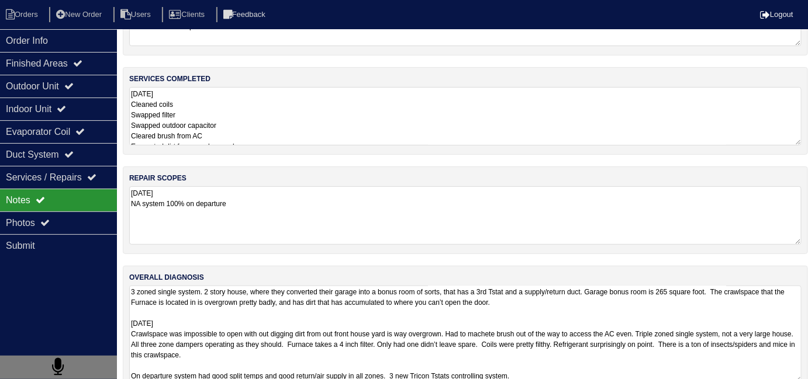
click at [429, 340] on textarea "3 zoned single system. 2 story house, where they converted their garage into a …" at bounding box center [465, 334] width 672 height 97
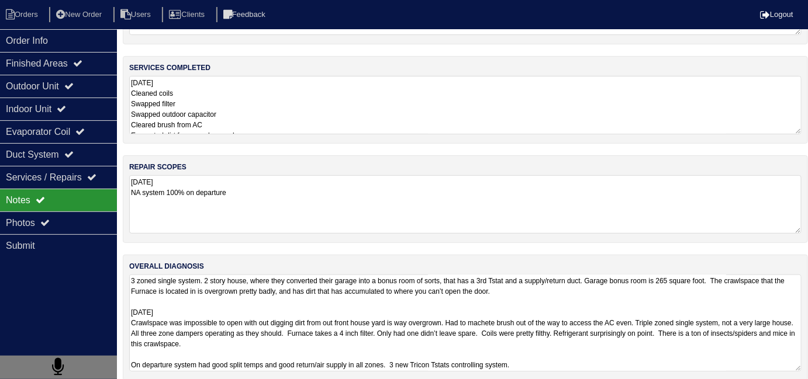
scroll to position [90, 0]
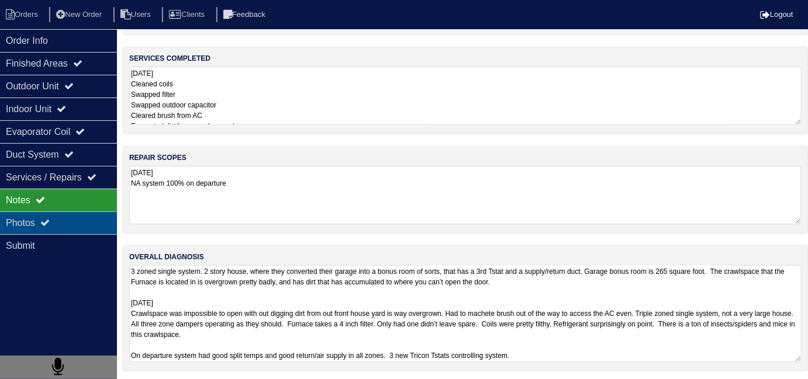
click at [25, 215] on div "Photos" at bounding box center [58, 223] width 117 height 23
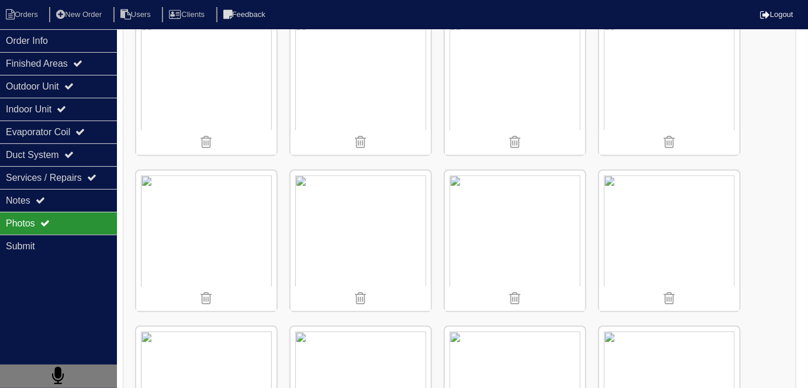
scroll to position [2230, 0]
click at [35, 159] on div "Duct System" at bounding box center [58, 154] width 117 height 23
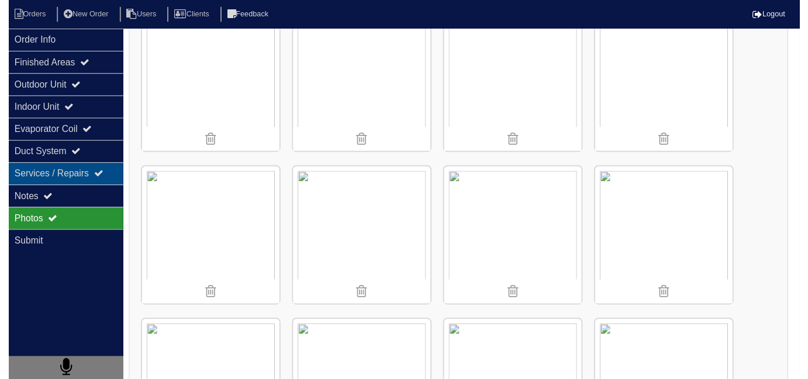
scroll to position [0, 0]
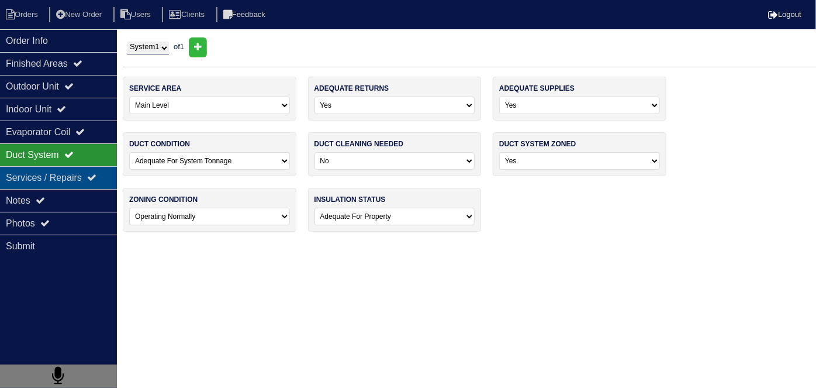
drag, startPoint x: 35, startPoint y: 222, endPoint x: 22, endPoint y: 184, distance: 40.3
click at [34, 222] on div "Photos" at bounding box center [58, 223] width 117 height 23
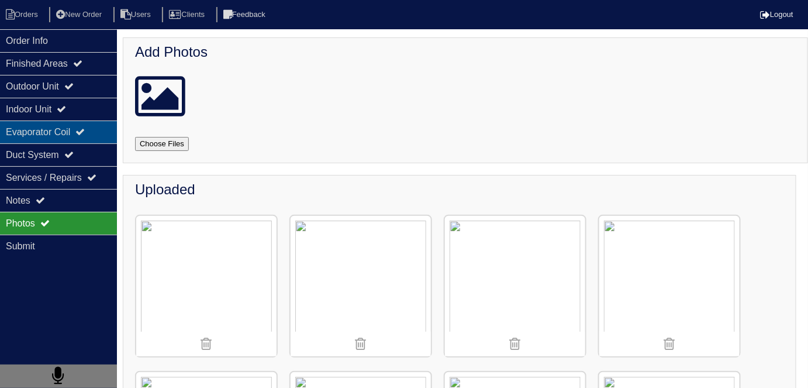
click at [14, 128] on div "Evaporator Coil" at bounding box center [58, 131] width 117 height 23
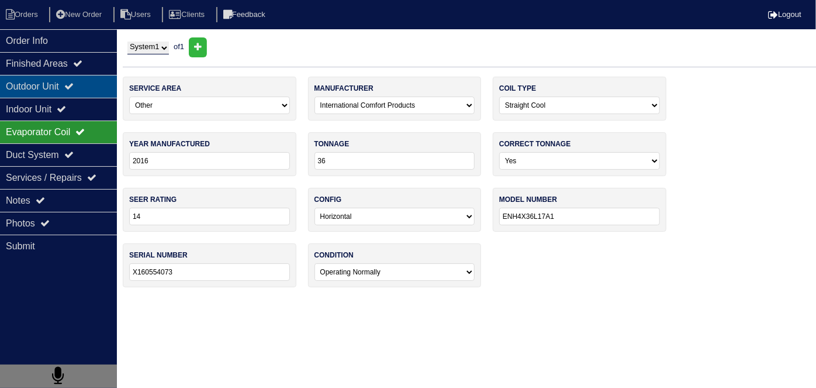
click at [31, 81] on div "Outdoor Unit" at bounding box center [58, 86] width 117 height 23
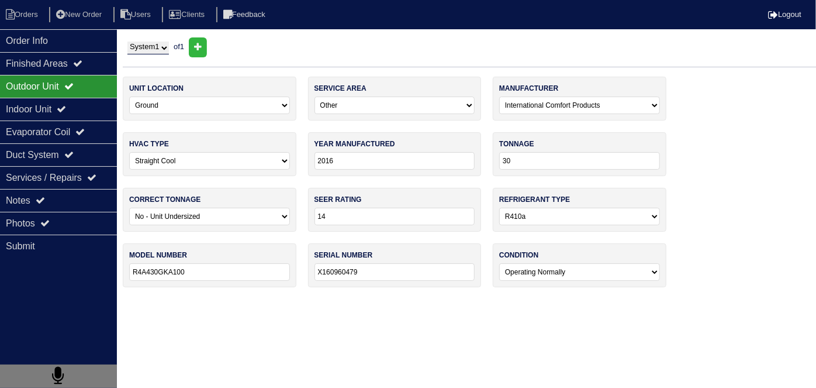
click at [33, 96] on div "Outdoor Unit" at bounding box center [58, 86] width 117 height 23
click at [34, 105] on div "Indoor Unit" at bounding box center [58, 109] width 117 height 23
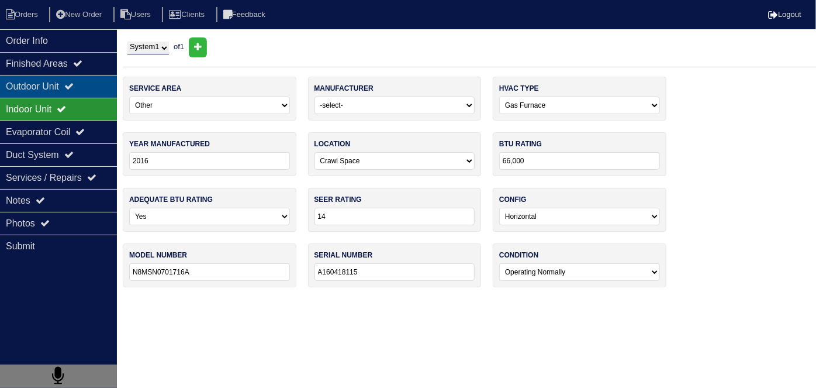
click at [25, 89] on div "Outdoor Unit" at bounding box center [58, 86] width 117 height 23
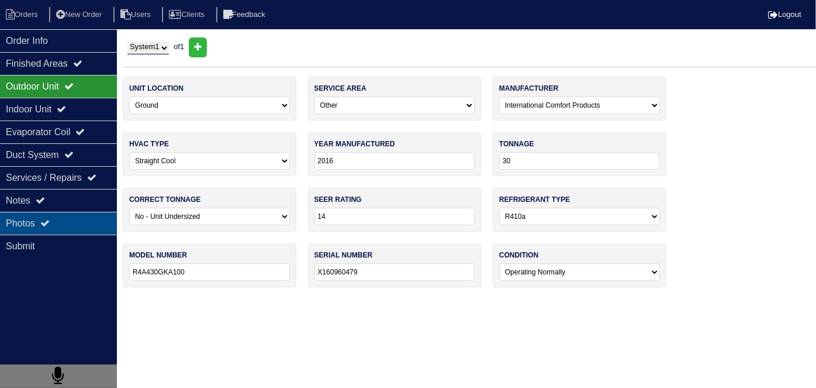
click at [37, 217] on div "Photos" at bounding box center [58, 223] width 117 height 23
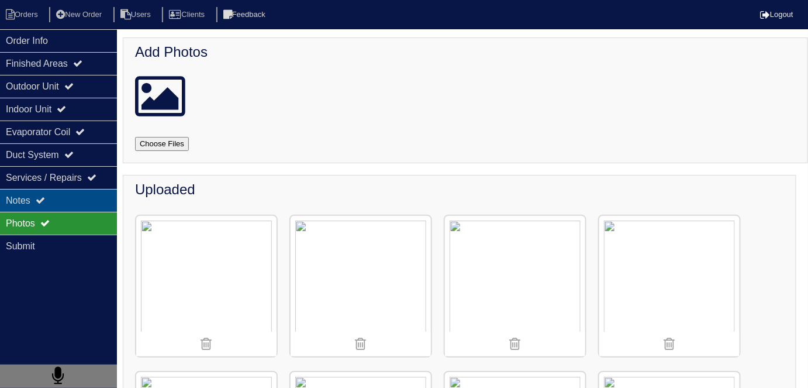
click at [35, 205] on div "Notes" at bounding box center [58, 200] width 117 height 23
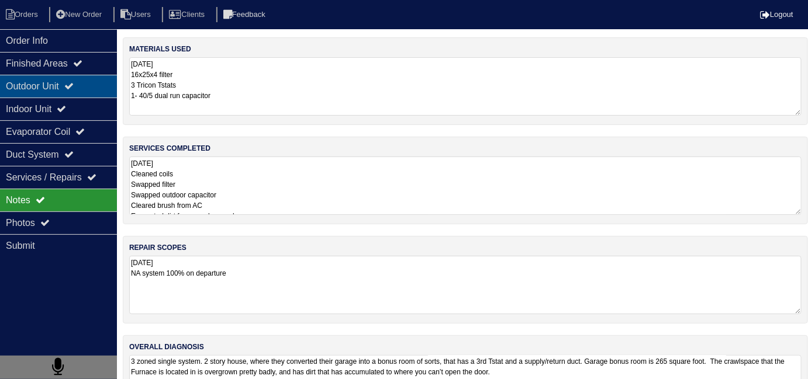
click at [61, 82] on div "Outdoor Unit" at bounding box center [58, 86] width 117 height 23
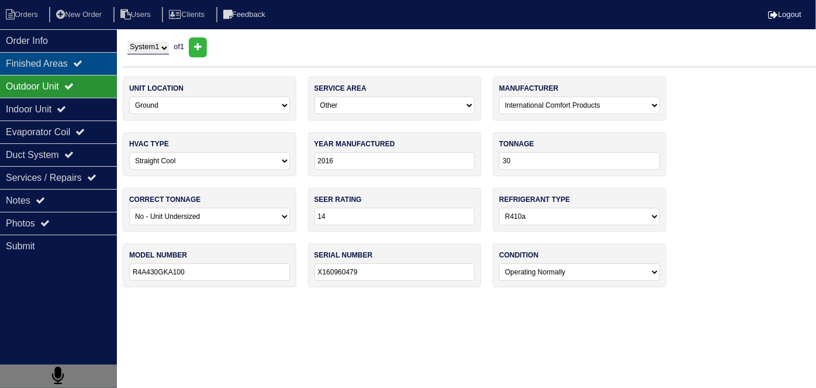
click at [60, 63] on div "Finished Areas" at bounding box center [58, 63] width 117 height 23
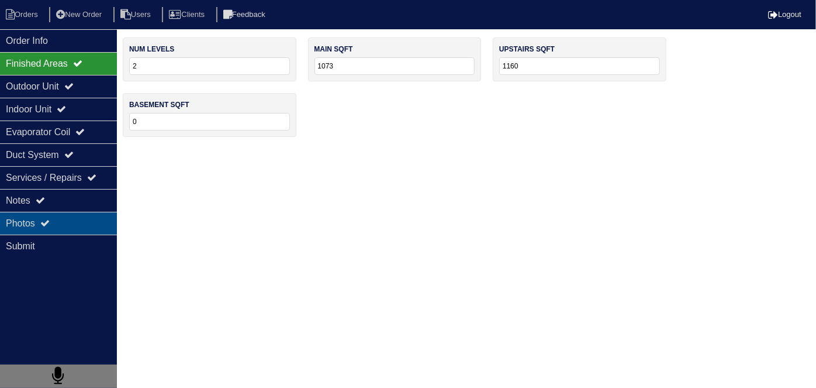
click at [72, 222] on div "Photos" at bounding box center [58, 223] width 117 height 23
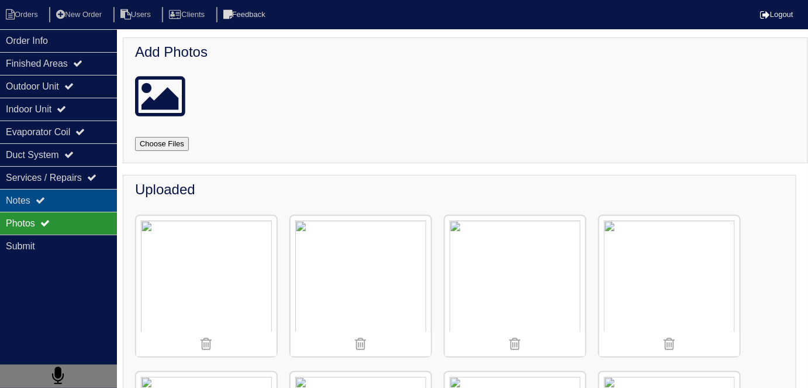
click at [45, 196] on icon at bounding box center [40, 199] width 9 height 9
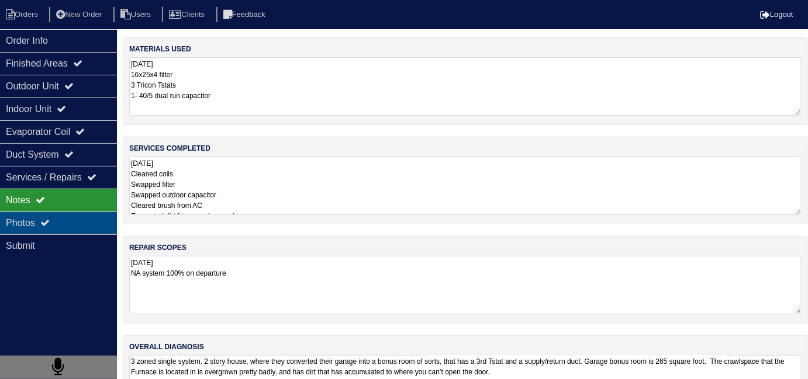
click at [70, 218] on div "Photos" at bounding box center [58, 223] width 117 height 23
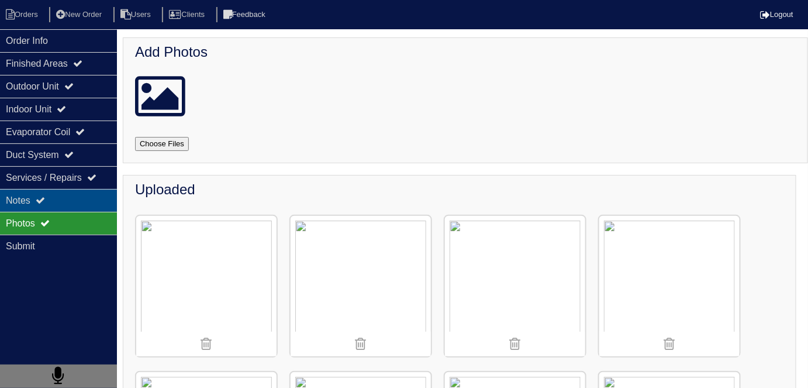
drag, startPoint x: 61, startPoint y: 198, endPoint x: 98, endPoint y: 184, distance: 39.8
click at [60, 198] on div "Notes" at bounding box center [58, 200] width 117 height 23
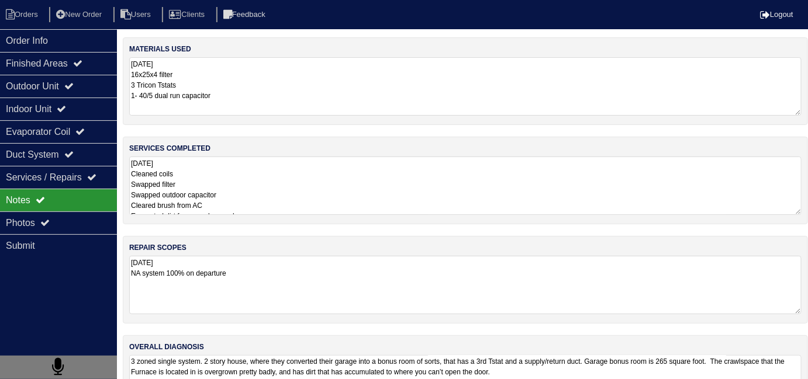
click at [278, 177] on textarea "9.24.25 Cleaned coils Swapped filter Swapped outdoor capacitor Cleared brush fr…" at bounding box center [465, 186] width 672 height 58
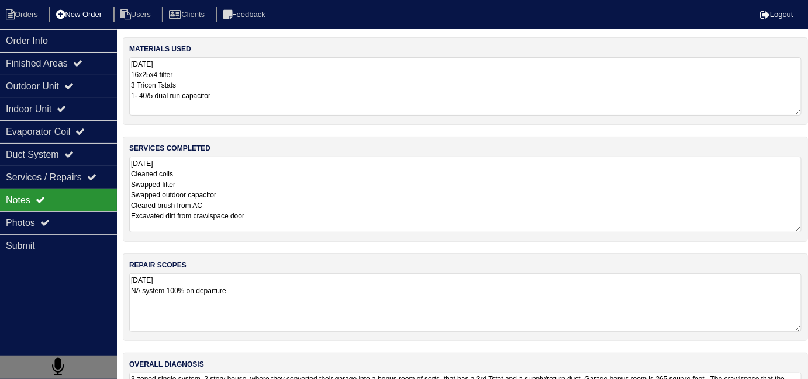
scroll to position [3, 0]
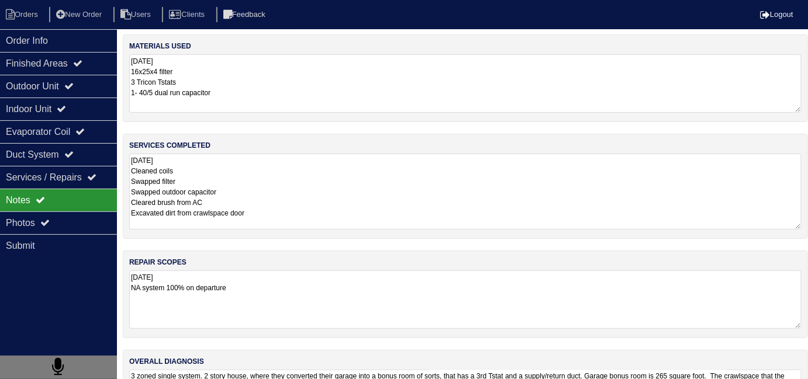
click at [254, 95] on textarea "9.24.25 16x25x4 filter 3 Tricon Tstats 1- 40/5 dual run capacitor" at bounding box center [465, 83] width 672 height 58
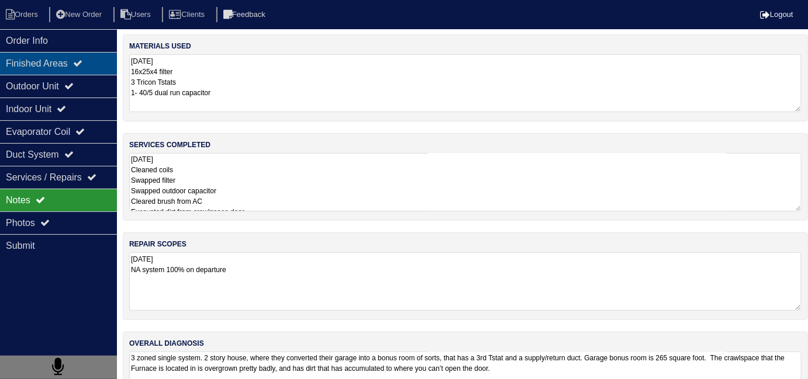
click at [48, 66] on div "Finished Areas" at bounding box center [58, 63] width 117 height 23
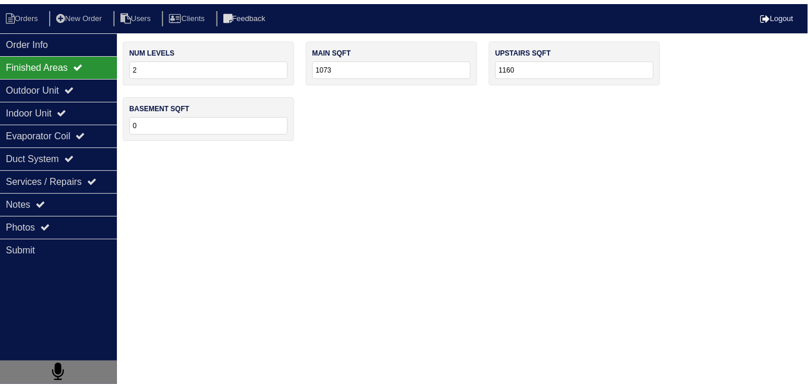
scroll to position [0, 0]
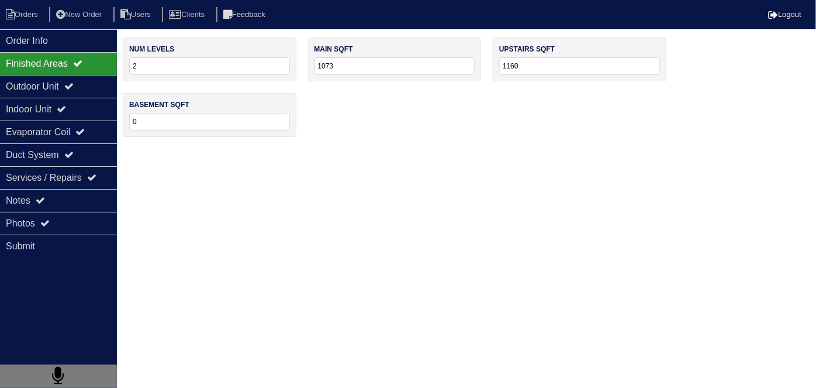
drag, startPoint x: 356, startPoint y: 66, endPoint x: 337, endPoint y: 67, distance: 19.3
click at [337, 67] on input "1073" at bounding box center [394, 66] width 161 height 18
click at [66, 228] on div "Photos" at bounding box center [58, 223] width 117 height 23
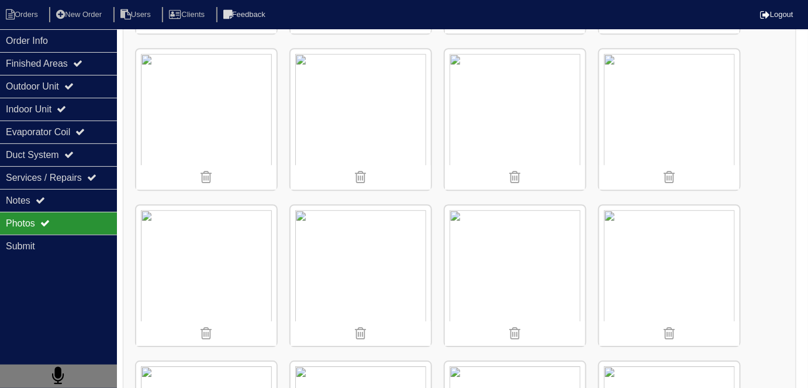
scroll to position [2506, 0]
click at [698, 234] on img at bounding box center [669, 276] width 140 height 140
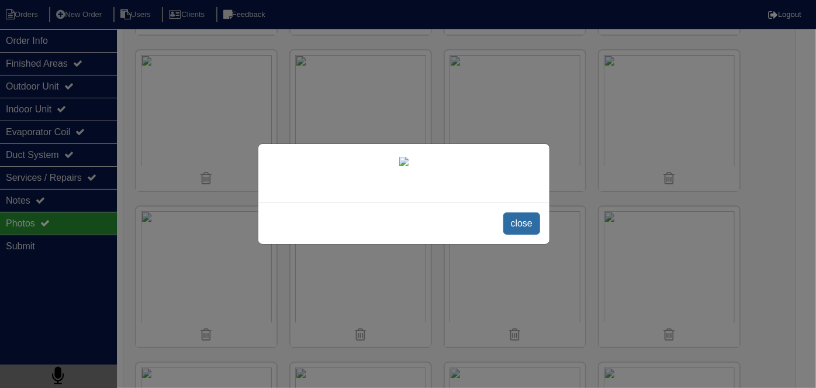
click at [519, 224] on span "close" at bounding box center [521, 223] width 37 height 22
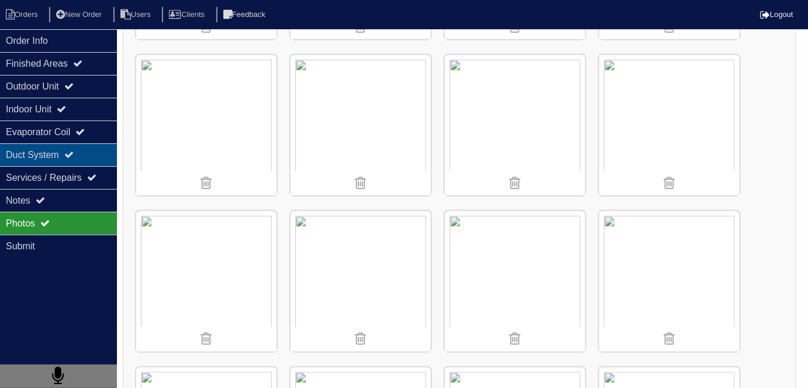
scroll to position [4844, 0]
click at [84, 150] on div "Duct System" at bounding box center [58, 154] width 117 height 23
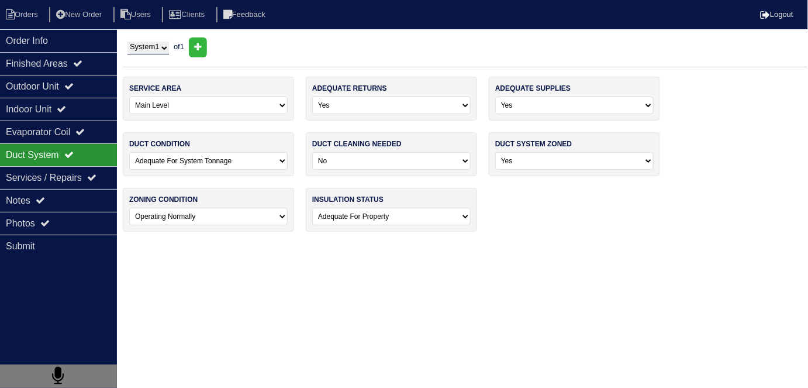
scroll to position [0, 0]
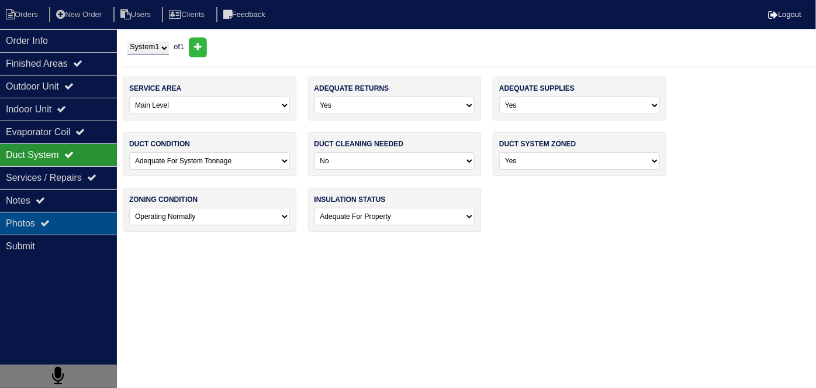
click at [64, 224] on div "Photos" at bounding box center [58, 223] width 117 height 23
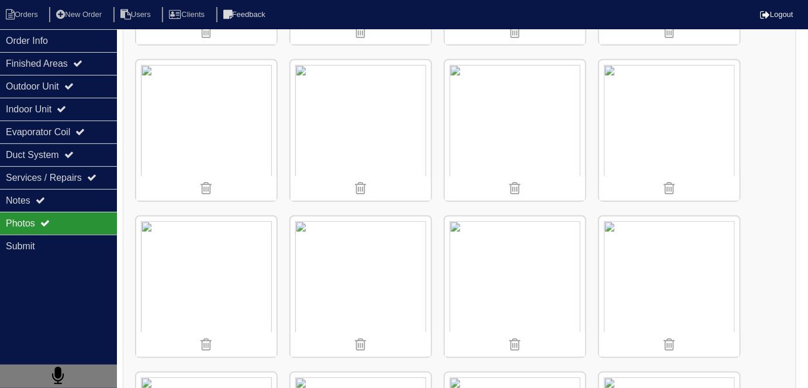
scroll to position [312, 0]
click at [48, 193] on div "Notes" at bounding box center [58, 200] width 117 height 23
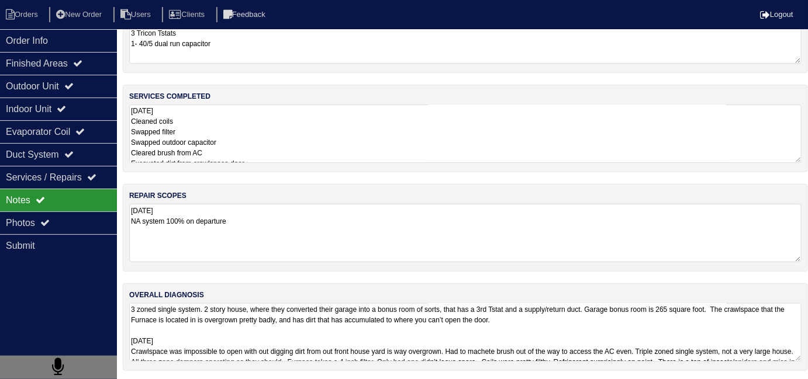
click at [305, 220] on textarea "9.24.25 NA system 100% on departure" at bounding box center [465, 233] width 672 height 58
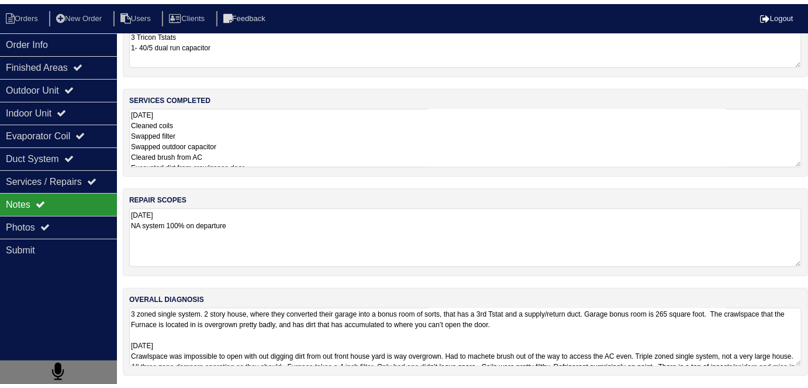
scroll to position [51, 0]
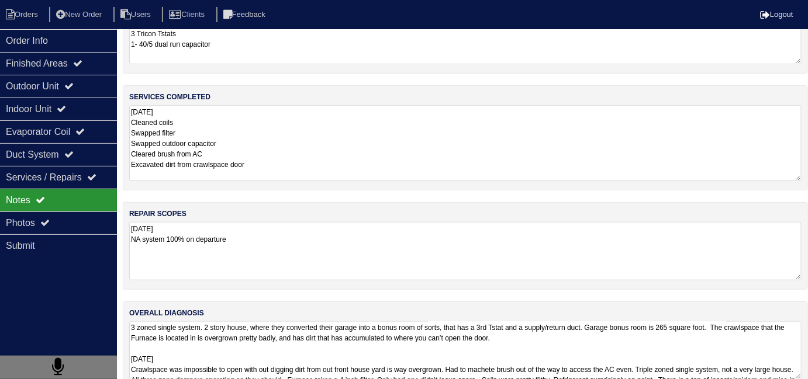
click at [337, 147] on textarea "9.24.25 Cleaned coils Swapped filter Swapped outdoor capacitor Cleared brush fr…" at bounding box center [465, 143] width 672 height 76
click at [53, 212] on div "Photos" at bounding box center [58, 223] width 117 height 23
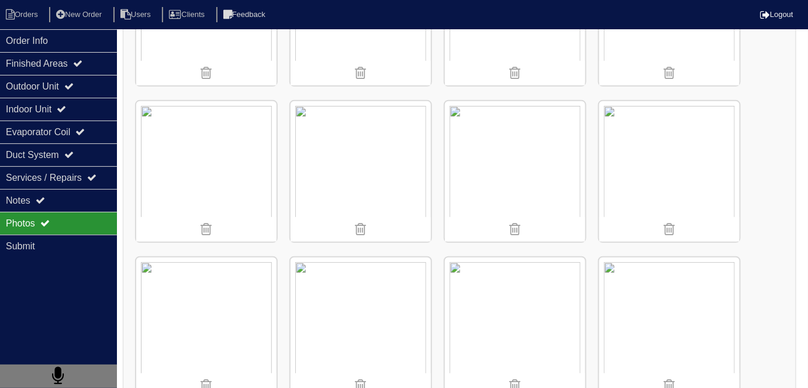
scroll to position [3081, 0]
click at [61, 189] on div "Notes" at bounding box center [58, 200] width 117 height 23
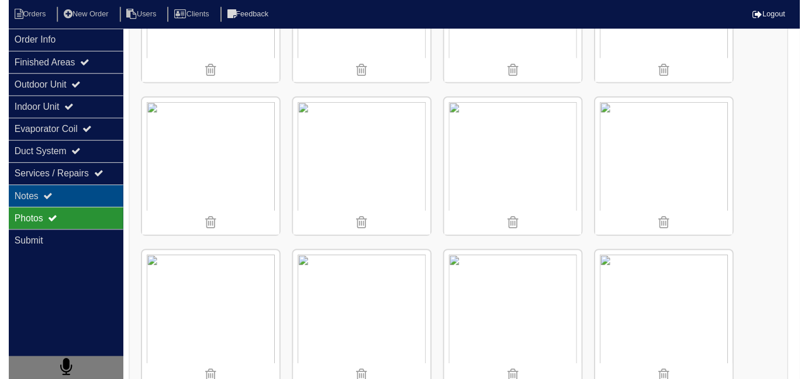
scroll to position [52, 0]
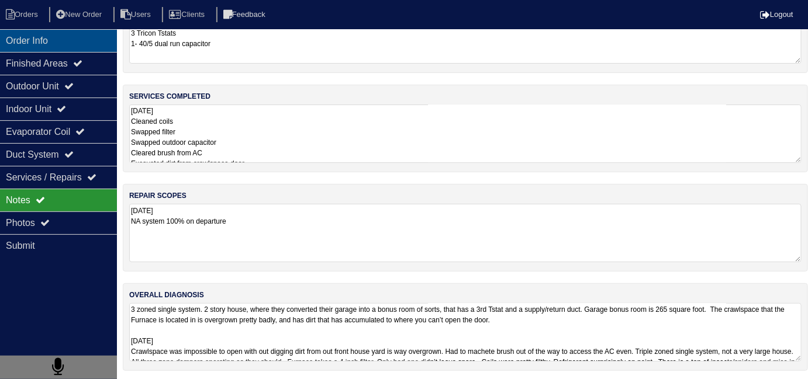
click at [75, 50] on div "Order Info" at bounding box center [58, 40] width 117 height 23
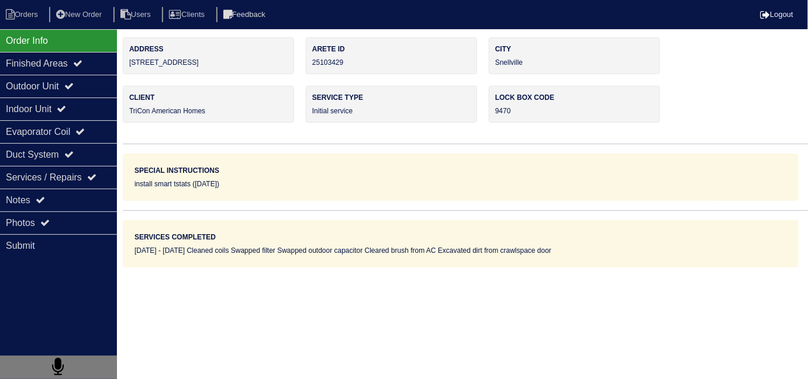
scroll to position [0, 0]
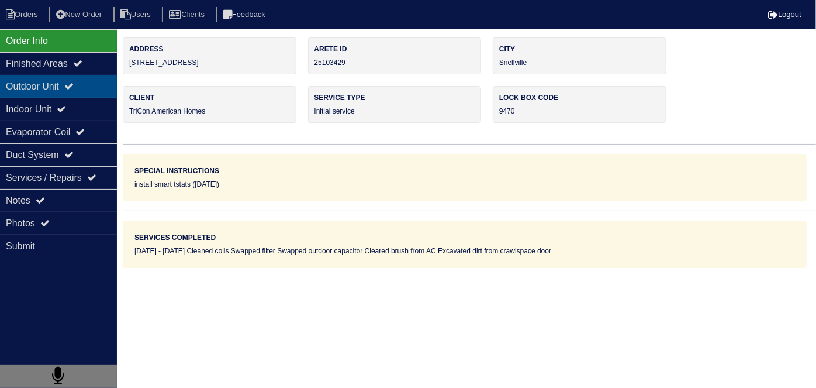
drag, startPoint x: 69, startPoint y: 87, endPoint x: 60, endPoint y: 110, distance: 25.0
click at [68, 87] on div "Outdoor Unit" at bounding box center [58, 86] width 117 height 23
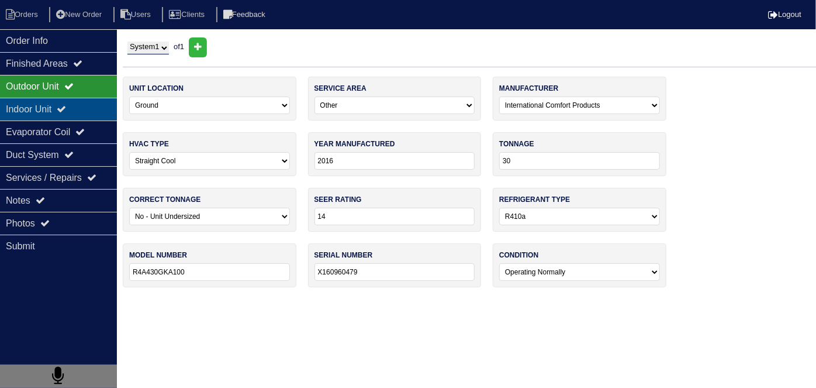
click at [60, 110] on div "Indoor Unit" at bounding box center [58, 109] width 117 height 23
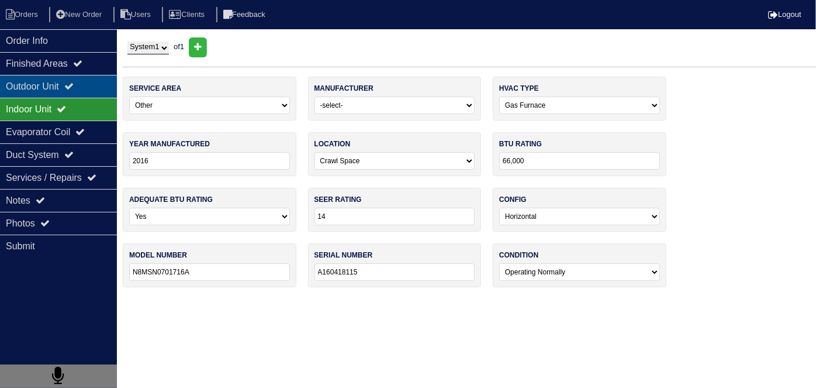
drag, startPoint x: 27, startPoint y: 81, endPoint x: 25, endPoint y: 89, distance: 8.5
click at [27, 81] on div "Outdoor Unit" at bounding box center [58, 86] width 117 height 23
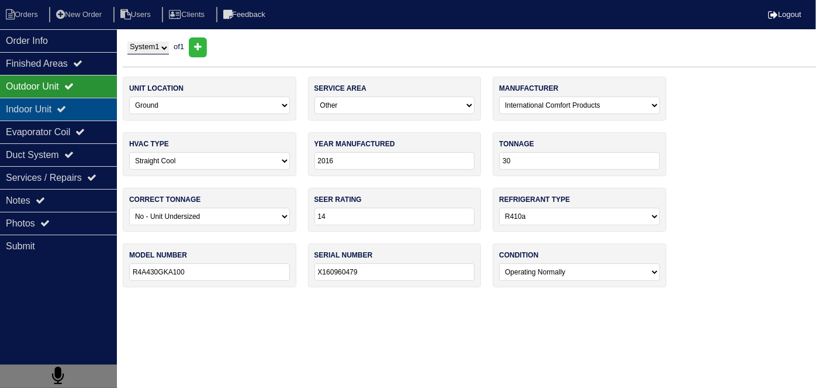
click at [22, 105] on div "Indoor Unit" at bounding box center [58, 109] width 117 height 23
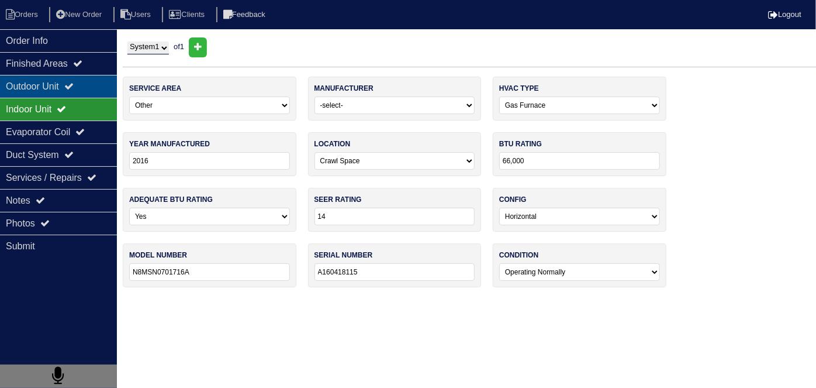
click at [22, 83] on div "Outdoor Unit" at bounding box center [58, 86] width 117 height 23
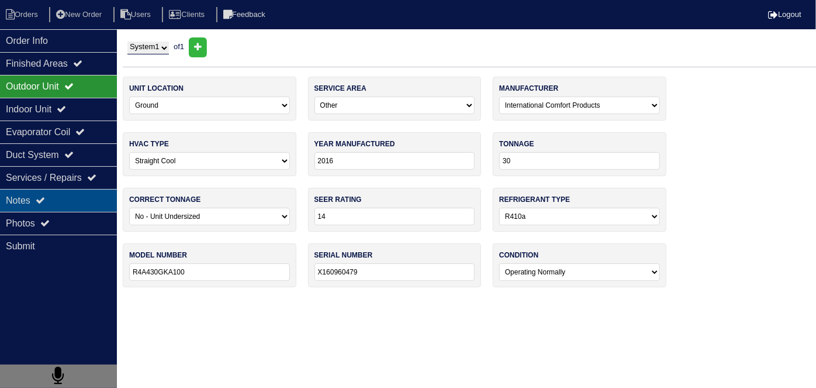
click at [42, 206] on div "Notes" at bounding box center [58, 200] width 117 height 23
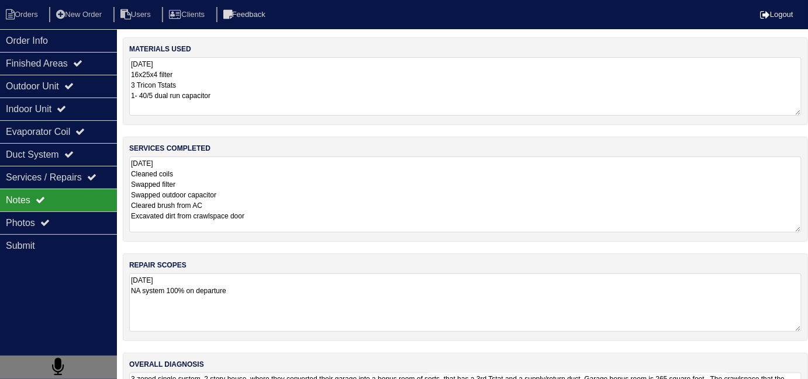
drag, startPoint x: 308, startPoint y: 170, endPoint x: 351, endPoint y: 179, distance: 43.7
click at [310, 170] on textarea "9.24.25 Cleaned coils Swapped filter Swapped outdoor capacitor Cleared brush fr…" at bounding box center [465, 195] width 672 height 76
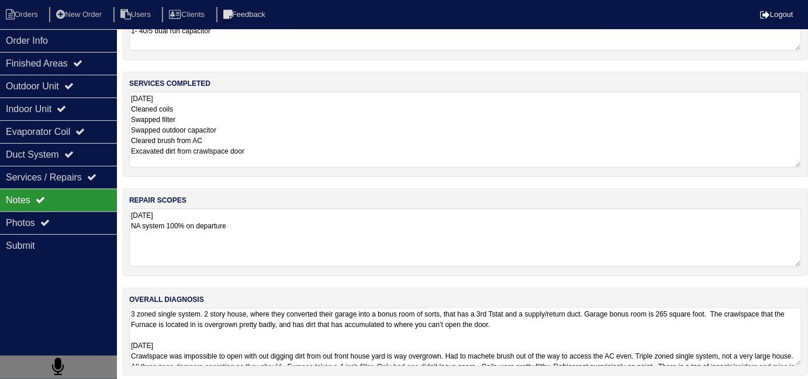
scroll to position [70, 0]
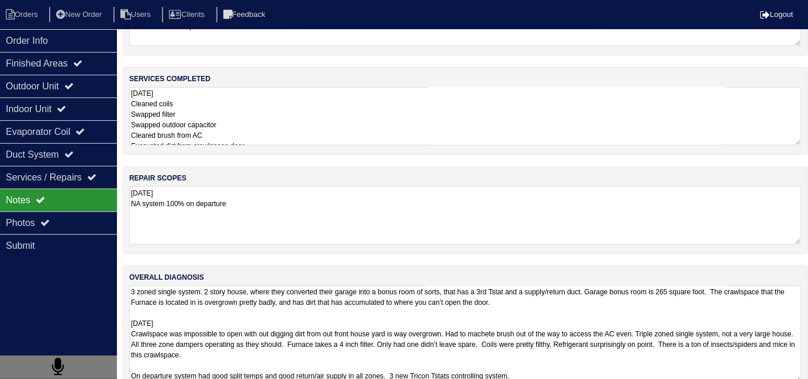
click at [517, 336] on textarea "3 zoned single system. 2 story house, where they converted their garage into a …" at bounding box center [465, 334] width 672 height 97
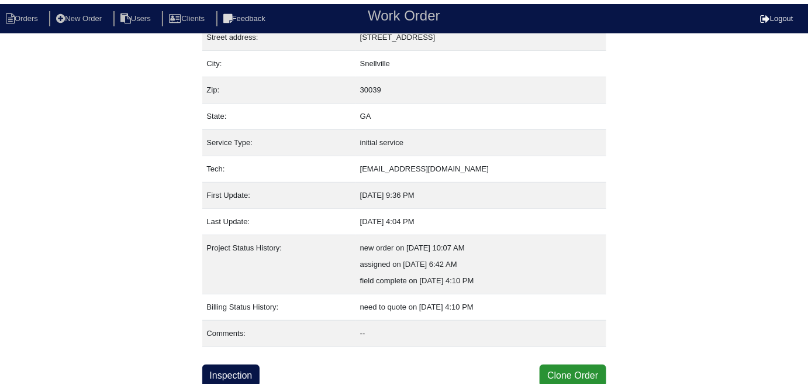
scroll to position [61, 0]
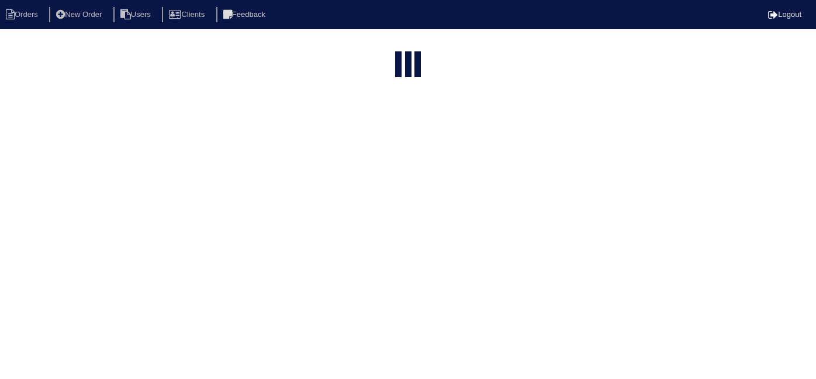
select select "15"
type input "3379"
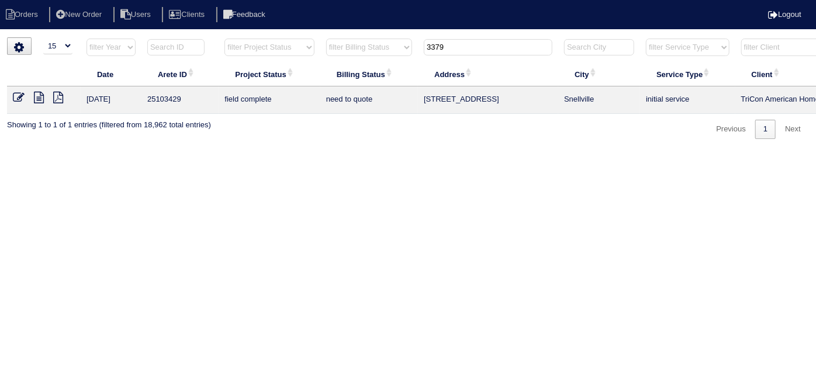
click at [13, 98] on icon at bounding box center [19, 98] width 12 height 12
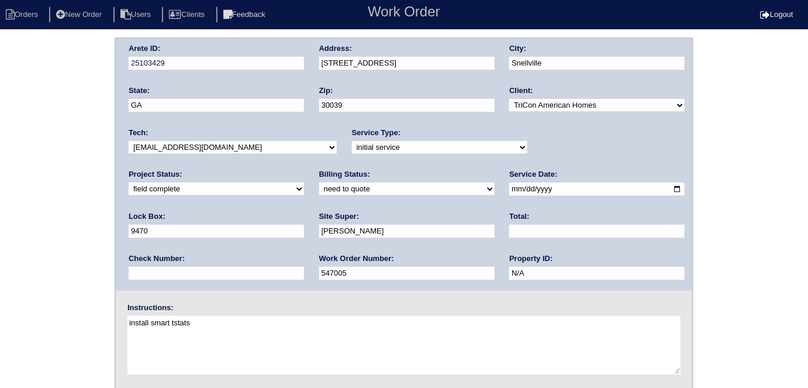
click at [319, 193] on select "need to quote quoted need to invoice invoiced paid warranty purchase order need…" at bounding box center [406, 188] width 175 height 13
select select "quoted"
click at [319, 182] on select "need to quote quoted need to invoice invoiced paid warranty purchase order need…" at bounding box center [406, 188] width 175 height 13
click at [509, 234] on input "text" at bounding box center [596, 230] width 175 height 13
type input "685.00"
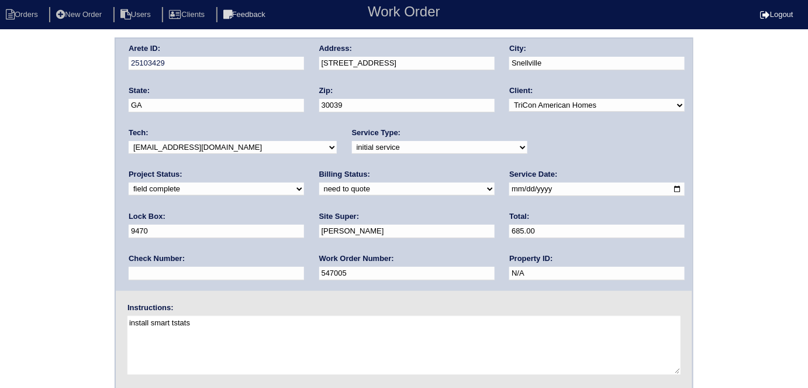
click at [0, 254] on div "Arete ID: 25103429 Address: 3379 Mansfield Ln City: Snellville State: GA Zip: 3…" at bounding box center [404, 273] width 808 height 473
click at [303, 68] on div "Arete ID: 25103429 Address: 3379 Mansfield Ln City: Snellville State: GA Zip: 3…" at bounding box center [404, 165] width 576 height 252
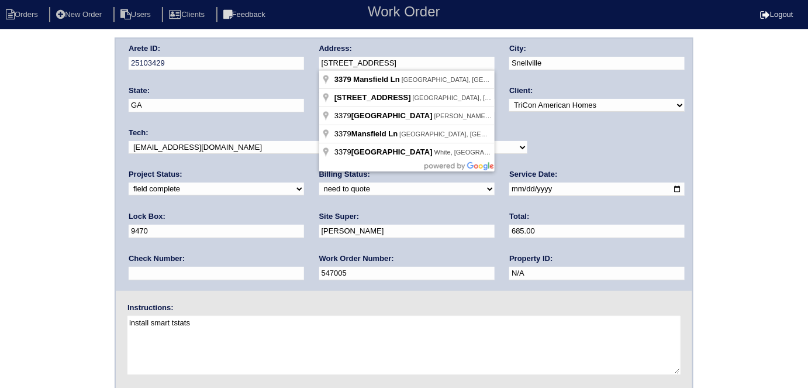
click at [46, 199] on div "Arete ID: 25103429 Address: 3379 Mansfield Ln City: Snellville State: GA Zip: 3…" at bounding box center [404, 273] width 808 height 473
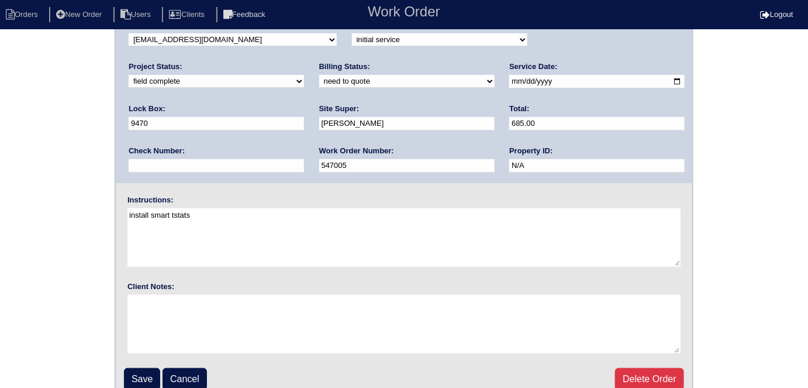
scroll to position [120, 0]
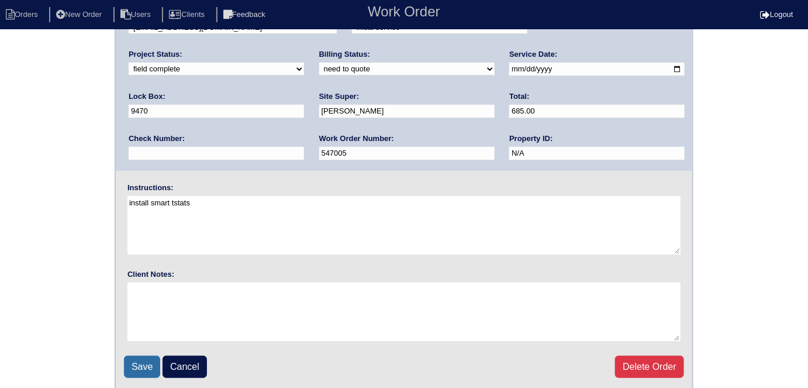
click at [142, 369] on input "Save" at bounding box center [142, 366] width 36 height 22
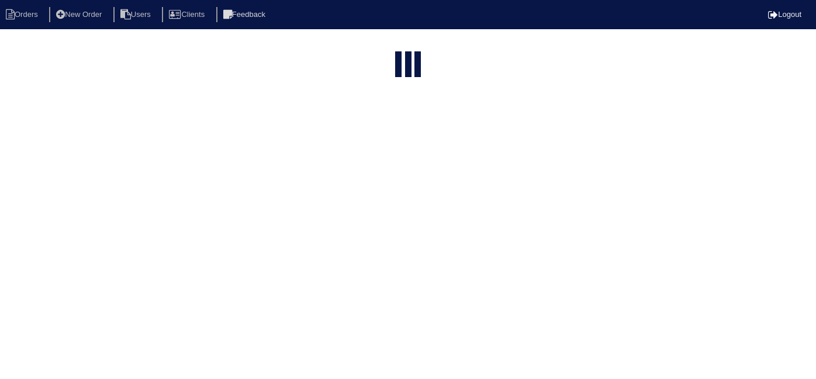
select select "15"
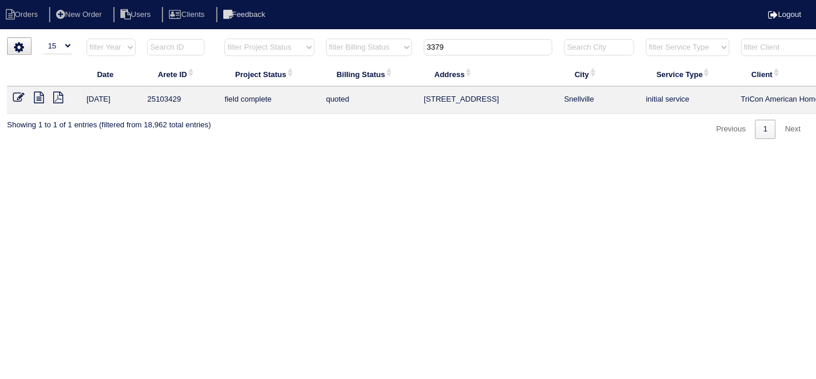
drag, startPoint x: 460, startPoint y: 42, endPoint x: 229, endPoint y: -33, distance: 242.7
click at [229, 0] on html "Orders New Order Users Clients Feedback Logout Orders New Order Users Clients M…" at bounding box center [408, 75] width 816 height 151
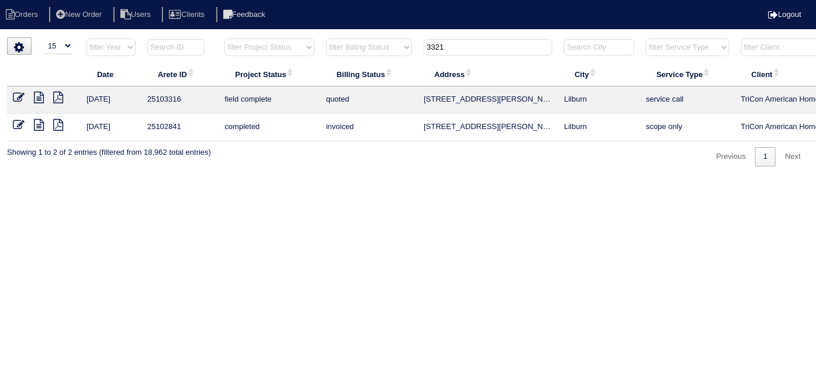
type input "3321"
click at [17, 93] on icon at bounding box center [19, 98] width 12 height 12
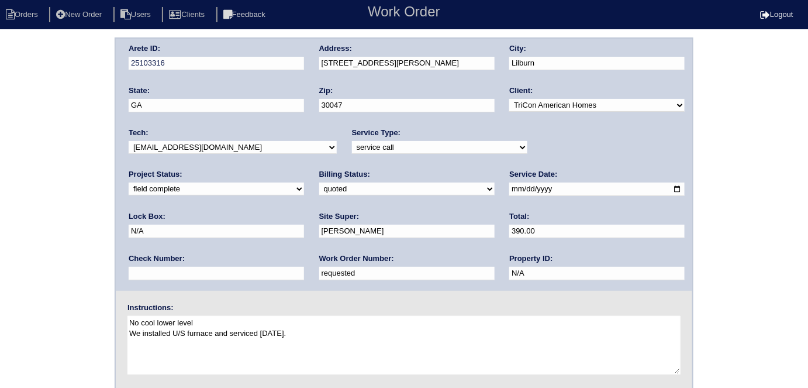
drag, startPoint x: 187, startPoint y: 274, endPoint x: 0, endPoint y: 157, distance: 220.9
click at [0, 179] on div "Arete ID: 25103316 Address: [STREET_ADDRESS] City: [GEOGRAPHIC_DATA] State: [GE…" at bounding box center [404, 273] width 808 height 473
type input "552172"
click at [18, 162] on div "Arete ID: 25103316 Address: [STREET_ADDRESS] City: [GEOGRAPHIC_DATA] State: [GE…" at bounding box center [404, 273] width 808 height 473
drag, startPoint x: 184, startPoint y: 182, endPoint x: 184, endPoint y: 191, distance: 9.4
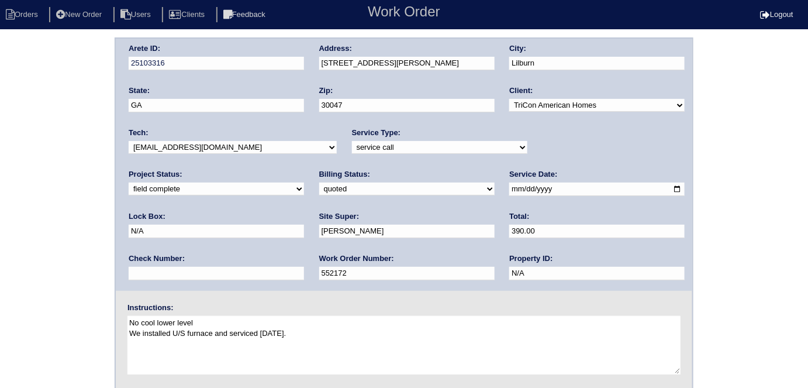
click at [319, 182] on select "need to quote quoted need to invoice invoiced paid warranty purchase order need…" at bounding box center [406, 188] width 175 height 13
select select "need to invoice"
click at [319, 182] on select "need to quote quoted need to invoice invoiced paid warranty purchase order need…" at bounding box center [406, 188] width 175 height 13
click at [13, 247] on div "Arete ID: 25103316 Address: [STREET_ADDRESS] City: [GEOGRAPHIC_DATA] State: [GE…" at bounding box center [404, 273] width 808 height 473
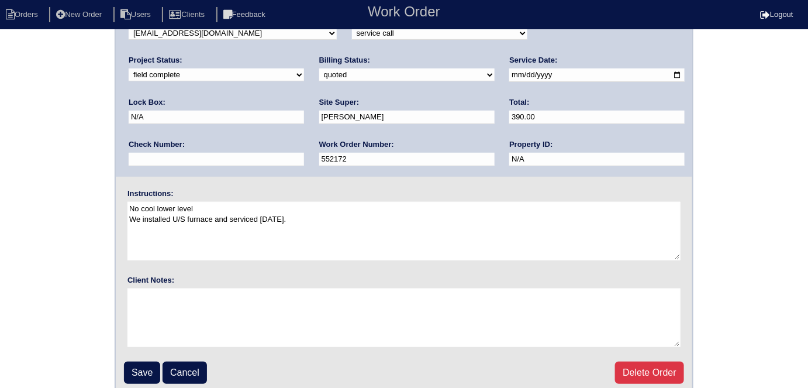
scroll to position [120, 0]
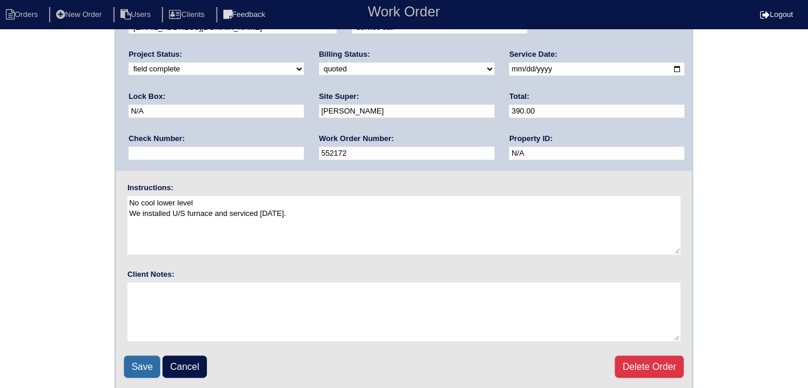
click at [140, 362] on input "Save" at bounding box center [142, 366] width 36 height 22
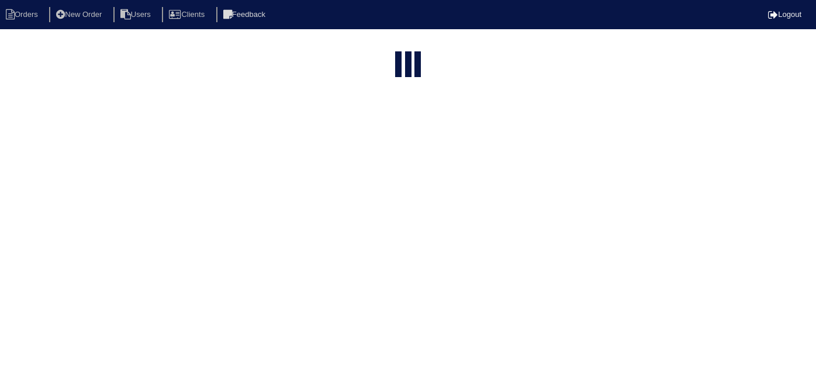
select select "15"
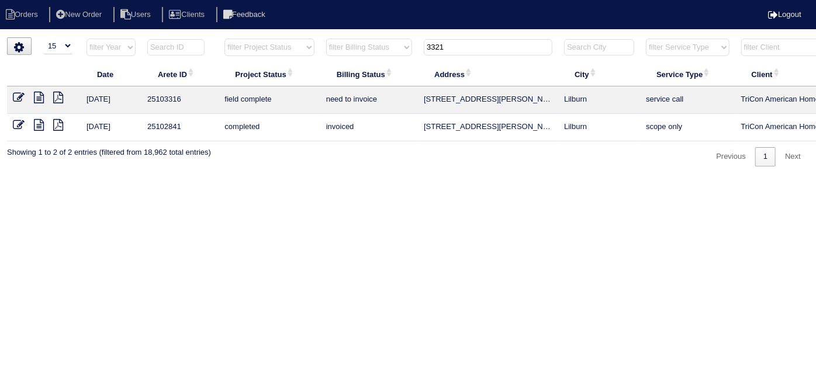
drag, startPoint x: 459, startPoint y: 48, endPoint x: 386, endPoint y: 50, distance: 73.1
click at [389, 51] on tr "filter Year -- Any Year -- 2025 2024 2023 2022 2021 2020 2019 filter Project St…" at bounding box center [513, 50] width 1013 height 24
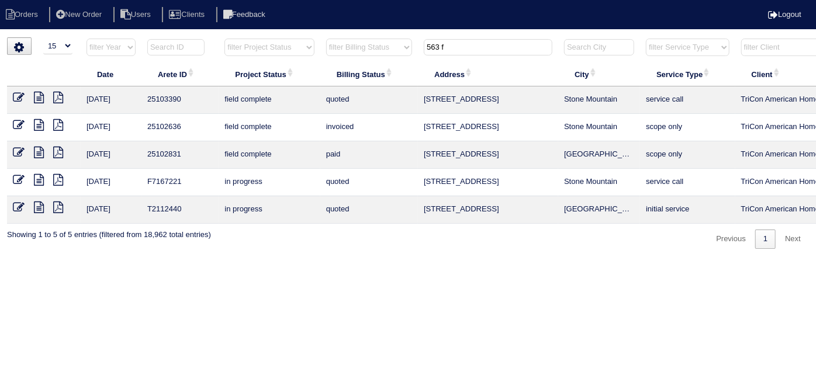
type input "563 f"
click at [23, 100] on icon at bounding box center [19, 98] width 12 height 12
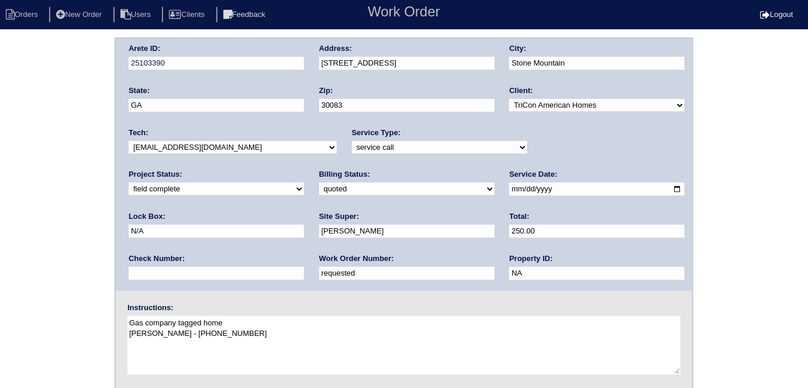
click at [39, 144] on div "Arete ID: 25103390 Address: [STREET_ADDRESS] City: [GEOGRAPHIC_DATA] State: [GE…" at bounding box center [404, 273] width 808 height 473
click at [51, 140] on div "Arete ID: 25103390 Address: [STREET_ADDRESS] City: [GEOGRAPHIC_DATA] State: [GE…" at bounding box center [404, 273] width 808 height 473
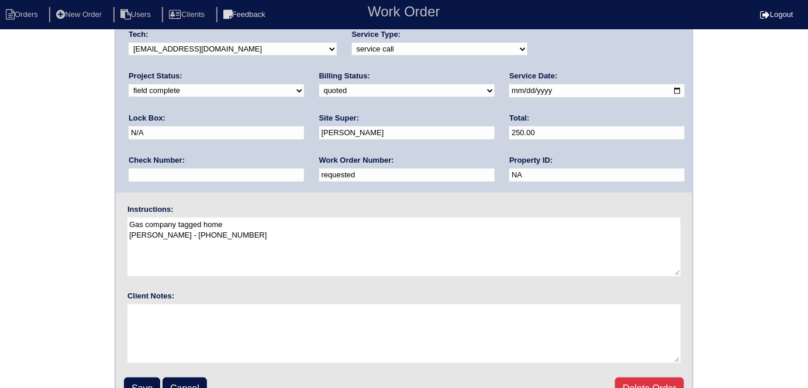
scroll to position [120, 0]
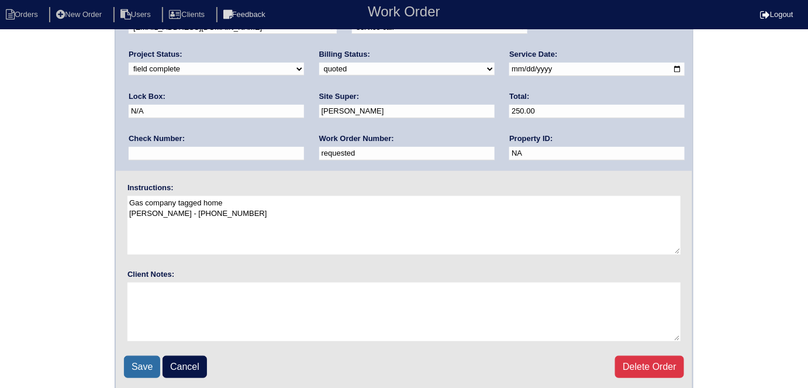
click at [134, 359] on input "Save" at bounding box center [142, 366] width 36 height 22
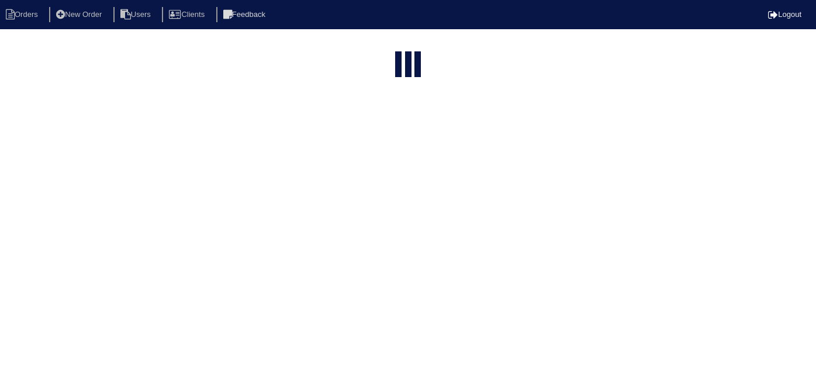
select select "15"
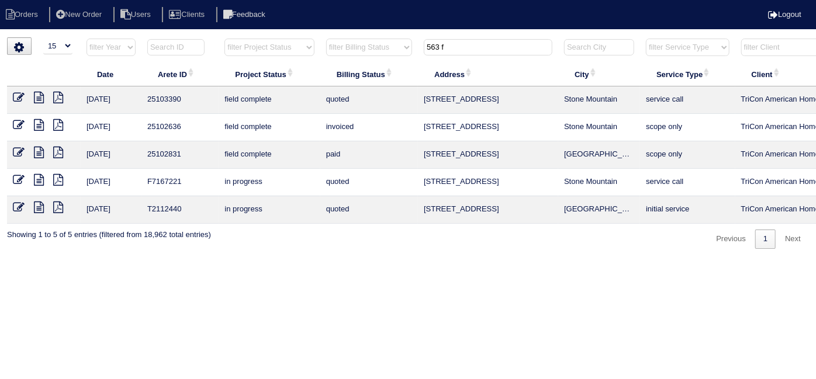
drag, startPoint x: 464, startPoint y: 41, endPoint x: 313, endPoint y: -19, distance: 162.4
click at [313, 0] on html "Orders New Order Users Clients Feedback Logout Orders New Order Users Clients M…" at bounding box center [408, 130] width 816 height 261
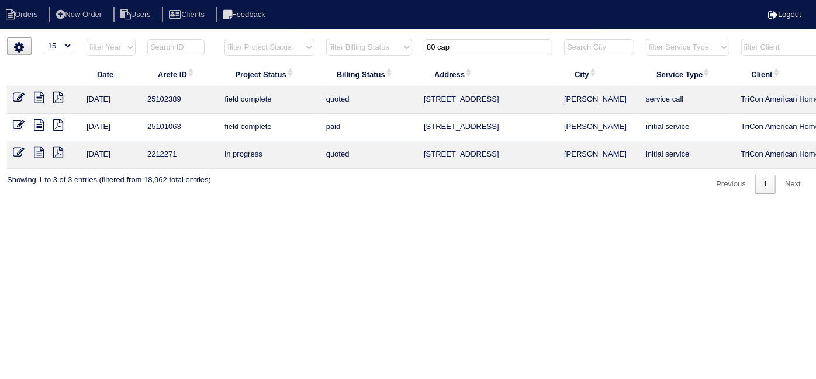
drag, startPoint x: 483, startPoint y: 48, endPoint x: 333, endPoint y: 48, distance: 149.6
click at [333, 47] on tr "filter Year -- Any Year -- 2025 2024 2023 2022 2021 2020 2019 filter Project St…" at bounding box center [513, 50] width 1013 height 24
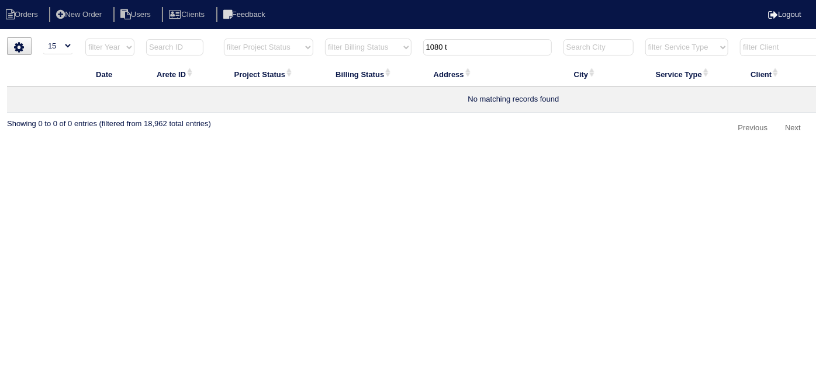
drag, startPoint x: 461, startPoint y: 48, endPoint x: 449, endPoint y: 52, distance: 12.4
click at [449, 52] on input "1080 t" at bounding box center [487, 47] width 129 height 16
type input "1"
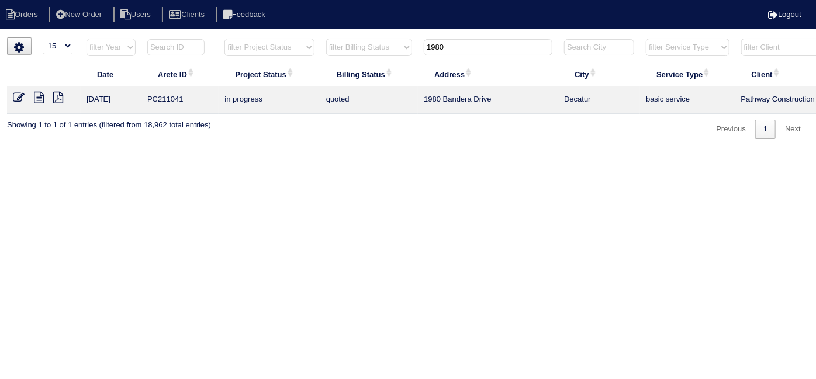
drag, startPoint x: 464, startPoint y: 46, endPoint x: 406, endPoint y: 60, distance: 59.5
click at [406, 60] on tr "filter Year -- Any Year -- 2025 2024 2023 2022 2021 2020 2019 filter Project St…" at bounding box center [513, 50] width 1013 height 24
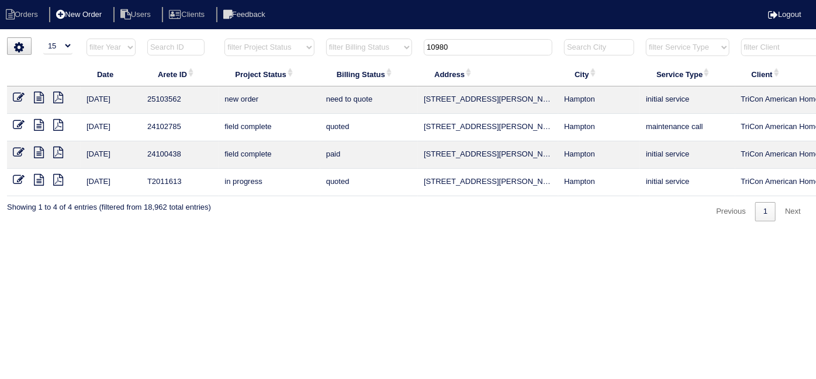
type input "10980"
click at [20, 94] on icon at bounding box center [19, 98] width 12 height 12
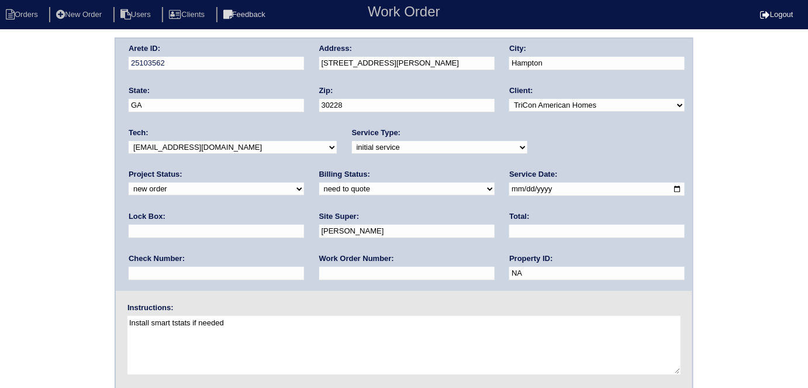
click at [319, 278] on input "text" at bounding box center [406, 273] width 175 height 13
type input "552208"
click at [20, 219] on div "Arete ID: 25103562 Address: [STREET_ADDRESS][PERSON_NAME] City: [GEOGRAPHIC_DAT…" at bounding box center [404, 273] width 808 height 473
click at [56, 223] on div "Arete ID: 25103562 Address: [STREET_ADDRESS][PERSON_NAME] City: [GEOGRAPHIC_DAT…" at bounding box center [404, 273] width 808 height 473
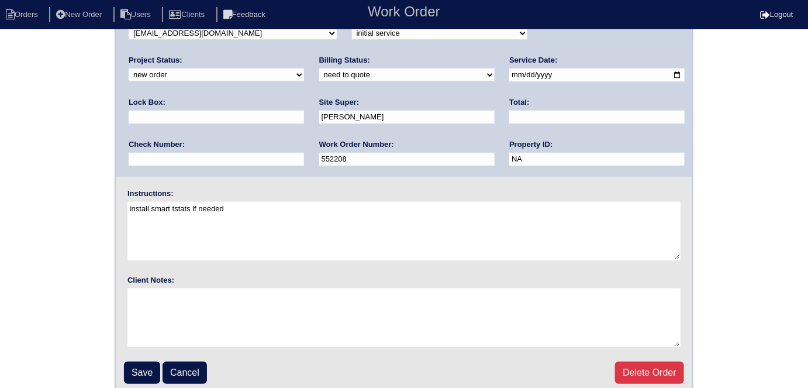
scroll to position [120, 0]
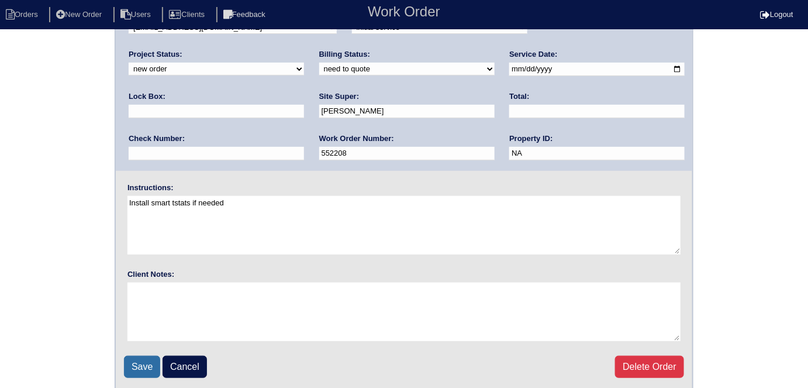
click at [137, 355] on input "Save" at bounding box center [142, 366] width 36 height 22
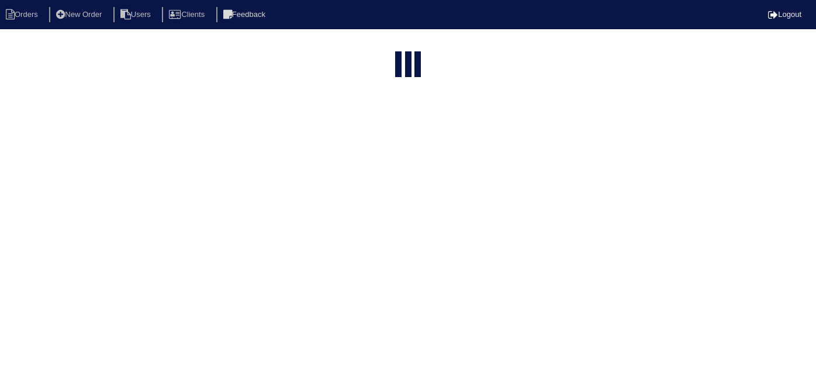
select select "15"
type input "10980"
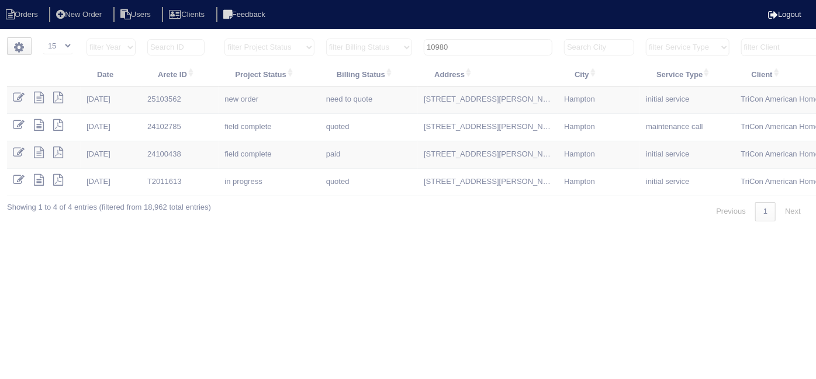
scroll to position [0, 203]
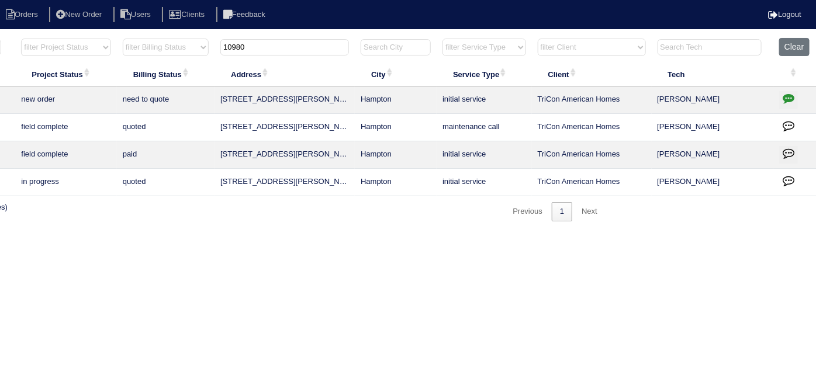
click at [783, 98] on icon "button" at bounding box center [789, 98] width 12 height 12
type textarea "9/26/25 - received via email - KE"
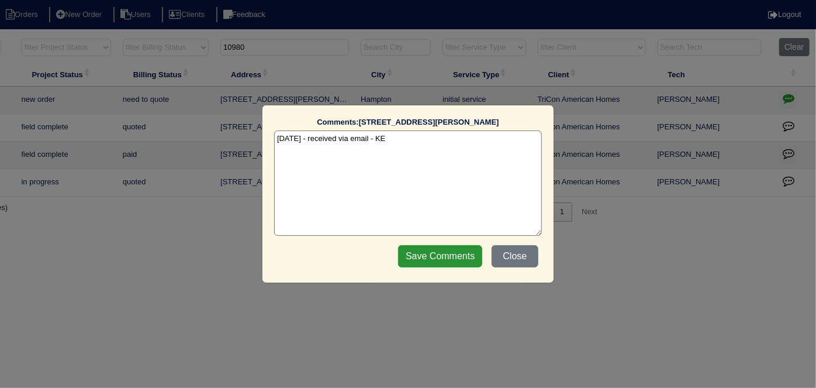
drag, startPoint x: 427, startPoint y: 144, endPoint x: 201, endPoint y: 138, distance: 226.3
click at [201, 138] on div "Comments: 10980 Thrasher Rd The comments on file have changed since you started…" at bounding box center [408, 194] width 816 height 388
click at [440, 251] on input "Save Comments" at bounding box center [440, 256] width 84 height 22
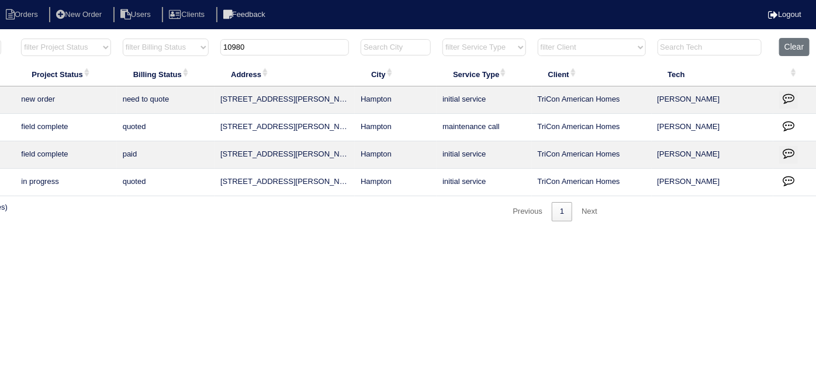
drag, startPoint x: 263, startPoint y: 50, endPoint x: 241, endPoint y: 51, distance: 21.7
click at [241, 50] on input "10980" at bounding box center [284, 47] width 129 height 16
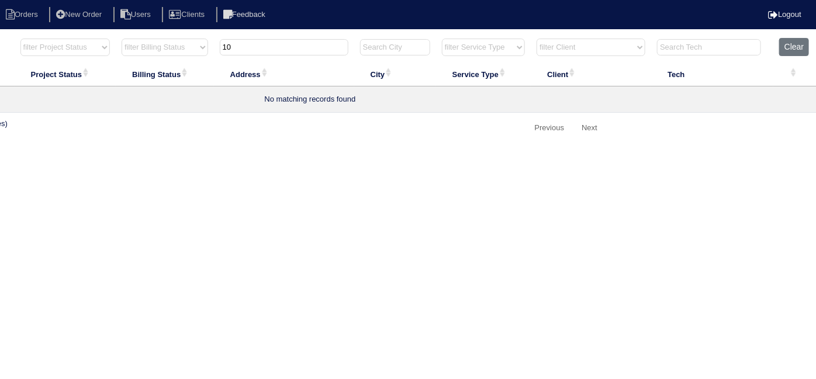
type input "1"
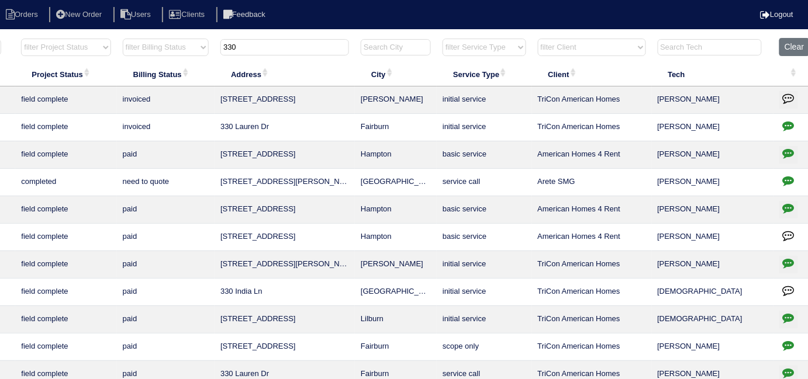
drag, startPoint x: 243, startPoint y: 43, endPoint x: 165, endPoint y: 36, distance: 78.6
click at [165, 36] on html "Orders New Order Users Clients Feedback Logout Orders New Order Users Clients M…" at bounding box center [201, 267] width 808 height 535
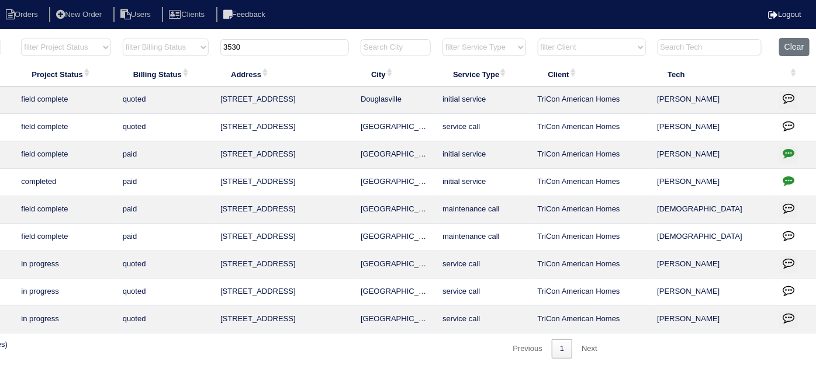
type input "3530"
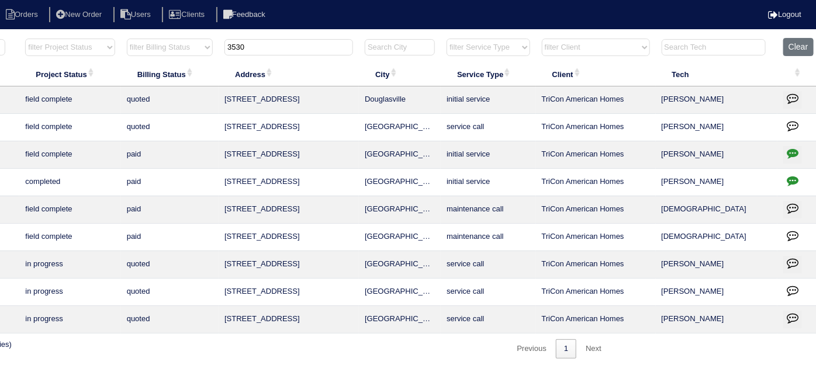
scroll to position [0, 0]
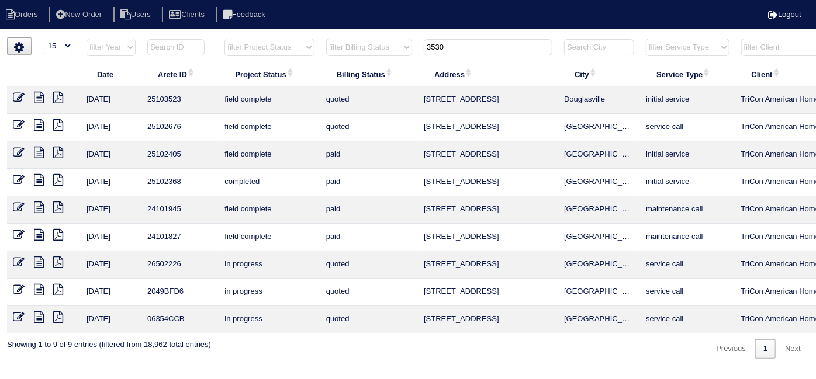
click at [16, 99] on icon at bounding box center [19, 98] width 12 height 12
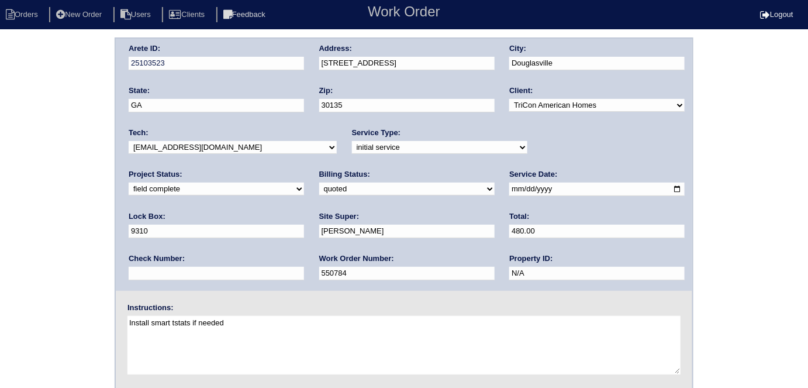
click at [319, 185] on select "need to quote quoted need to invoice invoiced paid warranty purchase order need…" at bounding box center [406, 188] width 175 height 13
click at [319, 182] on select "need to quote quoted need to invoice invoiced paid warranty purchase order need…" at bounding box center [406, 188] width 175 height 13
click at [319, 200] on div "Billing Status: need to quote quoted need to invoice invoiced paid warranty pur…" at bounding box center [406, 185] width 175 height 32
click at [319, 191] on select "need to quote quoted need to invoice invoiced paid warranty purchase order need…" at bounding box center [406, 188] width 175 height 13
select select "need to invoice"
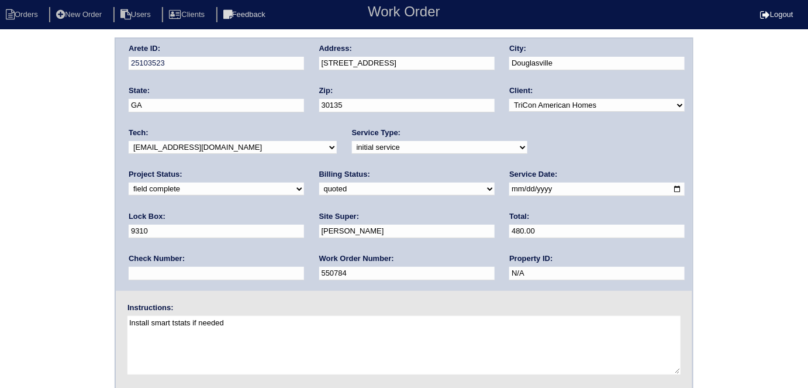
click at [319, 182] on select "need to quote quoted need to invoice invoiced paid warranty purchase order need…" at bounding box center [406, 188] width 175 height 13
click at [33, 228] on div "Arete ID: 25103523 Address: [STREET_ADDRESS] City: [GEOGRAPHIC_DATA] State: [GE…" at bounding box center [404, 273] width 808 height 473
click at [112, 253] on div "Arete ID: 25103523 Address: [STREET_ADDRESS] City: [GEOGRAPHIC_DATA] State: [GE…" at bounding box center [404, 273] width 808 height 473
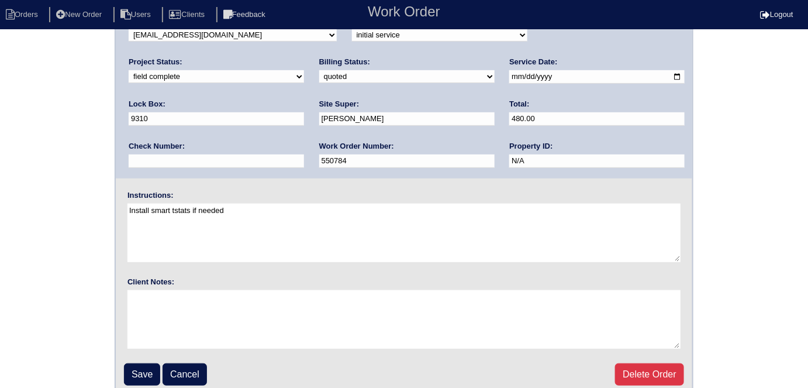
scroll to position [120, 0]
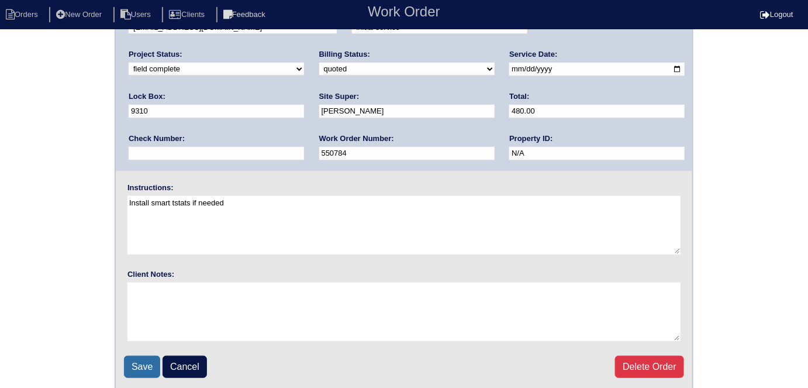
click at [150, 375] on input "Save" at bounding box center [142, 366] width 36 height 22
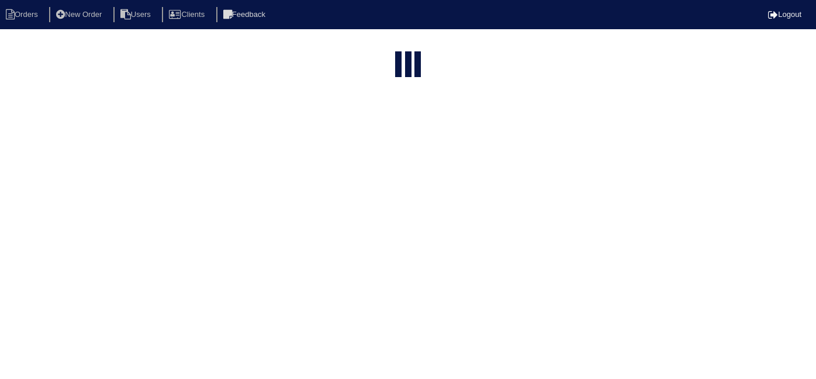
select select "15"
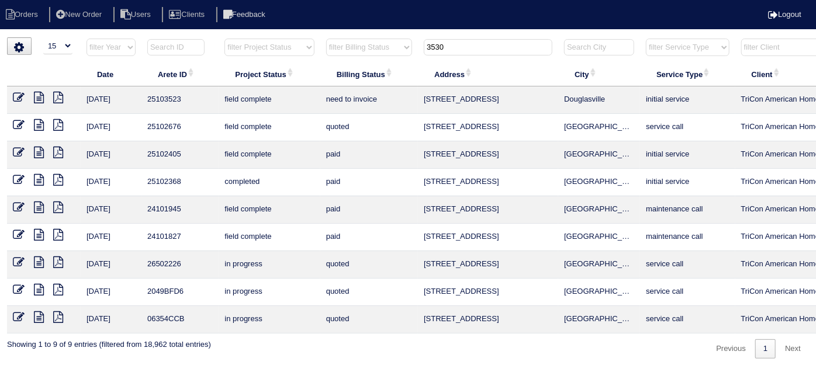
drag, startPoint x: 463, startPoint y: 54, endPoint x: 313, endPoint y: 29, distance: 151.7
click at [322, 38] on tr "filter Year -- Any Year -- 2025 2024 2023 2022 2021 2020 2019 filter Project St…" at bounding box center [513, 50] width 1013 height 24
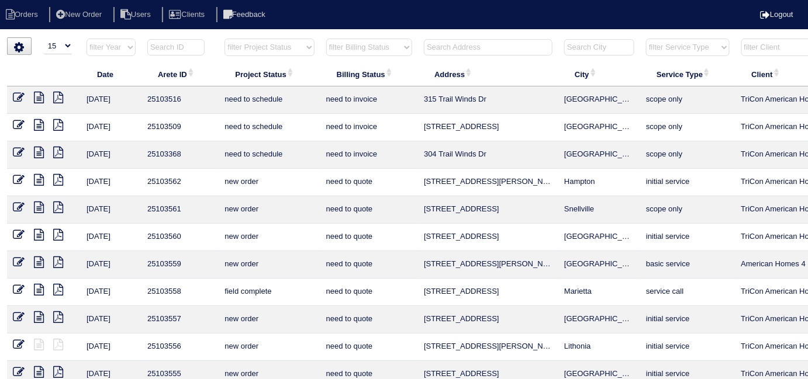
click at [448, 52] on input "text" at bounding box center [488, 47] width 129 height 16
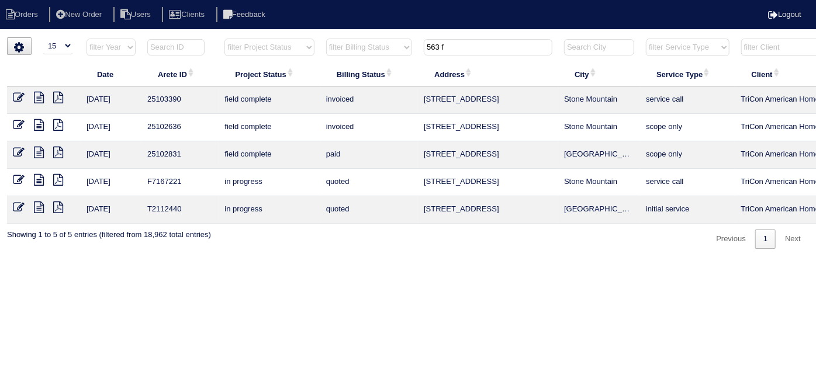
type input "563 f"
click at [22, 97] on icon at bounding box center [19, 98] width 12 height 12
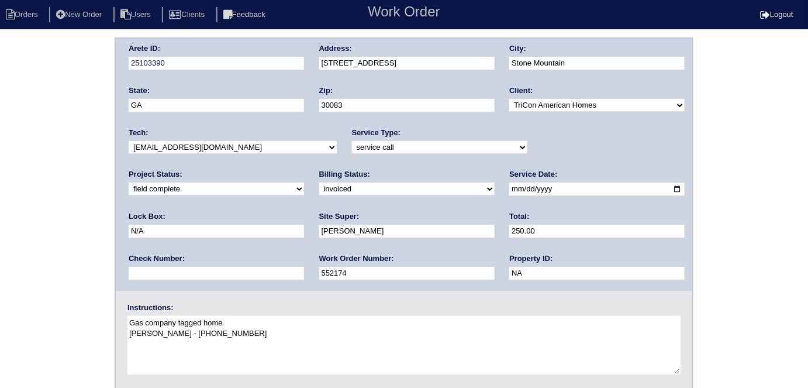
click at [64, 233] on div "Arete ID: 25103390 Address: [STREET_ADDRESS] City: [GEOGRAPHIC_DATA] State: [GE…" at bounding box center [404, 273] width 808 height 473
click at [5, 142] on div "Arete ID: 25103390 Address: [STREET_ADDRESS] City: [GEOGRAPHIC_DATA] State: [GE…" at bounding box center [404, 273] width 808 height 473
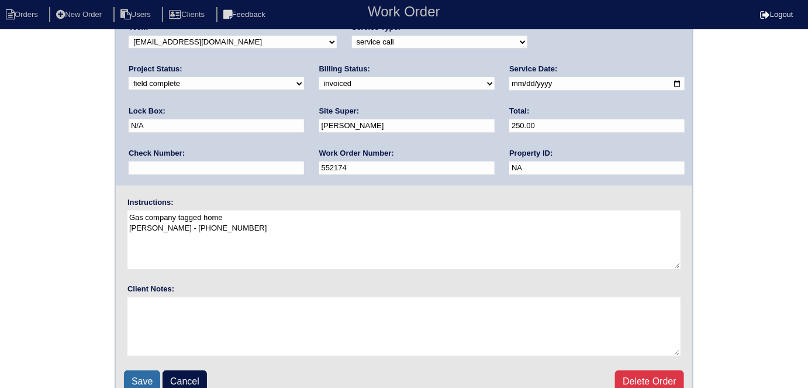
scroll to position [106, 0]
drag, startPoint x: 138, startPoint y: 379, endPoint x: 351, endPoint y: 333, distance: 217.7
click at [138, 378] on input "Save" at bounding box center [142, 380] width 36 height 22
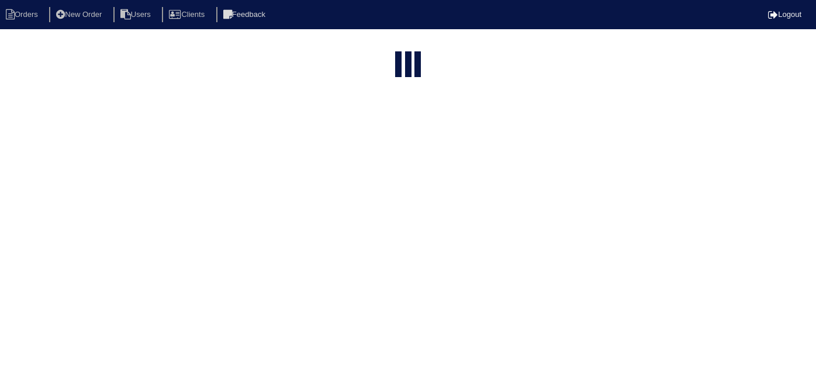
select select "15"
type input "563 f"
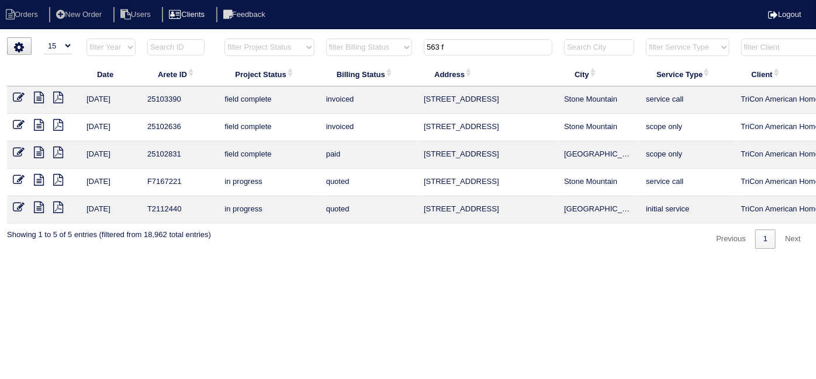
drag, startPoint x: 464, startPoint y: 43, endPoint x: 220, endPoint y: 10, distance: 246.0
click at [220, 37] on body "Orders New Order Users Clients Feedback Logout Orders New Order Users Clients M…" at bounding box center [408, 143] width 816 height 212
